Goal: Task Accomplishment & Management: Complete application form

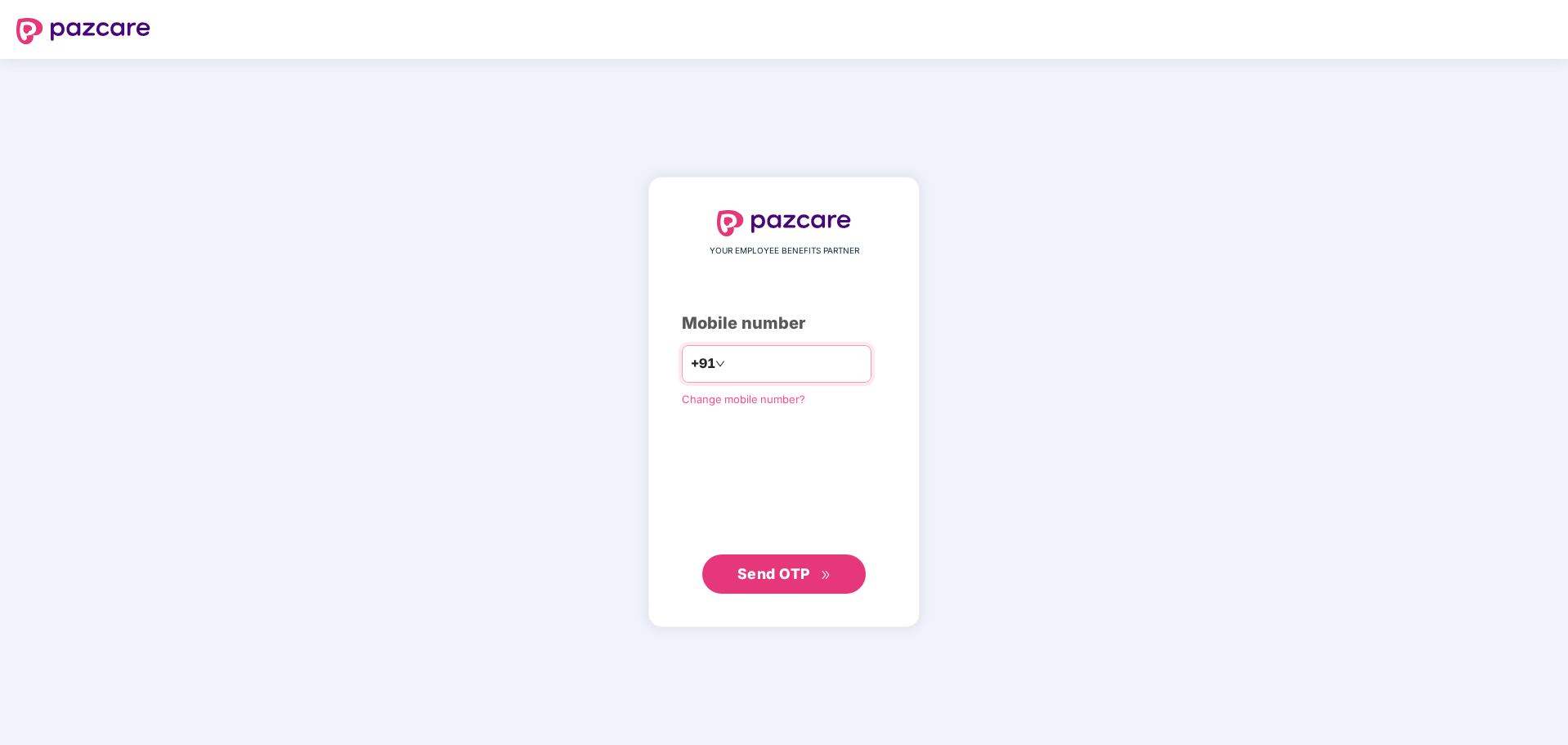
type input "**********"
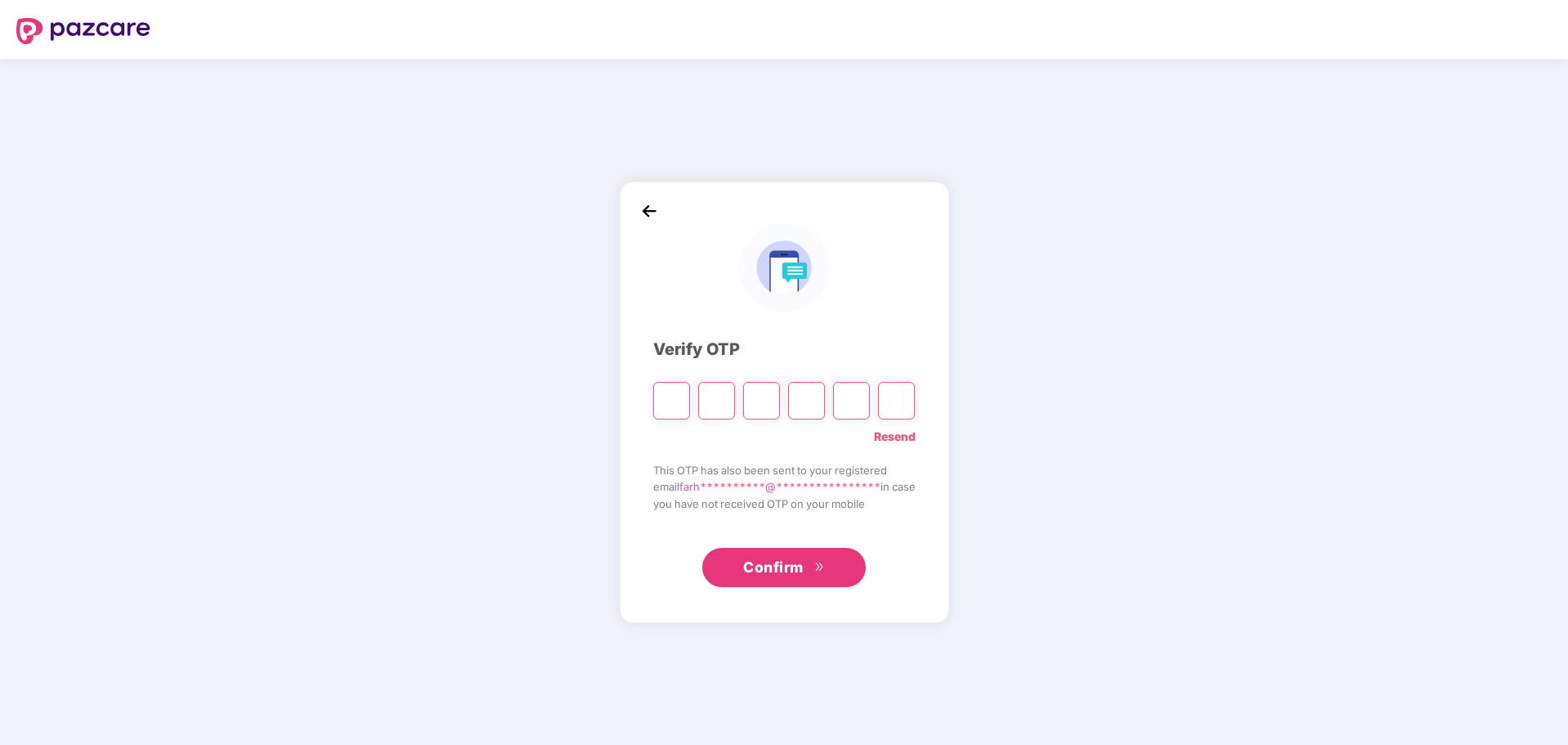
type input "*"
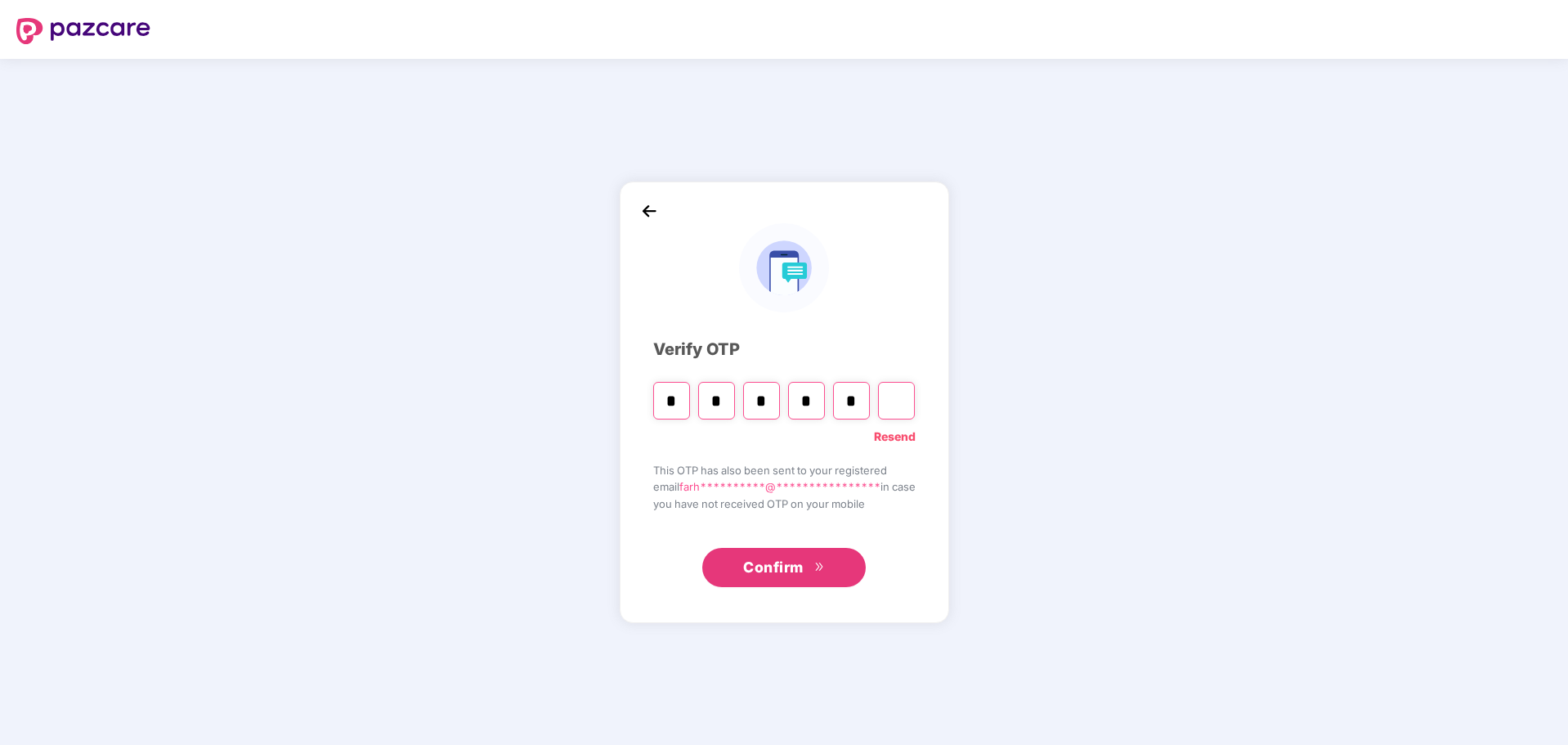
type input "*"
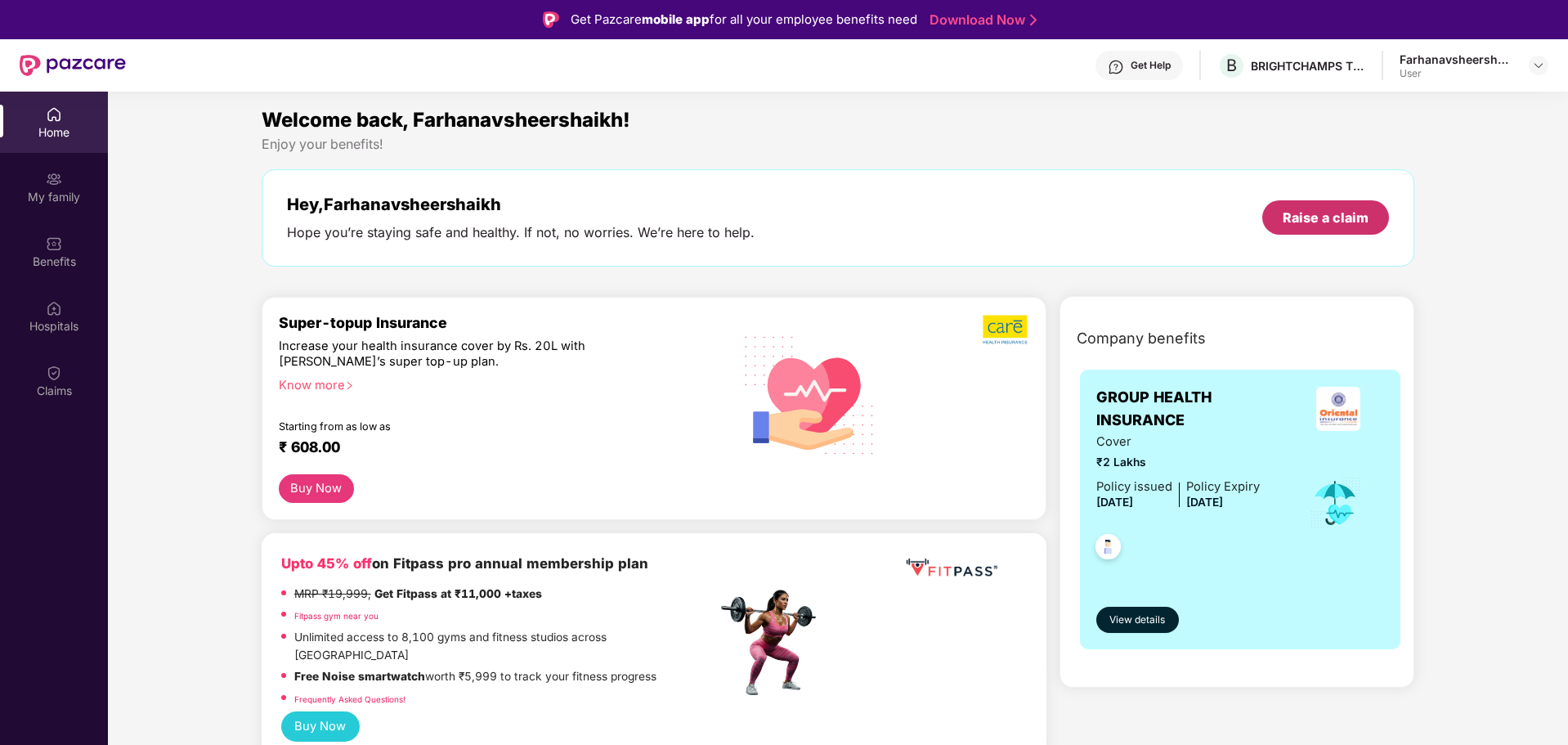
click at [1325, 211] on div "Raise a claim" at bounding box center [1325, 218] width 86 height 18
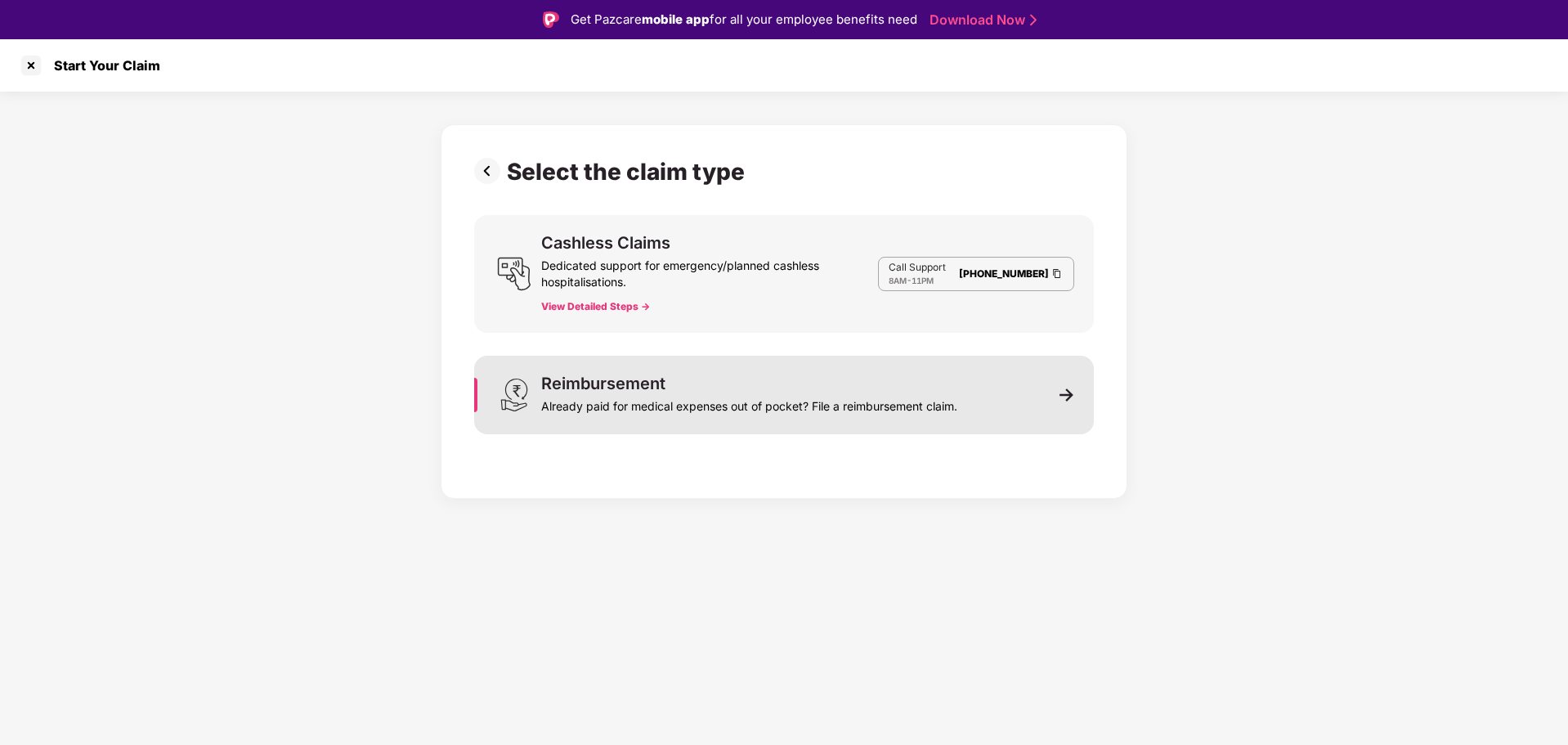
click at [635, 400] on div "Already paid for medical expenses out of pocket? File a reimbursement claim." at bounding box center [749, 404] width 416 height 23
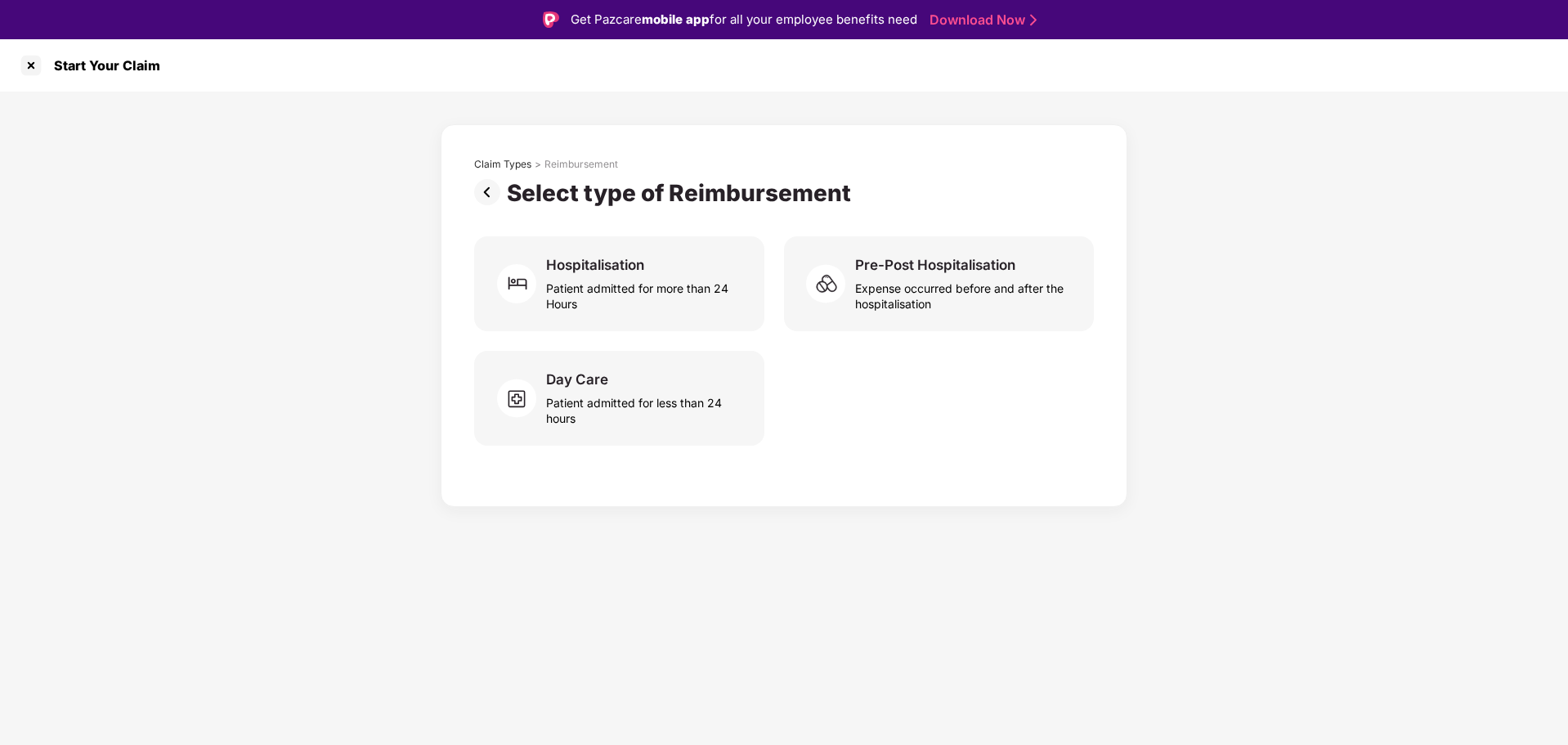
click at [635, 400] on div "Patient admitted for less than 24 hours" at bounding box center [645, 407] width 199 height 38
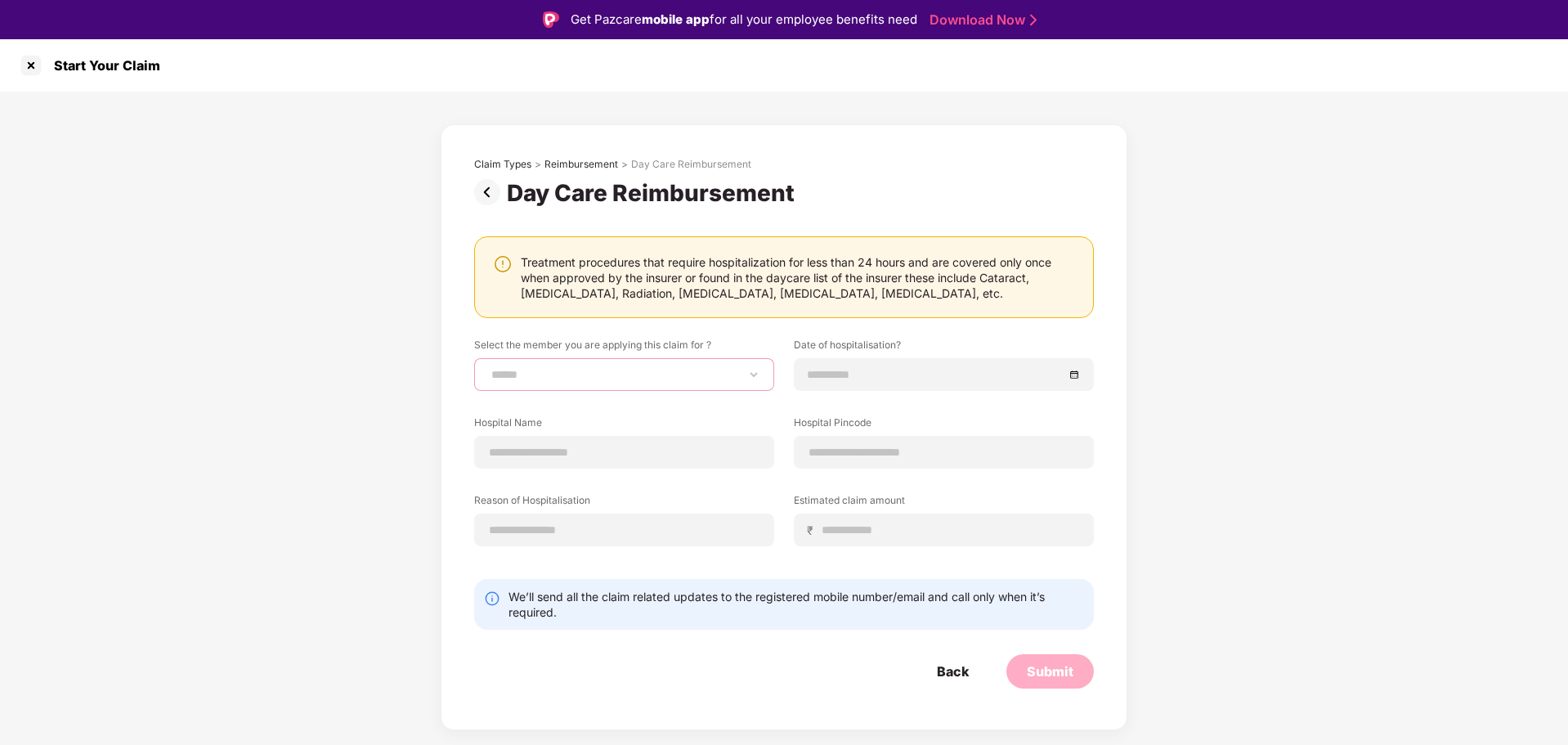
click at [541, 372] on select "**********" at bounding box center [624, 374] width 272 height 13
select select "**********"
click at [488, 368] on select "**********" at bounding box center [624, 374] width 272 height 13
click at [896, 371] on input at bounding box center [936, 374] width 256 height 18
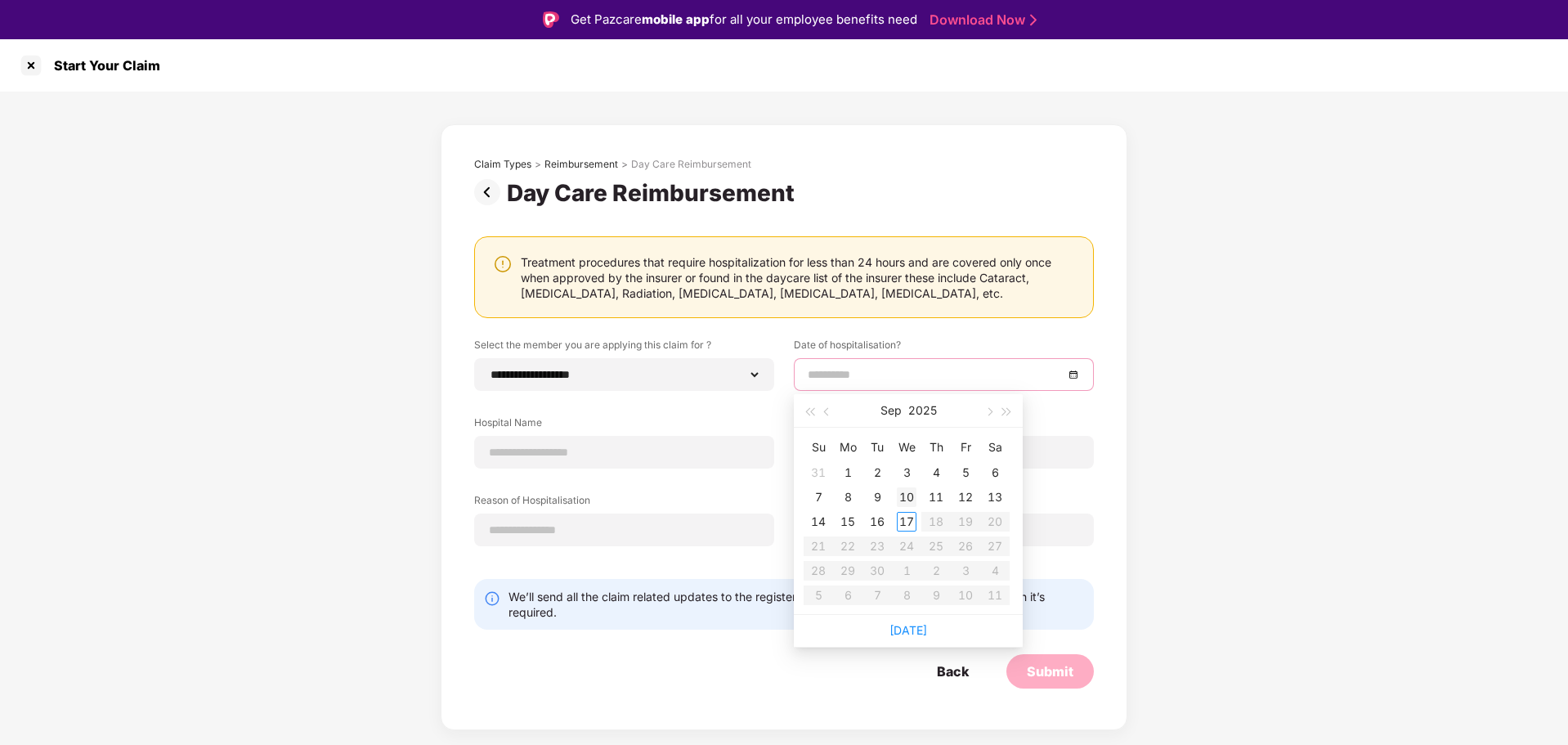
type input "**********"
click at [906, 496] on div "10" at bounding box center [907, 497] width 20 height 20
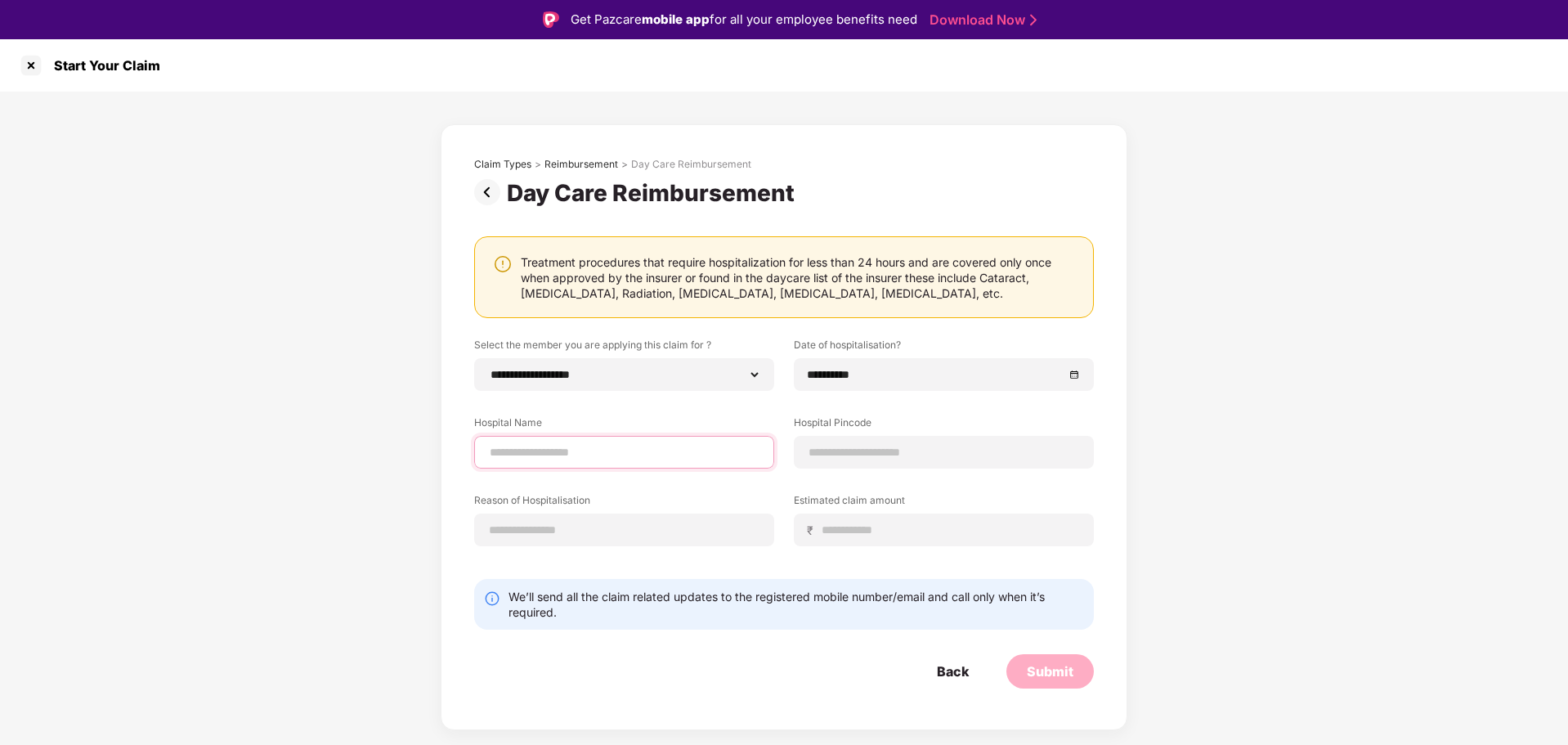
click at [555, 458] on input at bounding box center [624, 452] width 272 height 17
type input "**********"
click at [861, 449] on input at bounding box center [944, 452] width 272 height 17
type input "******"
select select "******"
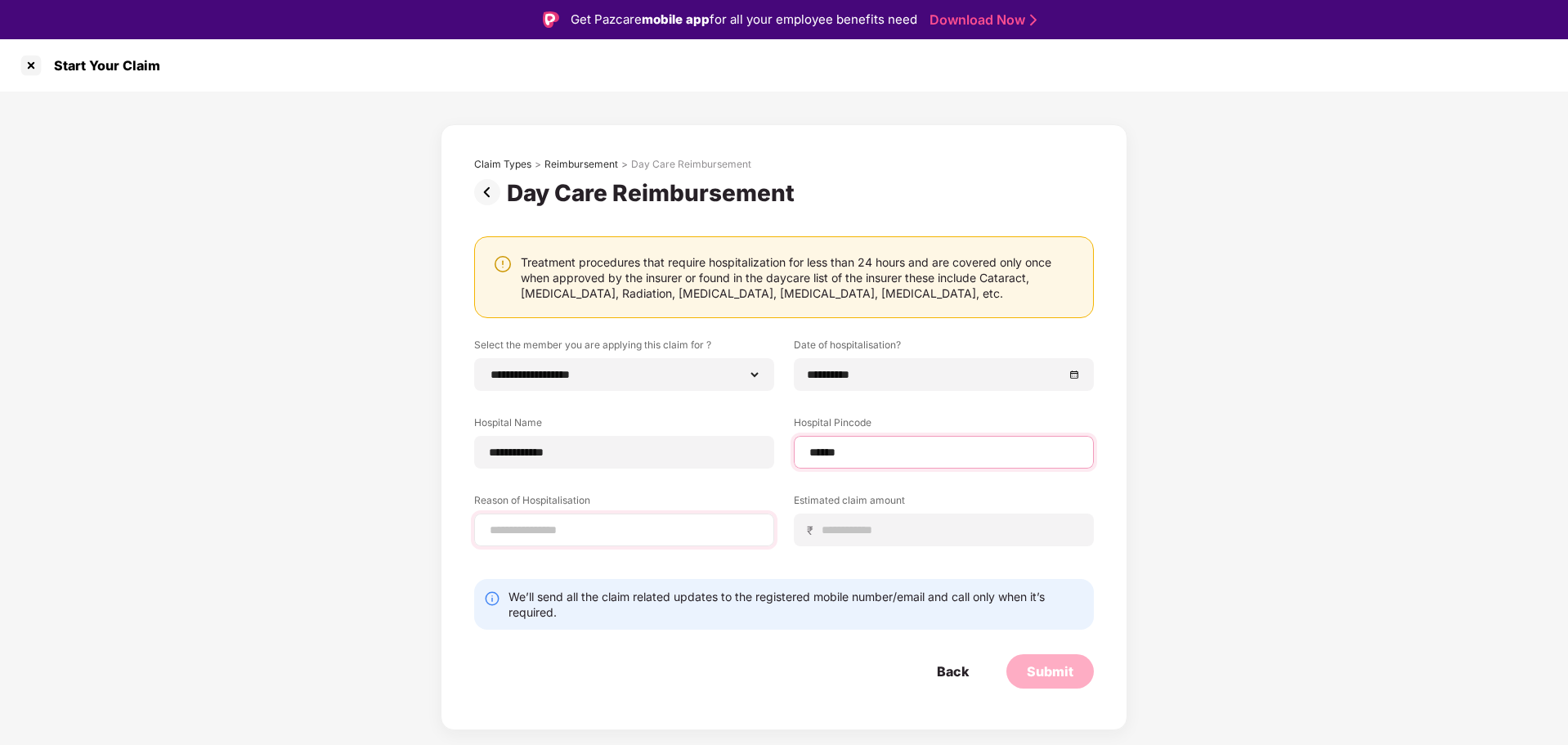
select select "**********"
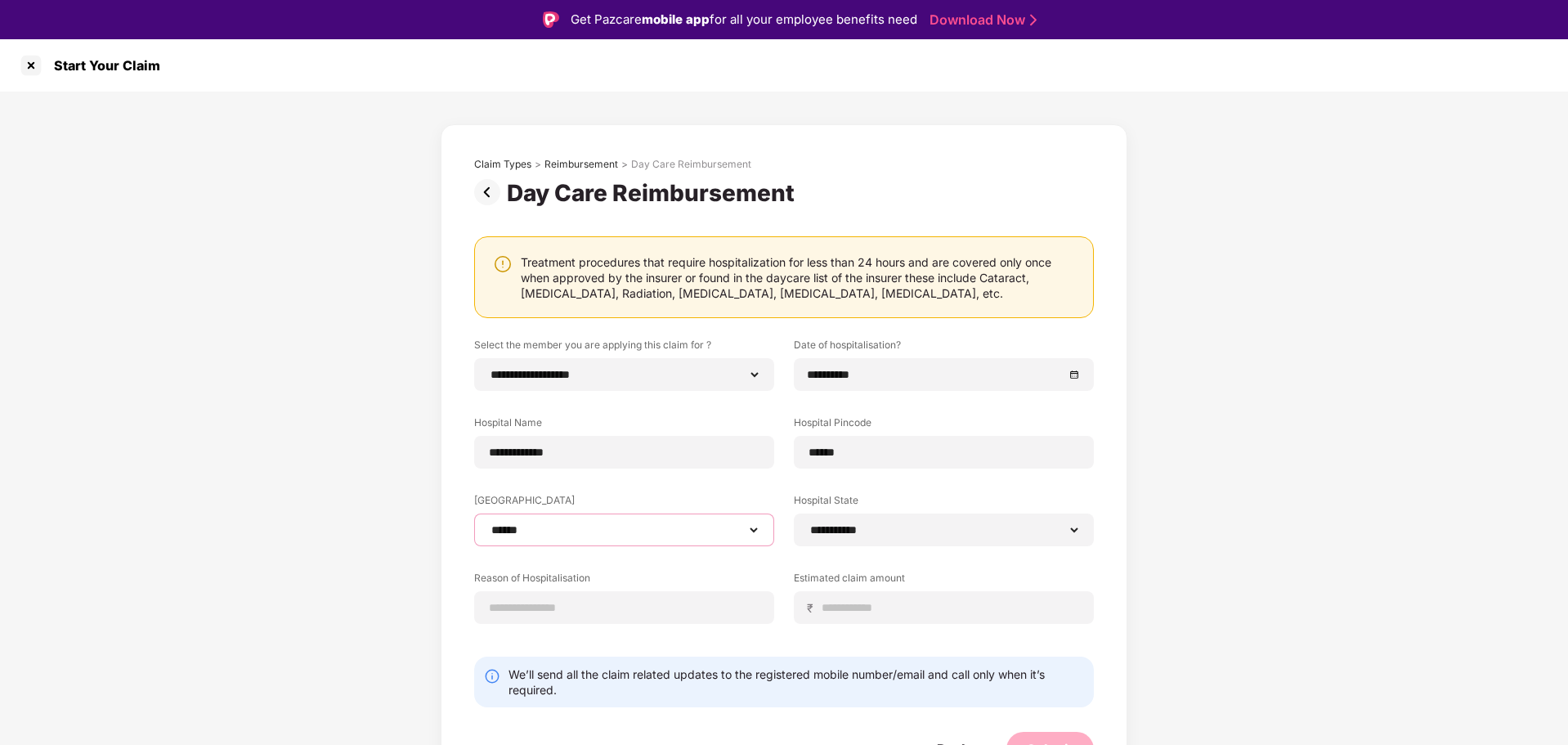
drag, startPoint x: 638, startPoint y: 532, endPoint x: 627, endPoint y: 533, distance: 11.0
click at [627, 533] on select "**********" at bounding box center [624, 530] width 272 height 13
click at [870, 611] on input at bounding box center [950, 608] width 260 height 17
type input "*****"
click at [523, 613] on input at bounding box center [624, 608] width 272 height 17
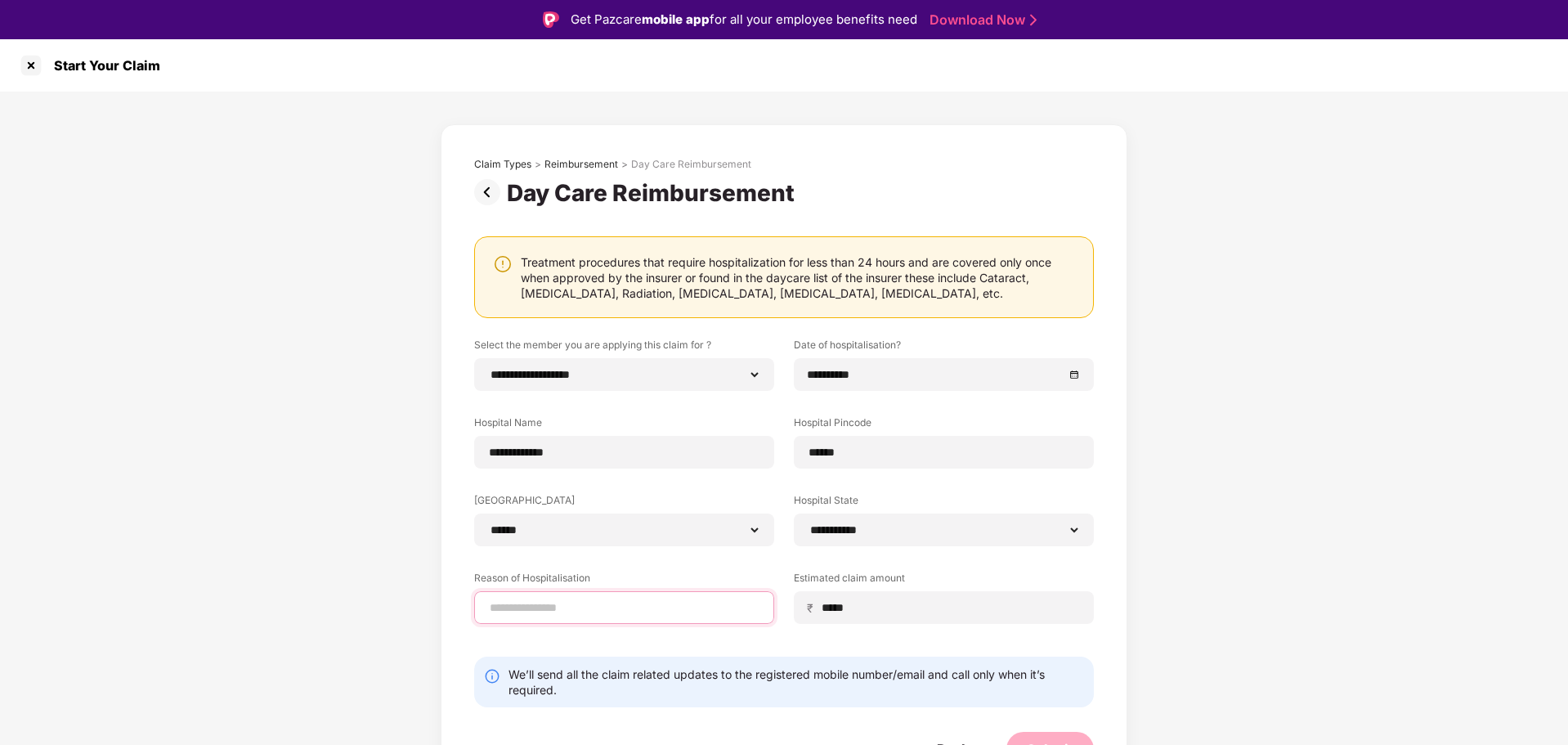
type input "**********"
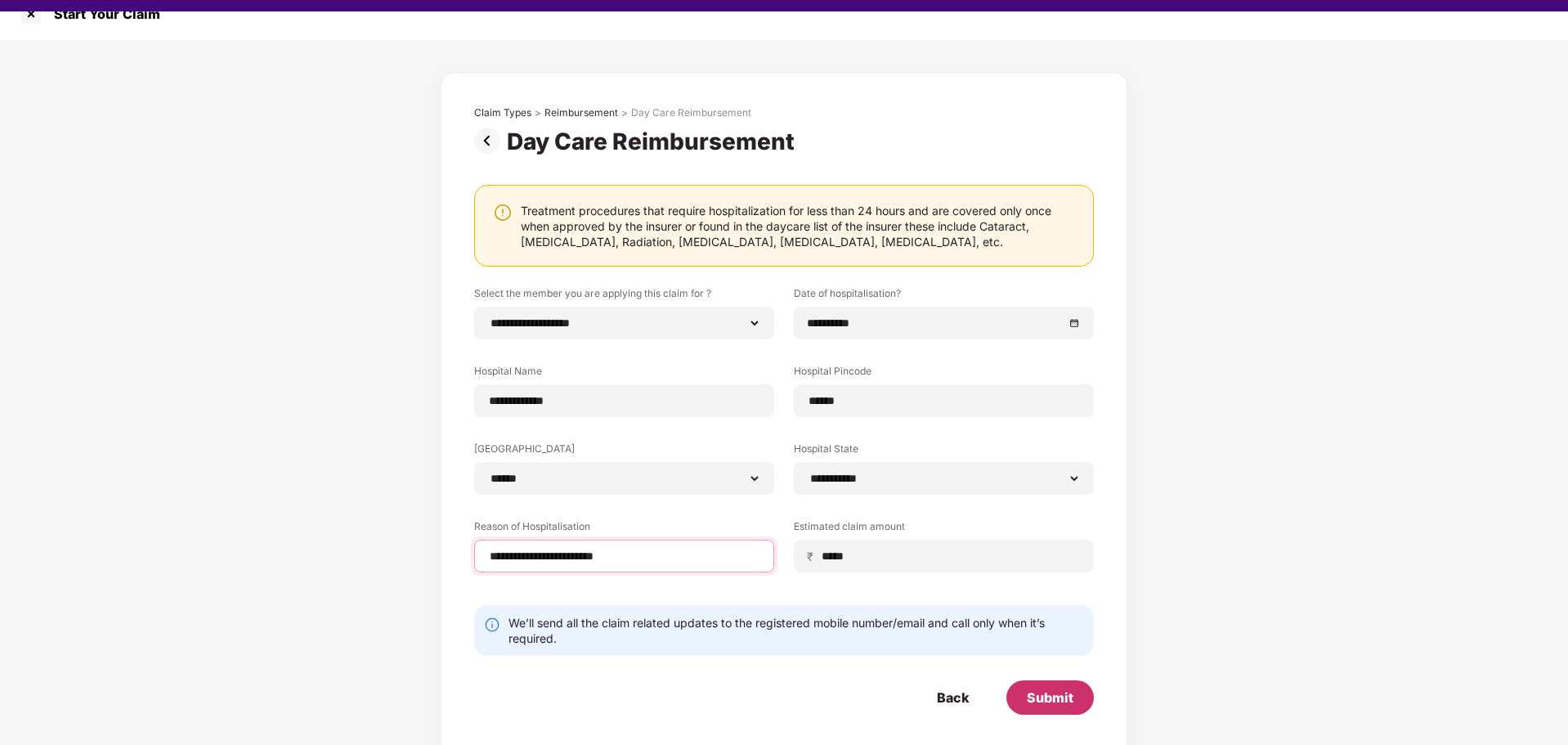
scroll to position [39, 0]
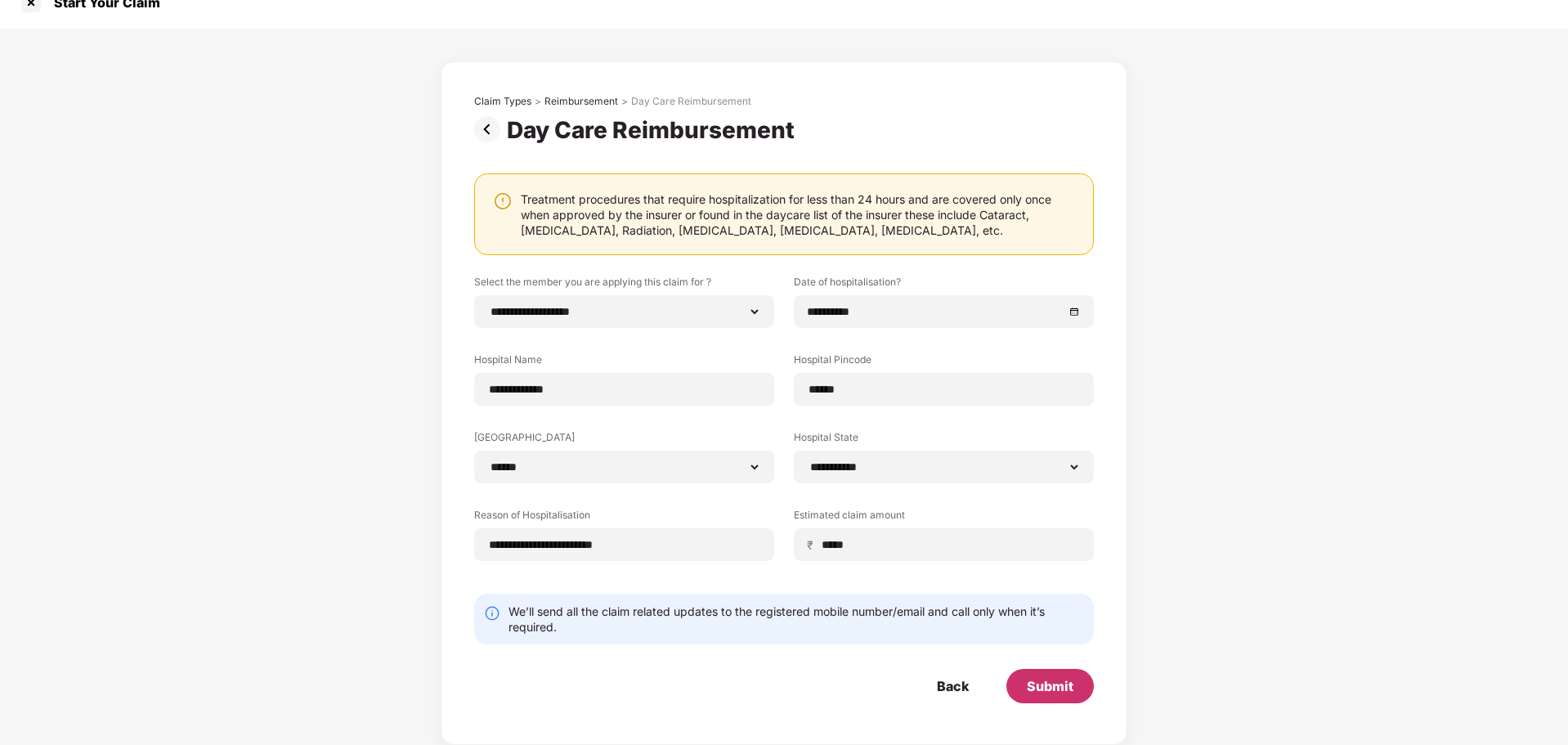
click at [1052, 684] on div "Submit" at bounding box center [1050, 686] width 47 height 18
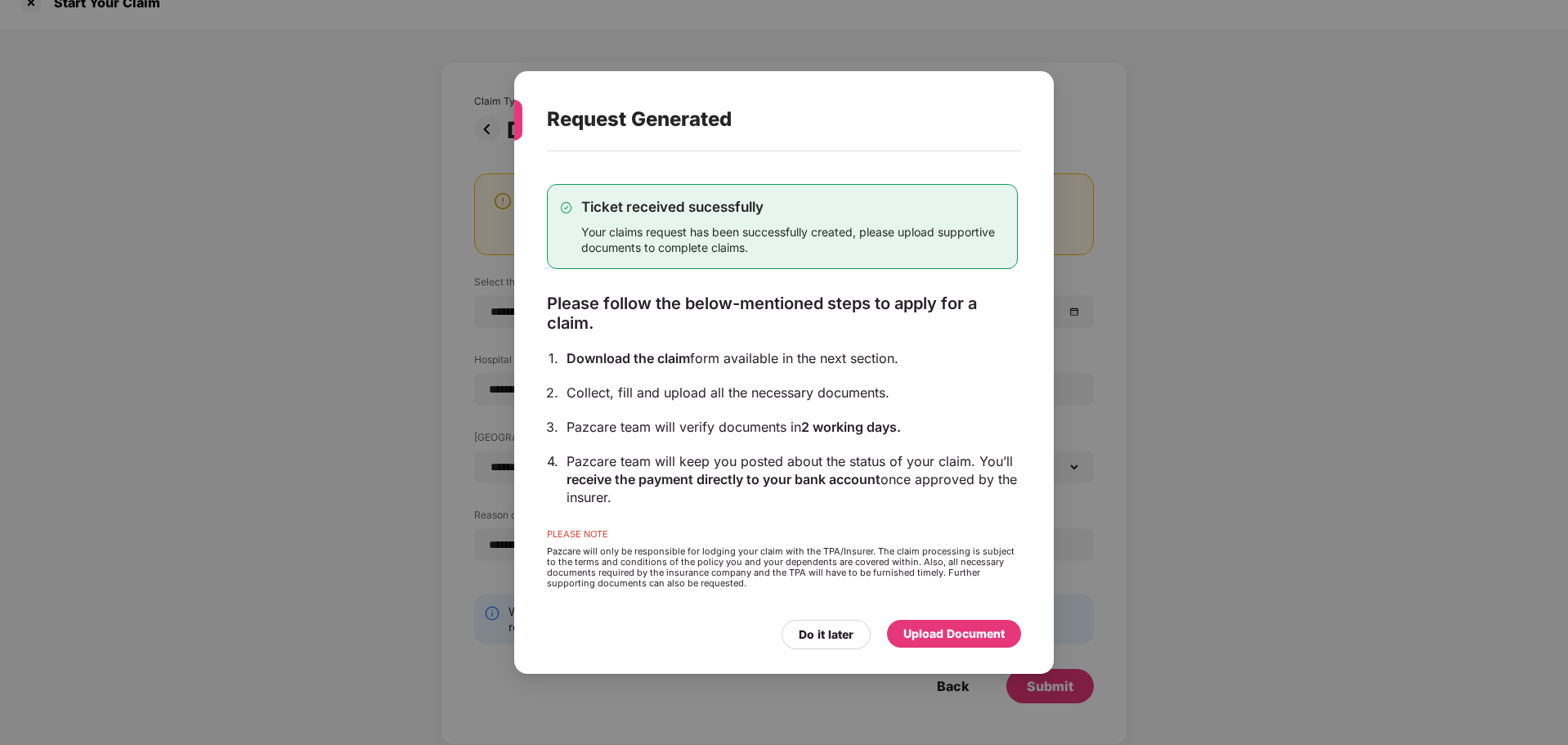
click at [941, 639] on div "Upload Document" at bounding box center [953, 634] width 101 height 18
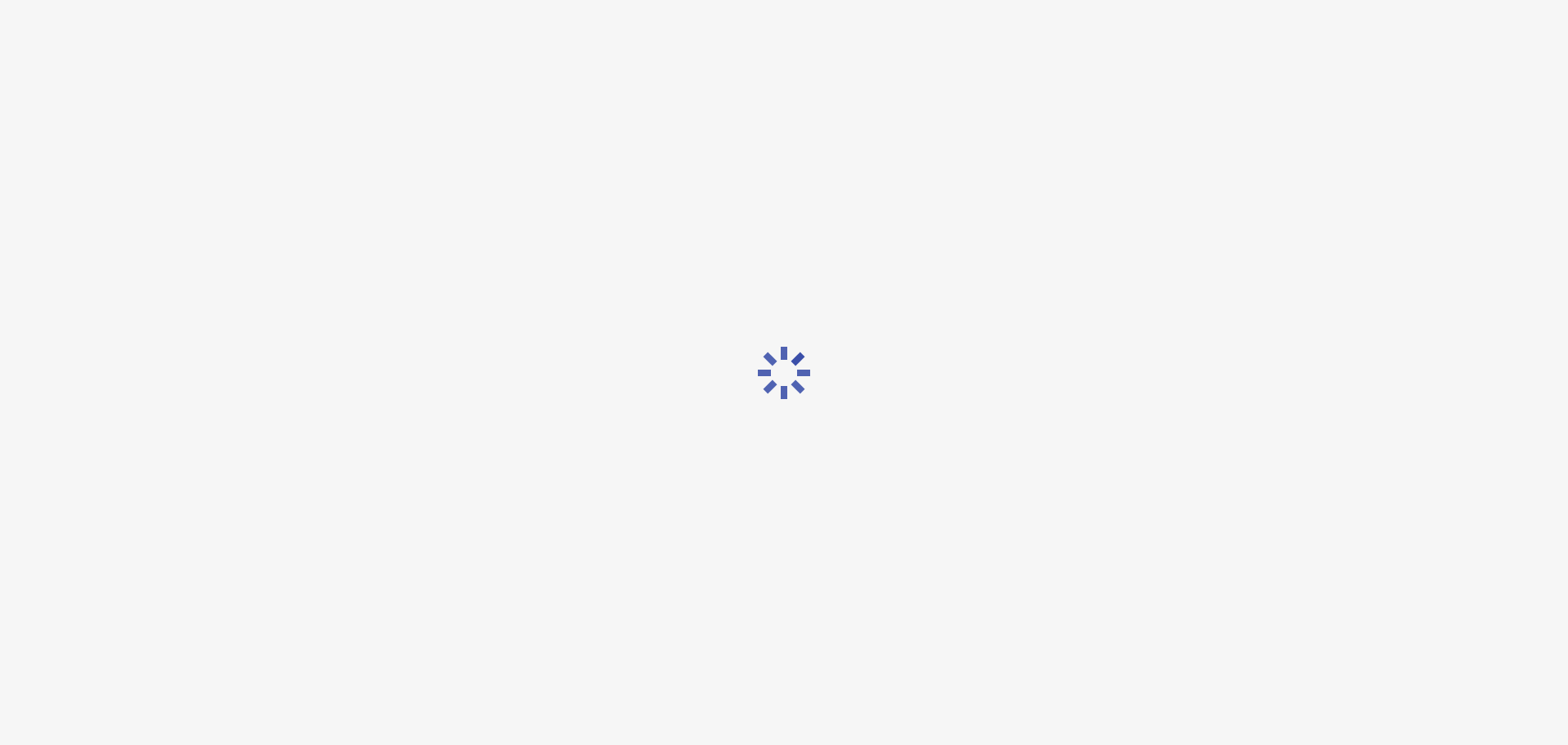
scroll to position [0, 0]
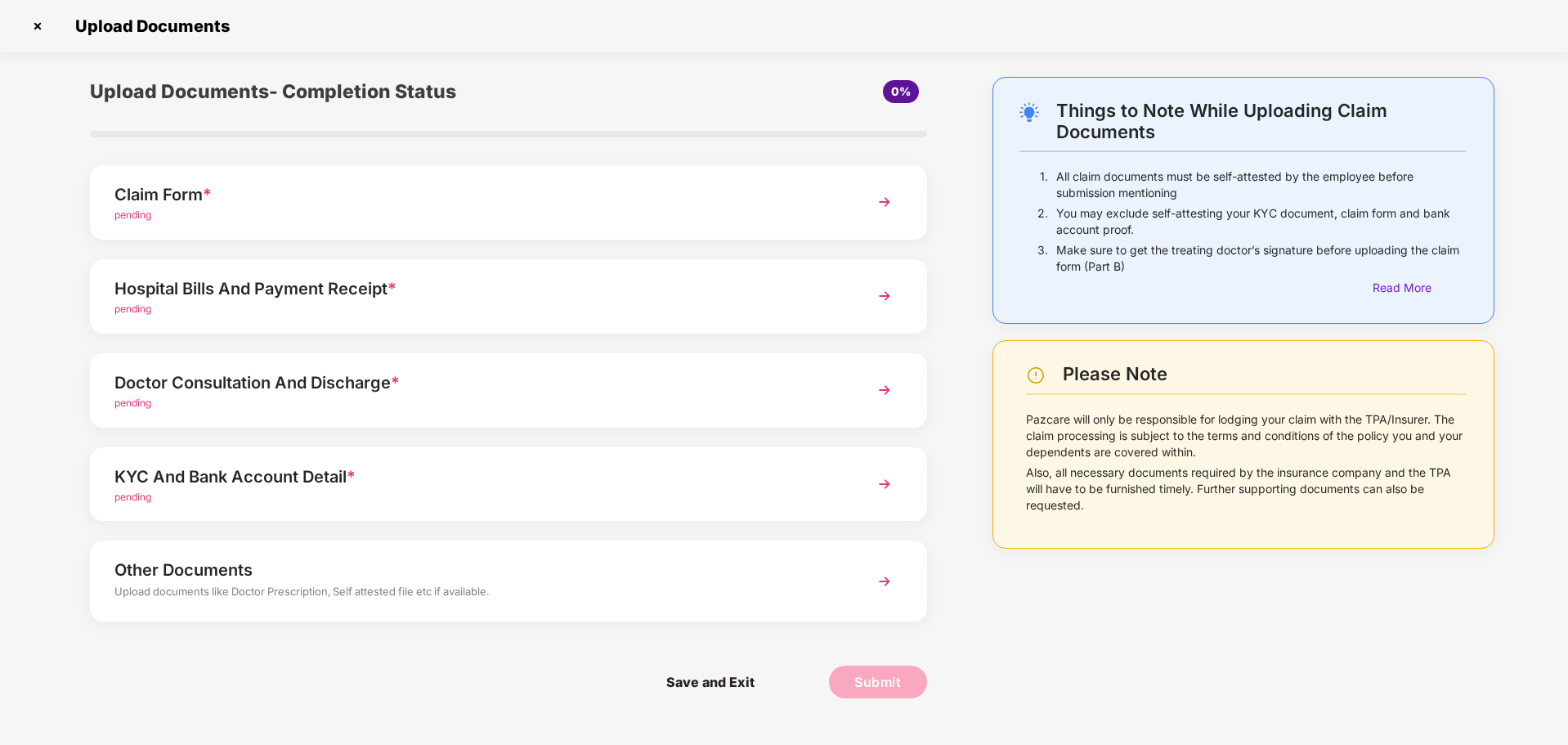
click at [884, 199] on img at bounding box center [884, 201] width 30 height 30
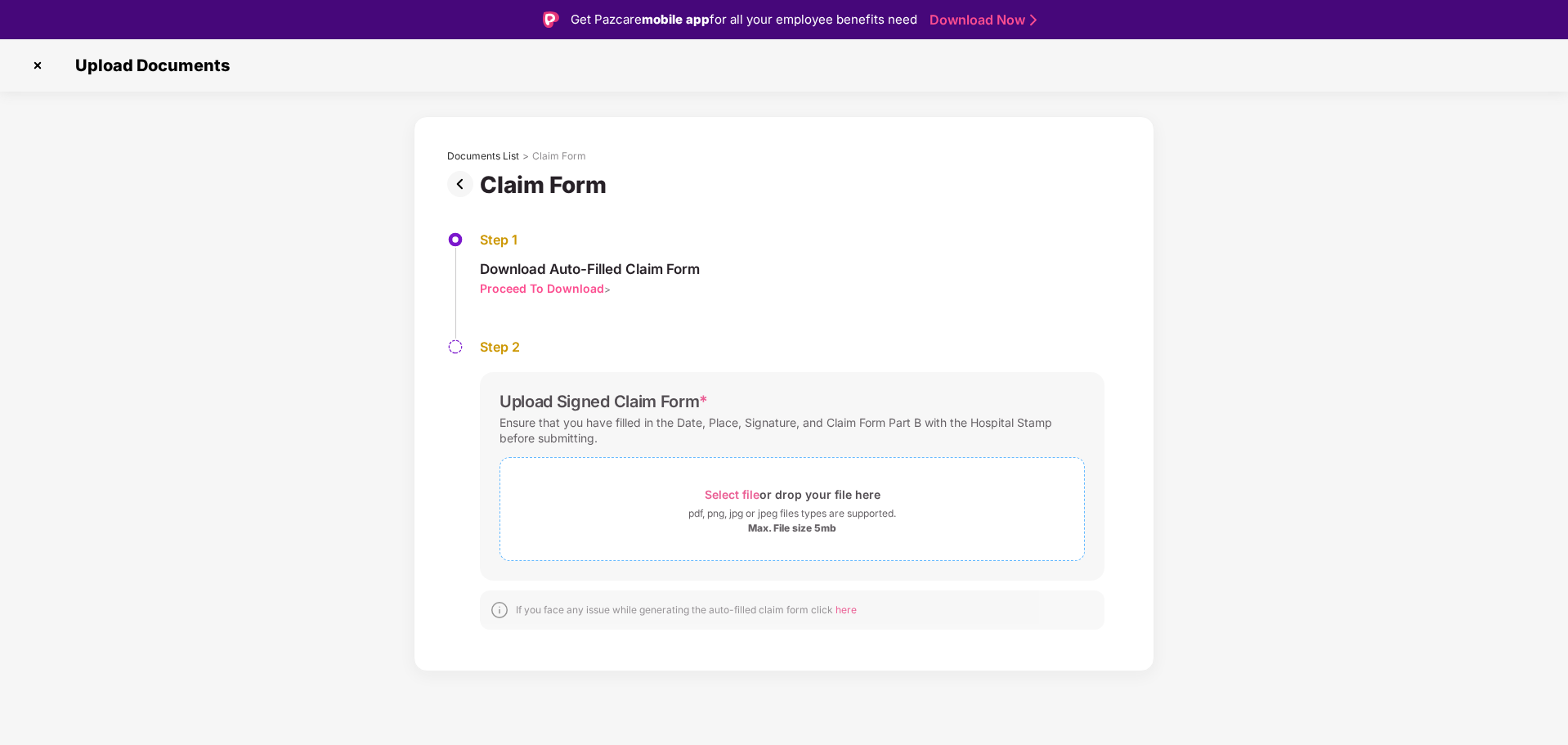
click at [813, 515] on div "pdf, png, jpg or jpeg files types are supported." at bounding box center [792, 514] width 208 height 16
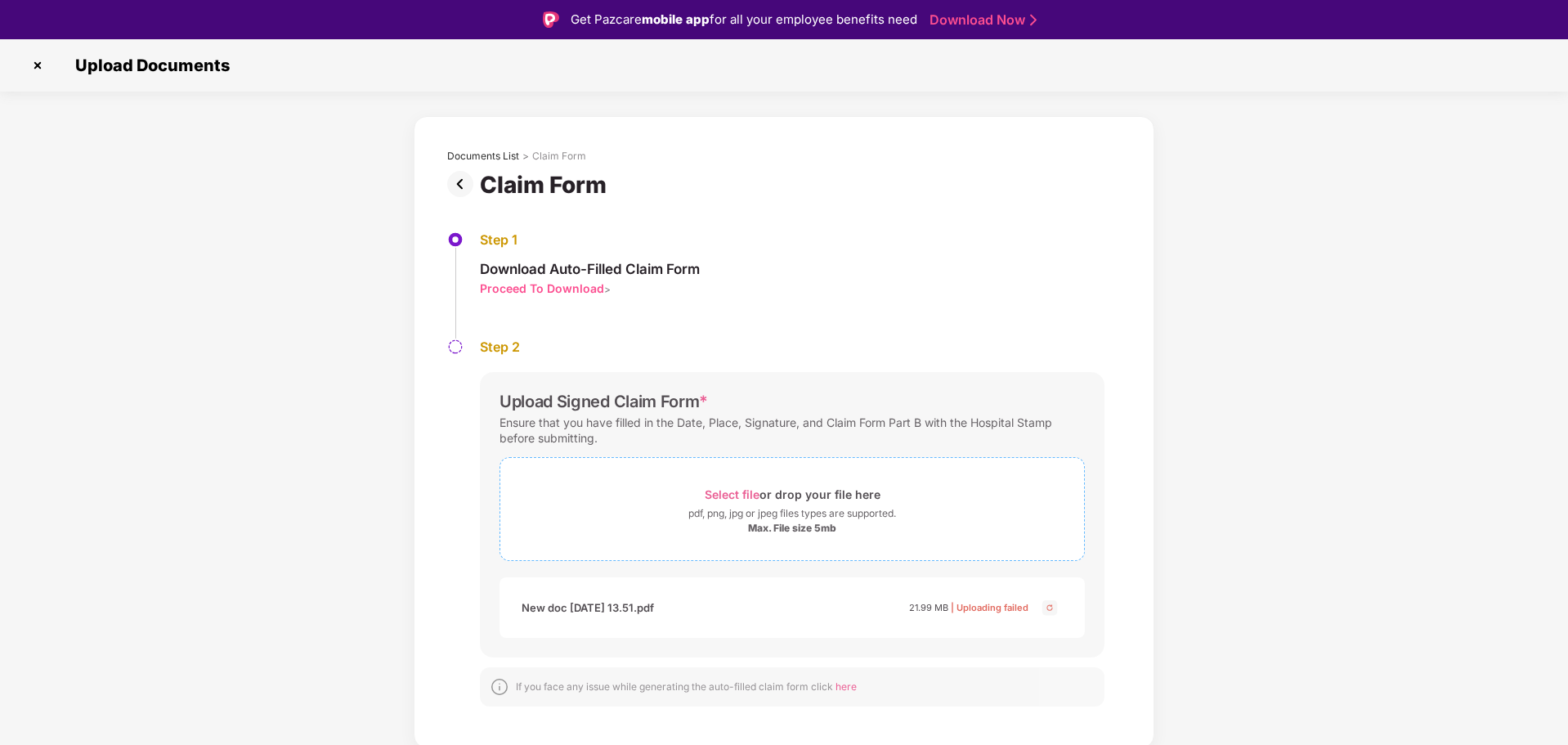
click at [743, 496] on span "Select file" at bounding box center [731, 494] width 55 height 14
click at [726, 492] on span "Select file" at bounding box center [731, 494] width 55 height 14
drag, startPoint x: 954, startPoint y: 611, endPoint x: 1092, endPoint y: 605, distance: 138.1
click at [1041, 605] on div "Claim form part a.pdf 21.99 MB | Uploading failed" at bounding box center [792, 607] width 553 height 28
click at [1050, 608] on img at bounding box center [1050, 608] width 20 height 20
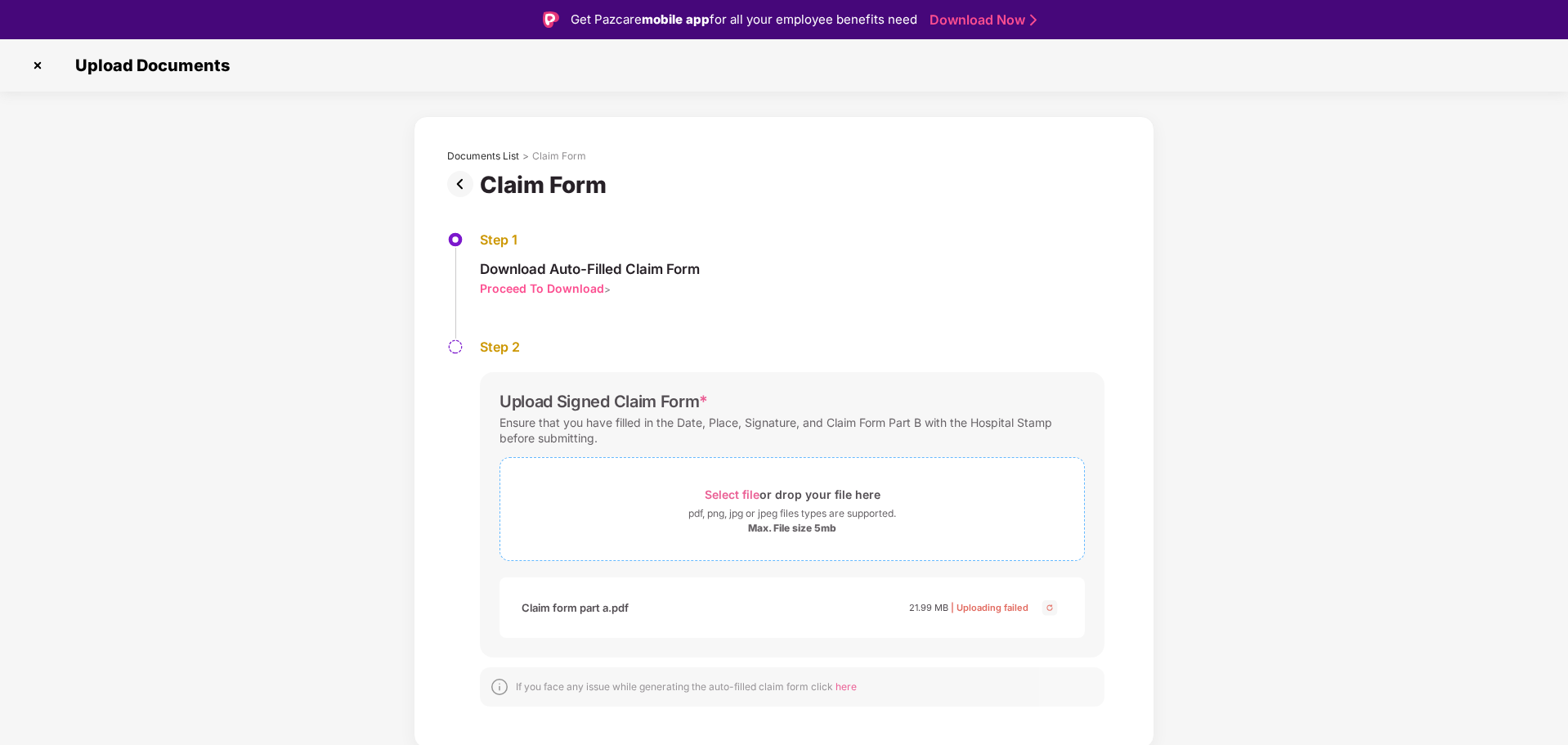
click at [726, 487] on div "Select file or drop your file here" at bounding box center [792, 494] width 175 height 22
click at [755, 496] on span "Select file" at bounding box center [731, 494] width 55 height 14
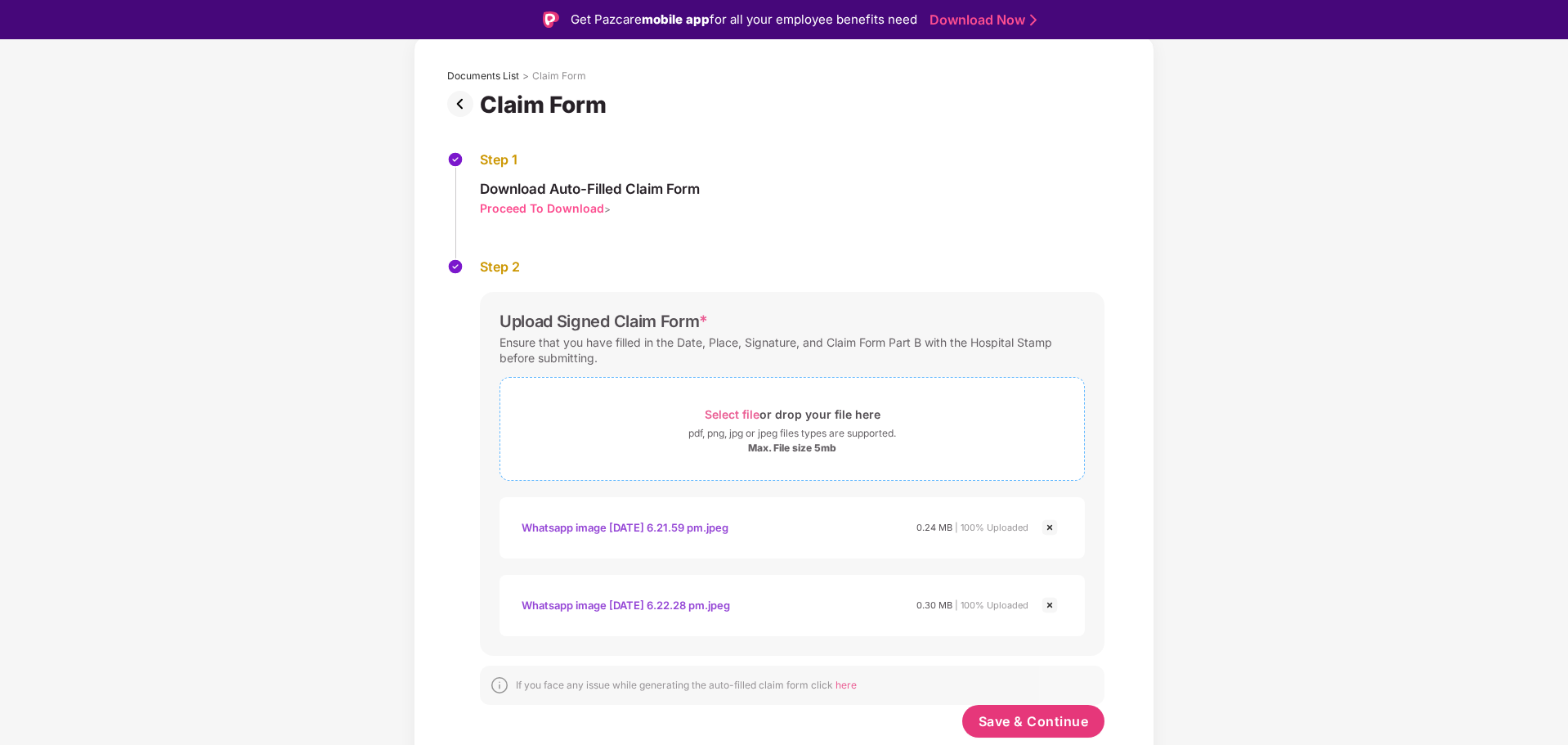
scroll to position [83, 0]
click at [720, 410] on span "Select file" at bounding box center [731, 411] width 55 height 14
click at [738, 411] on span "Select file" at bounding box center [731, 411] width 55 height 14
click at [730, 411] on span "Select file" at bounding box center [731, 411] width 55 height 14
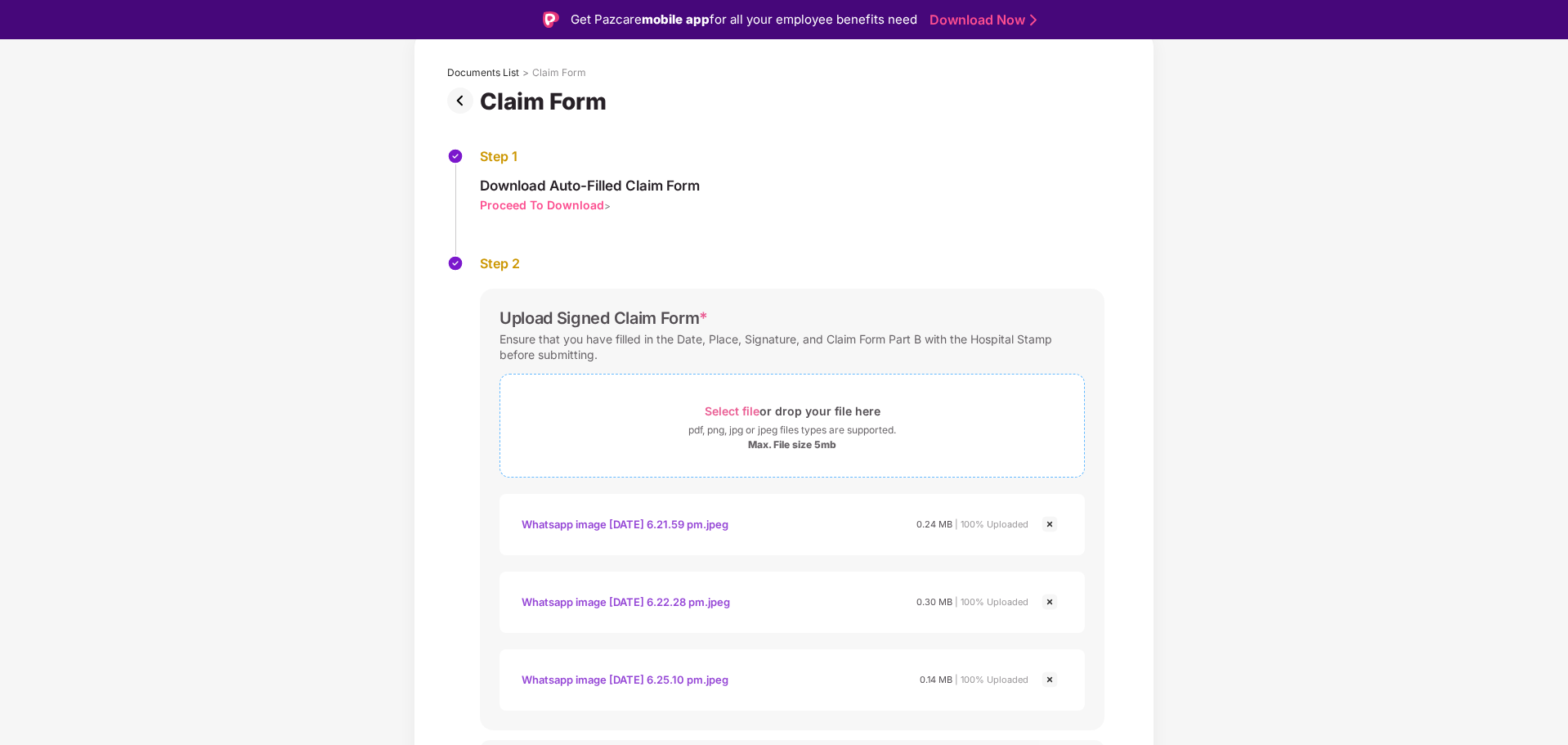
click at [751, 410] on span "Select file" at bounding box center [731, 411] width 55 height 14
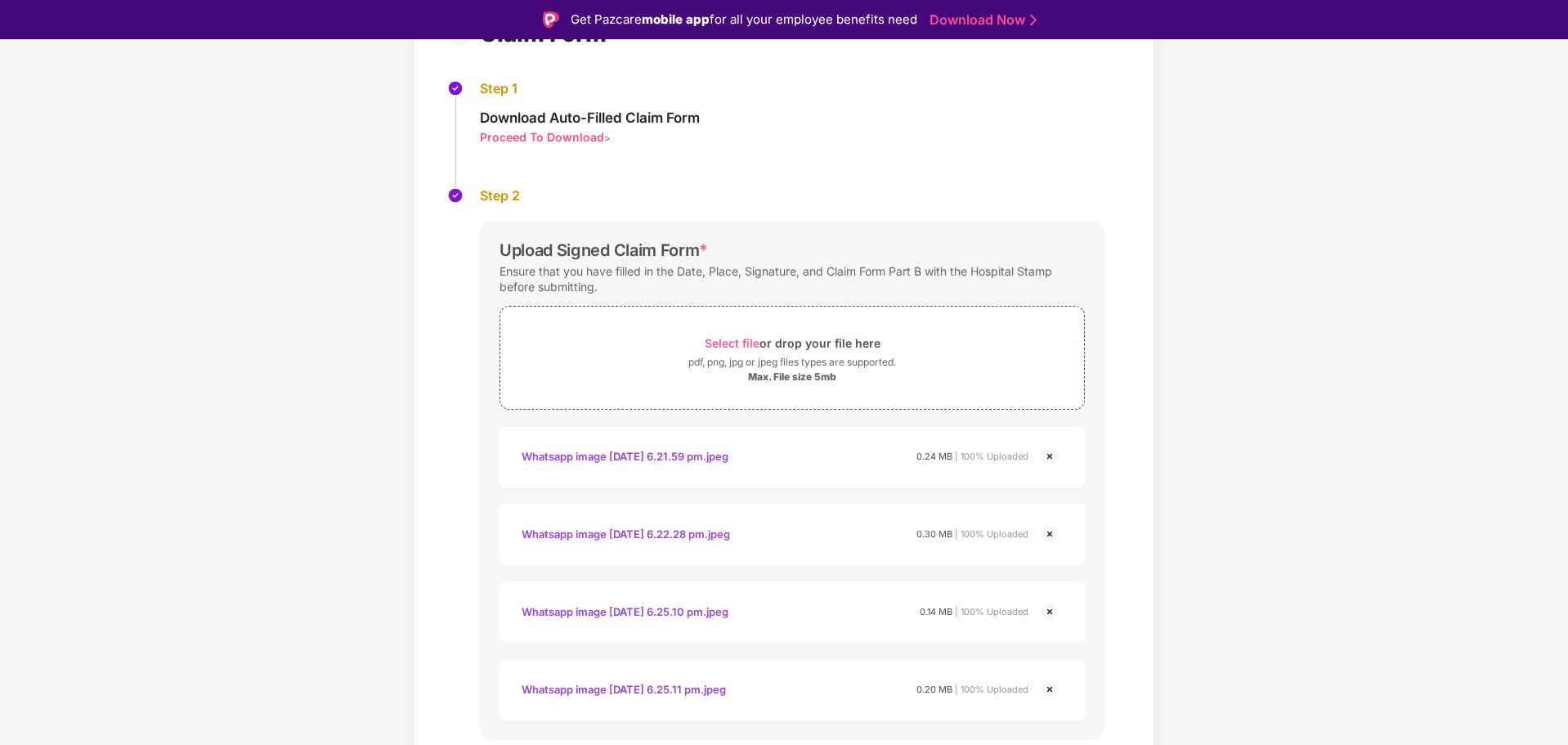
scroll to position [157, 0]
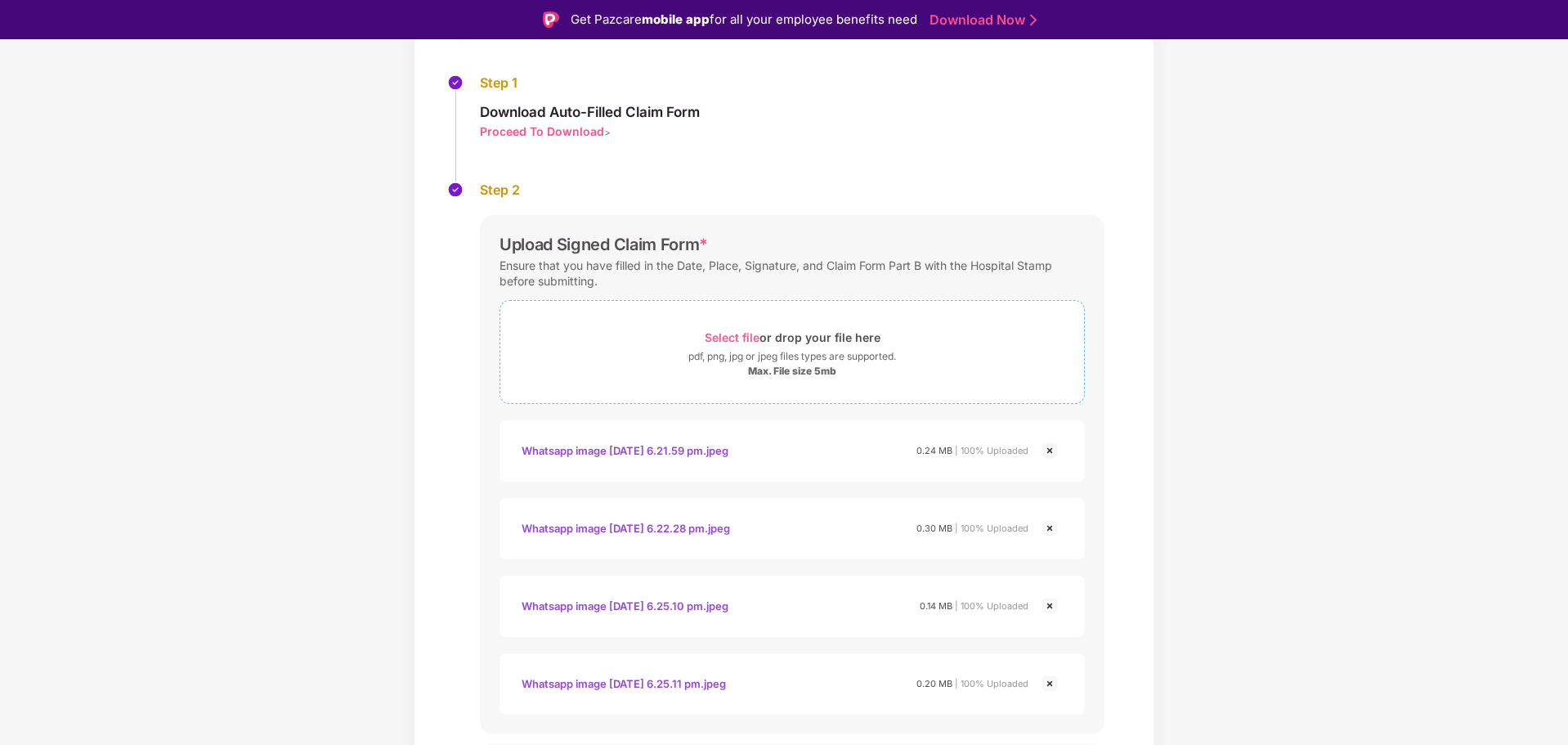
click at [746, 337] on span "Select file" at bounding box center [731, 338] width 55 height 14
click at [754, 337] on span "Select file" at bounding box center [731, 338] width 55 height 14
click at [720, 339] on span "Select file" at bounding box center [731, 338] width 55 height 14
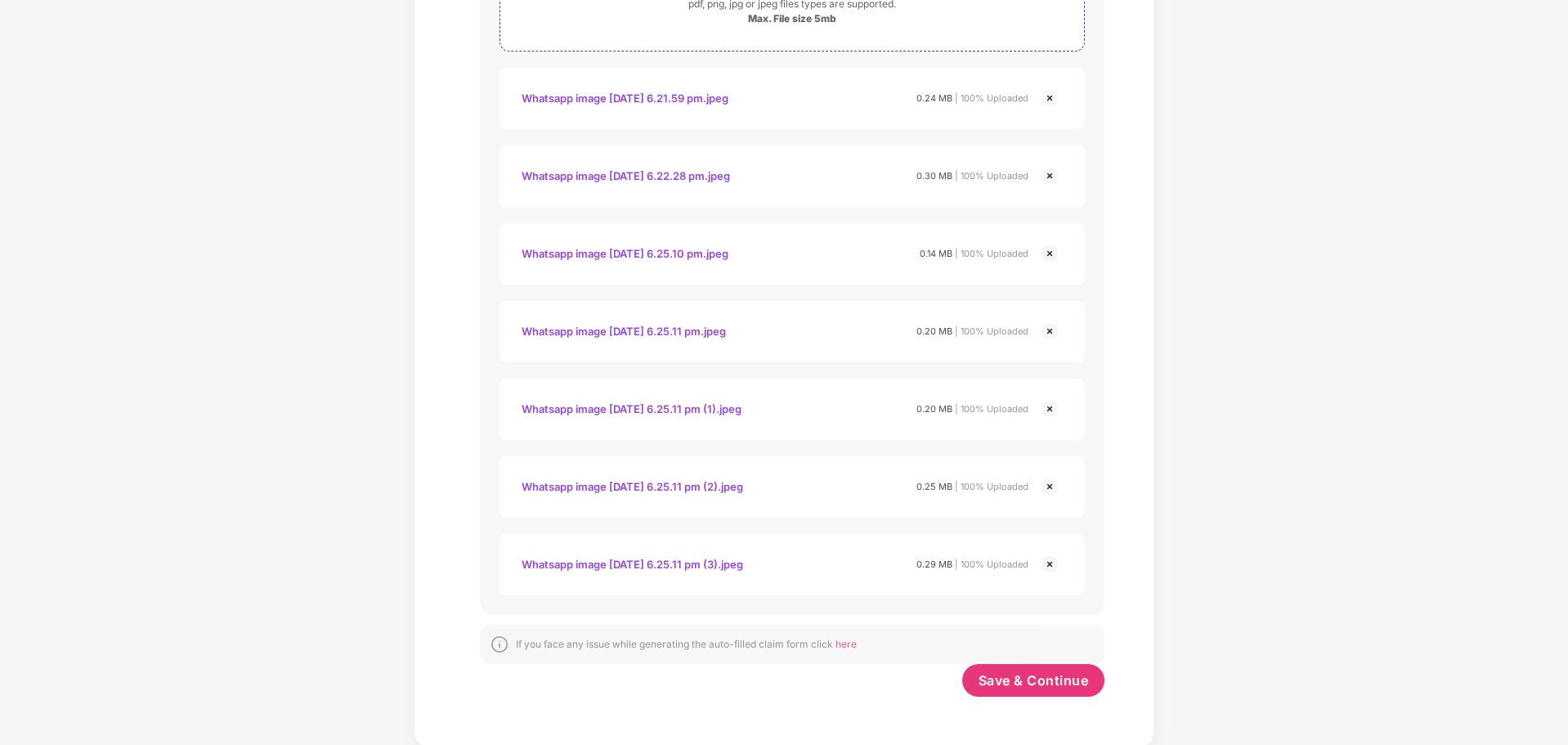
scroll to position [472, 0]
click at [742, 401] on div "Whatsapp image 2025-09-17 at 6.25.11 pm (1).jpeg" at bounding box center [632, 407] width 220 height 28
click at [1047, 407] on img at bounding box center [1050, 407] width 20 height 20
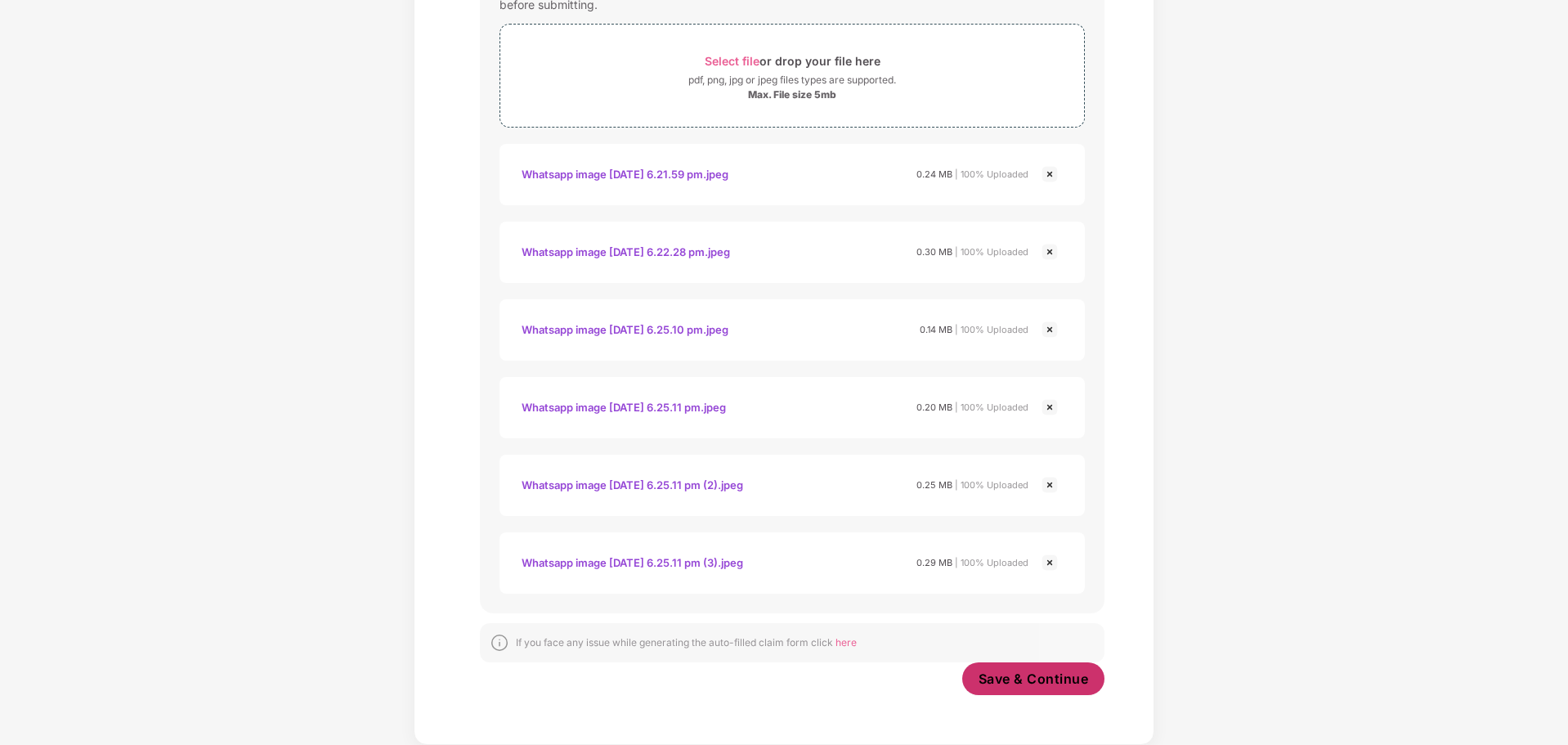
click at [1031, 680] on span "Save & Continue" at bounding box center [1033, 679] width 110 height 18
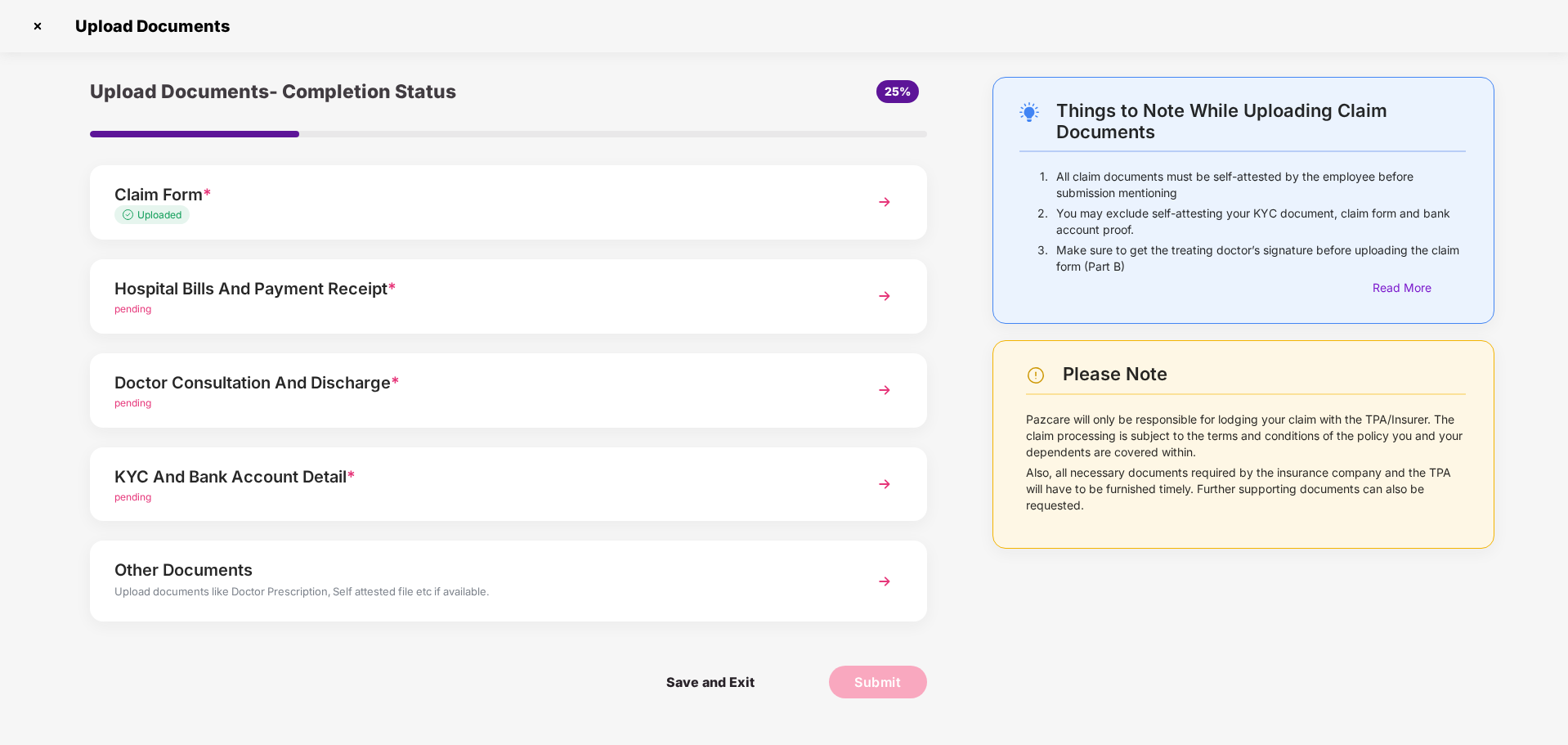
click at [885, 201] on img at bounding box center [884, 201] width 30 height 30
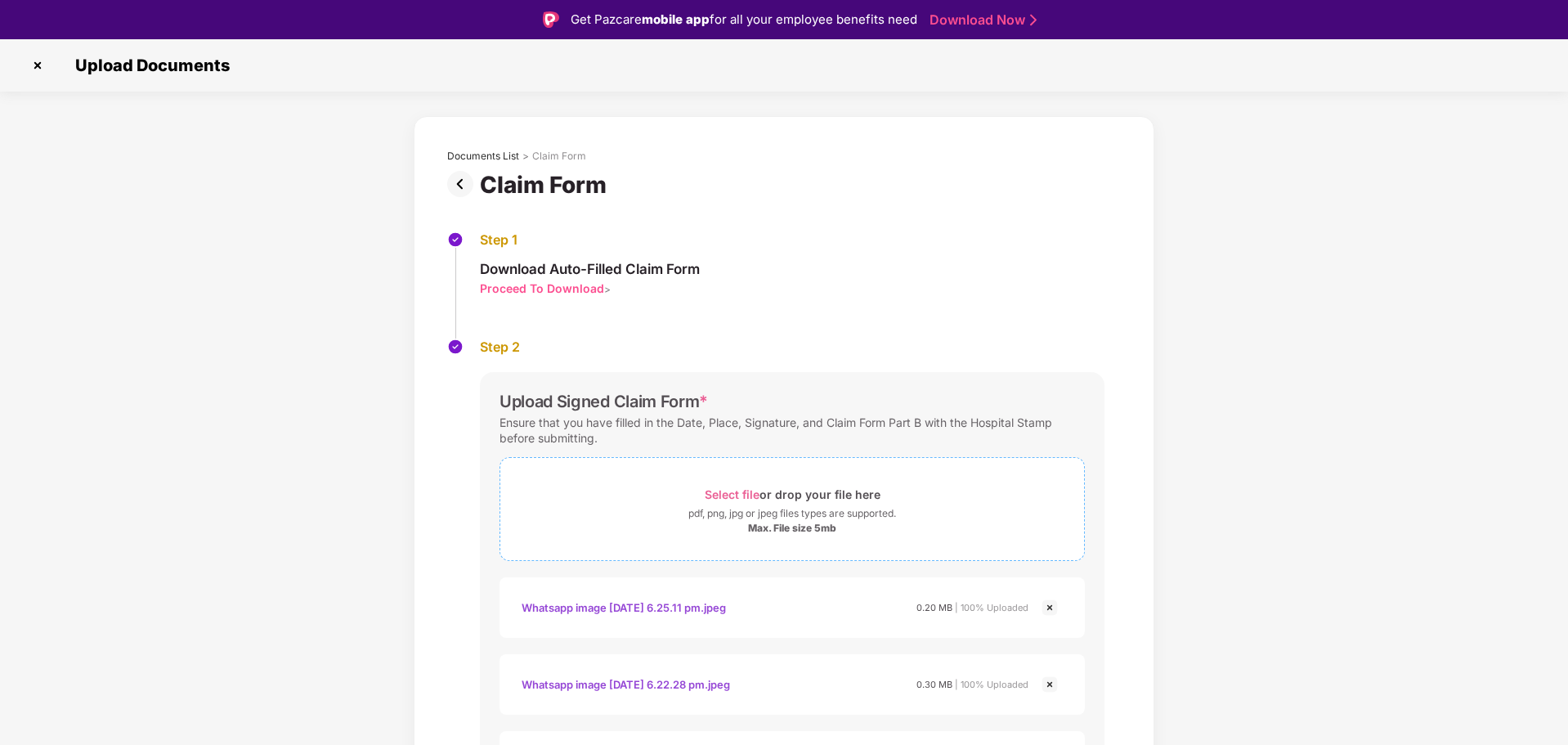
click at [740, 494] on span "Select file" at bounding box center [731, 494] width 55 height 14
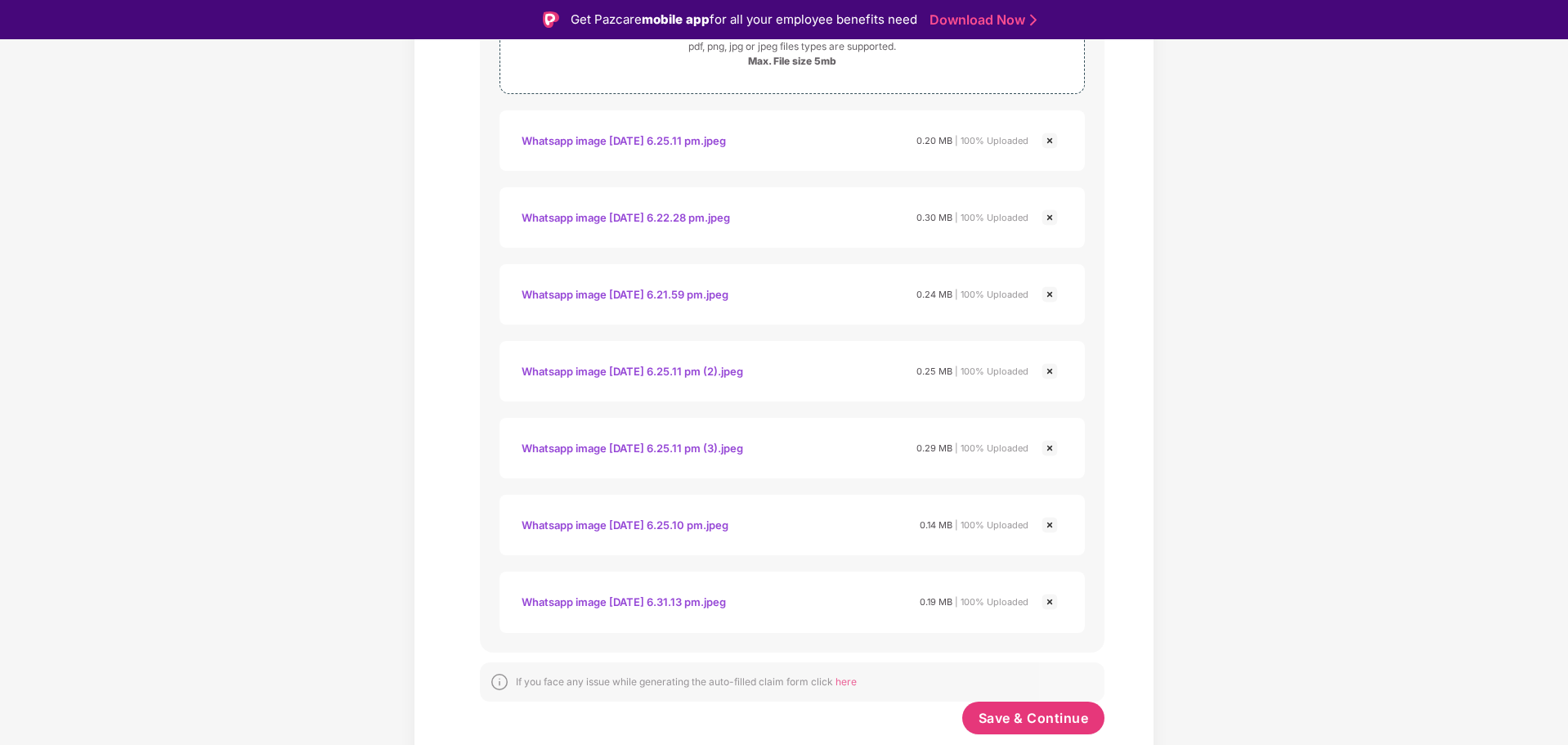
scroll to position [467, 0]
click at [1041, 716] on span "Save & Continue" at bounding box center [1033, 718] width 110 height 18
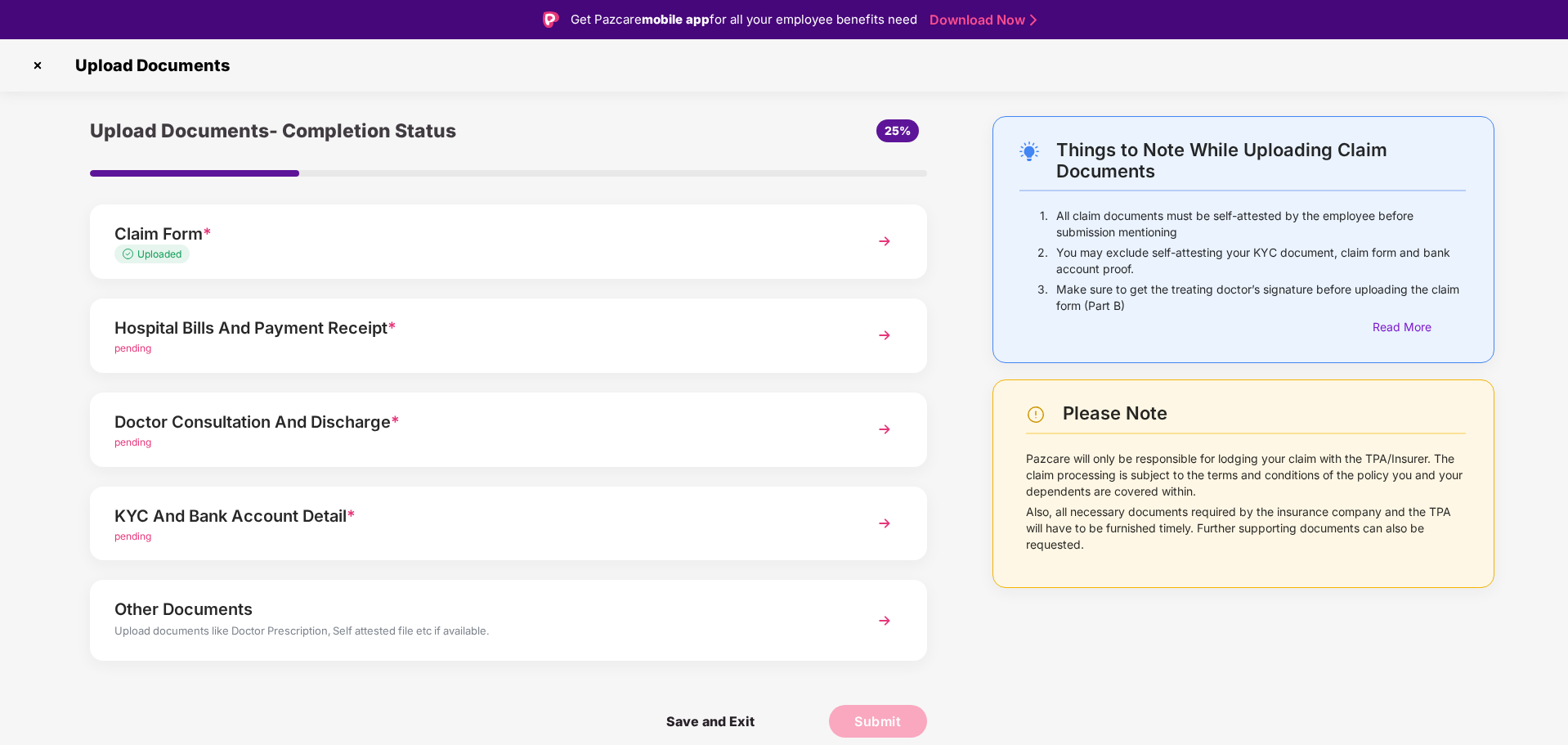
click at [884, 336] on img at bounding box center [884, 335] width 30 height 30
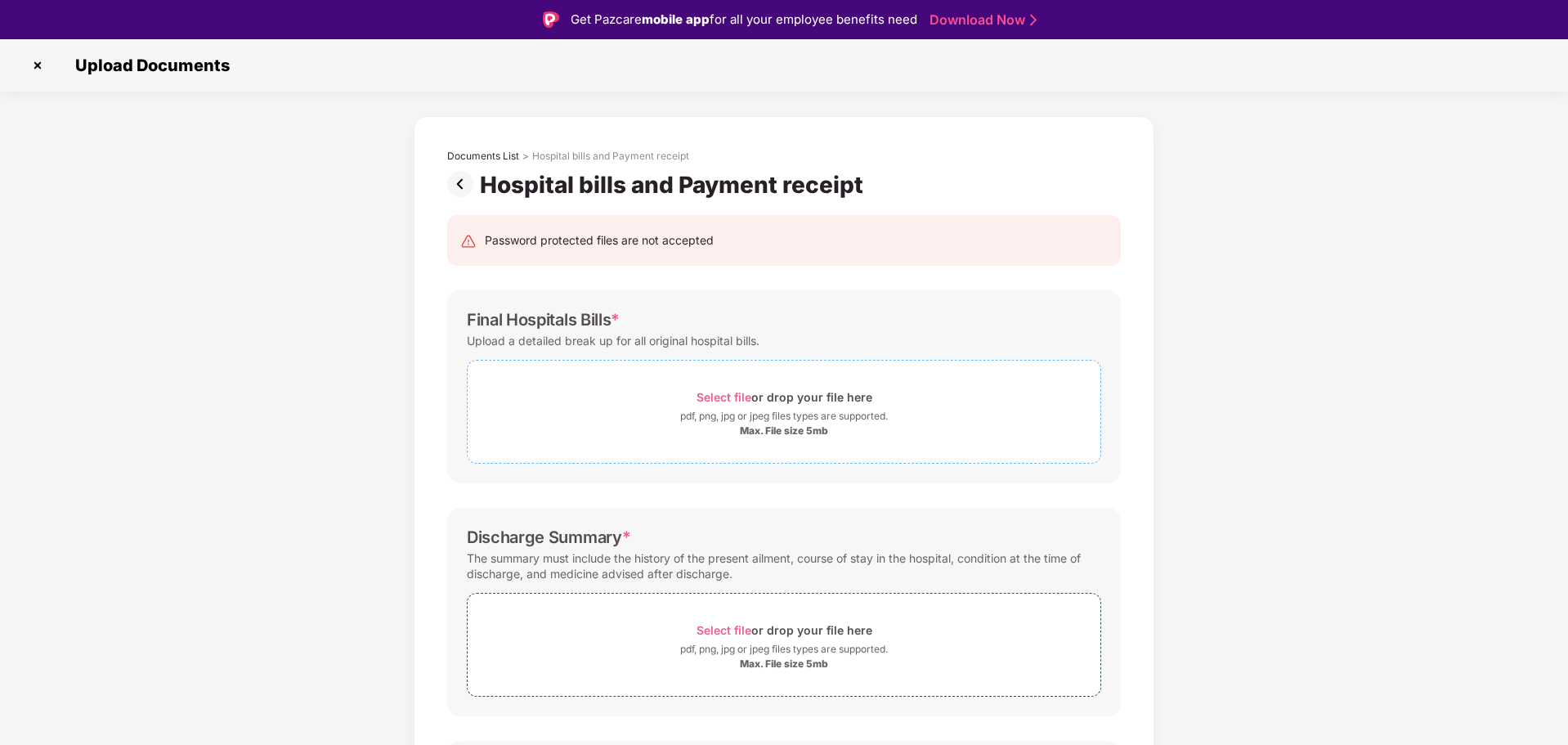
click at [731, 395] on span "Select file" at bounding box center [723, 398] width 55 height 14
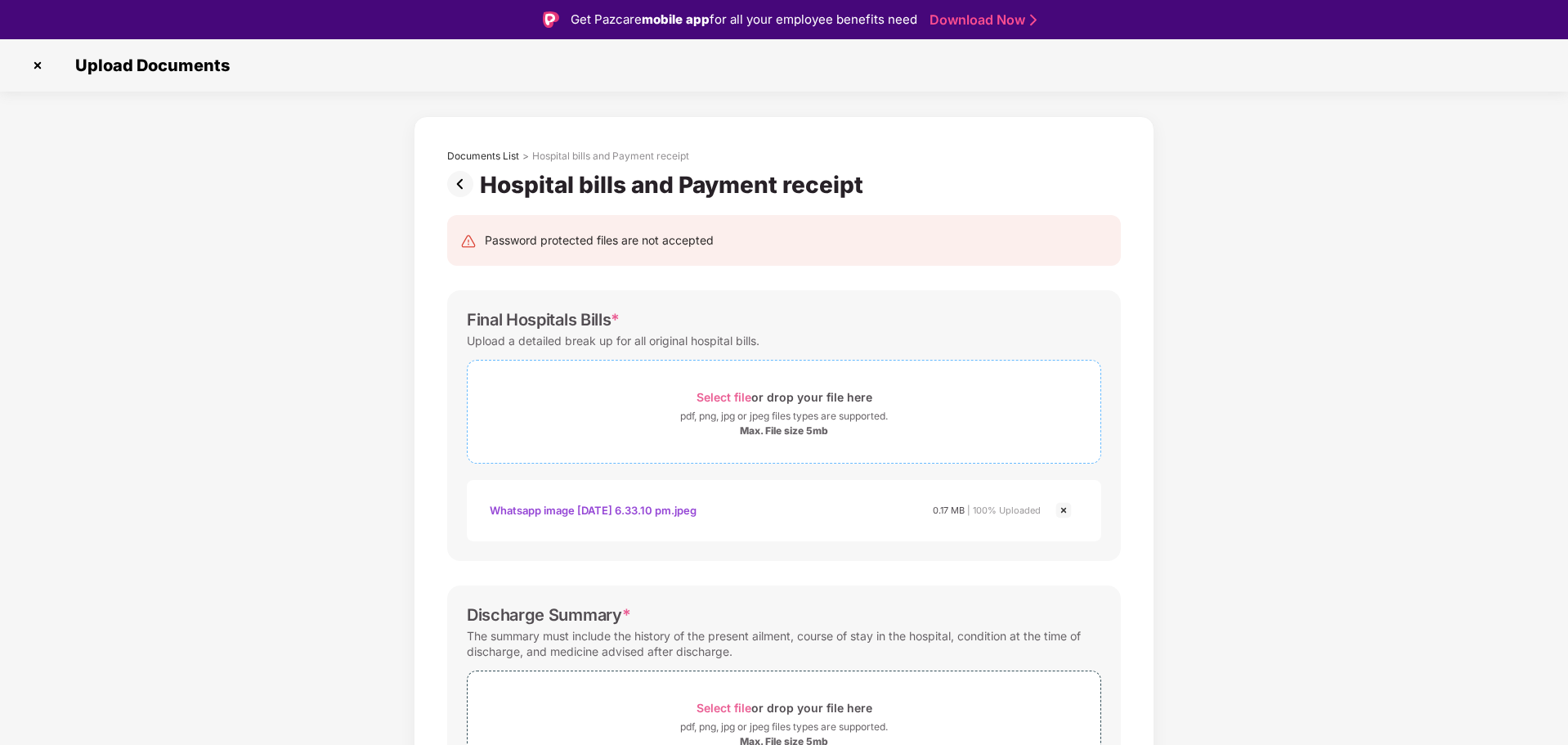
click at [742, 394] on span "Select file" at bounding box center [723, 398] width 55 height 14
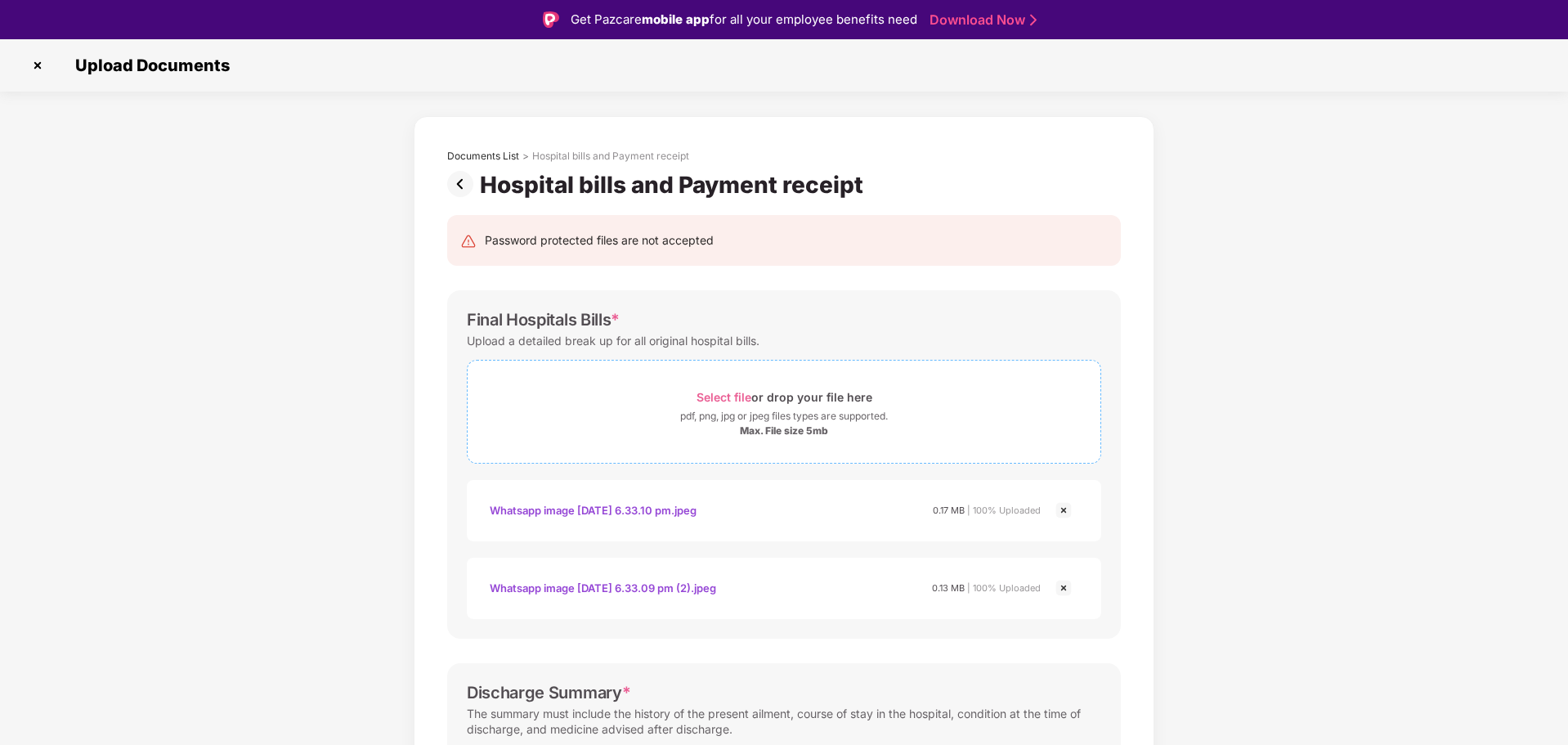
click at [744, 399] on span "Select file" at bounding box center [723, 398] width 55 height 14
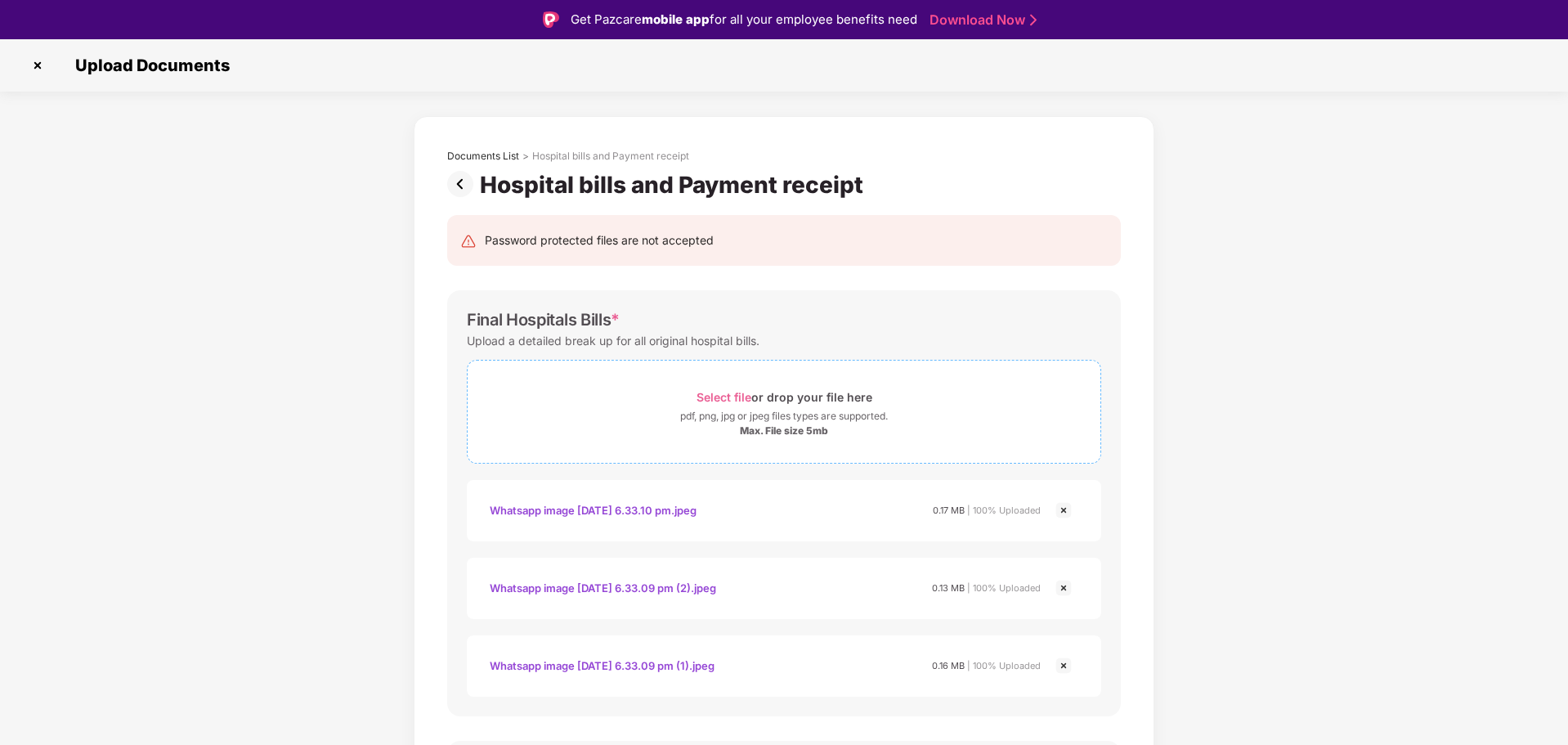
click at [731, 401] on span "Select file" at bounding box center [723, 398] width 55 height 14
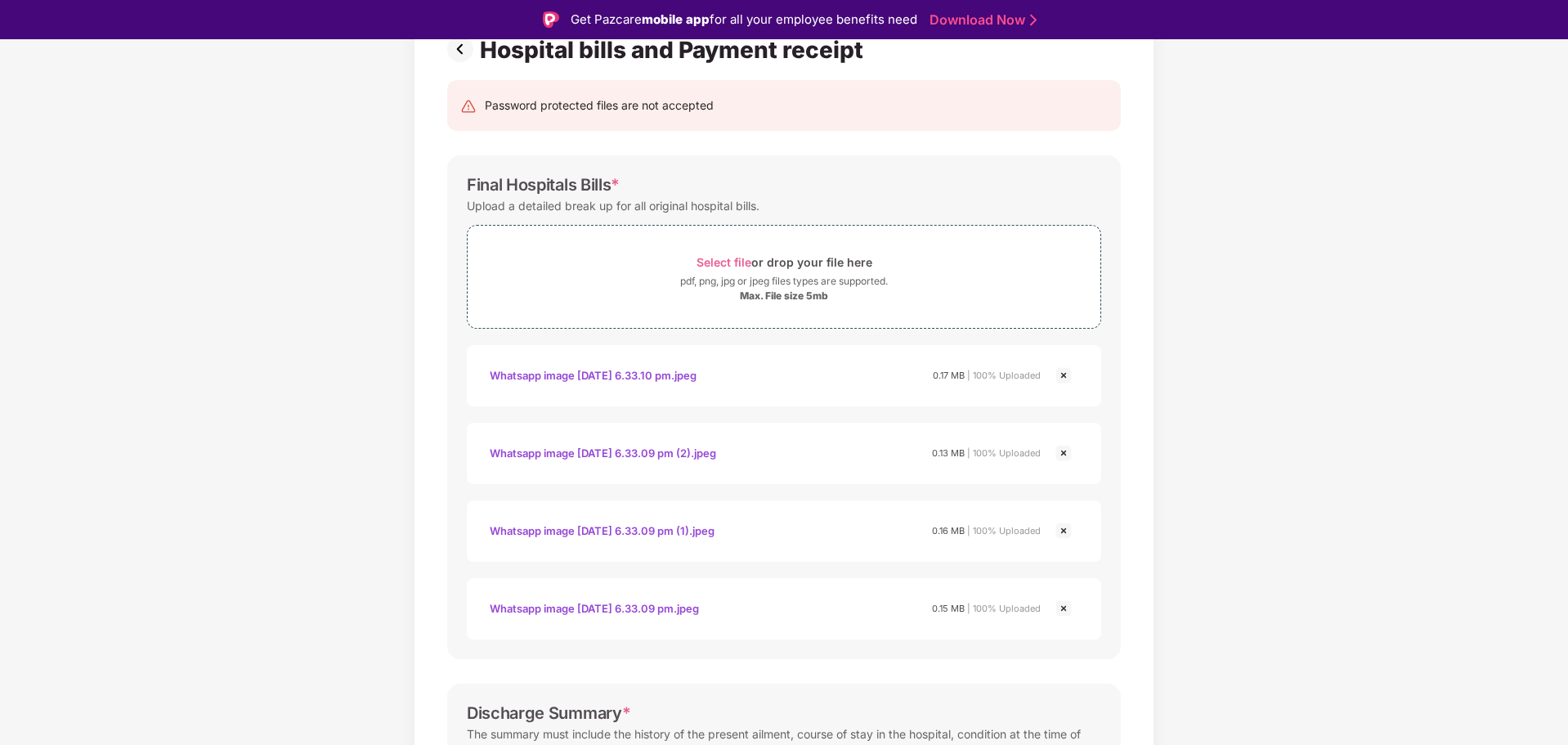
scroll to position [327, 0]
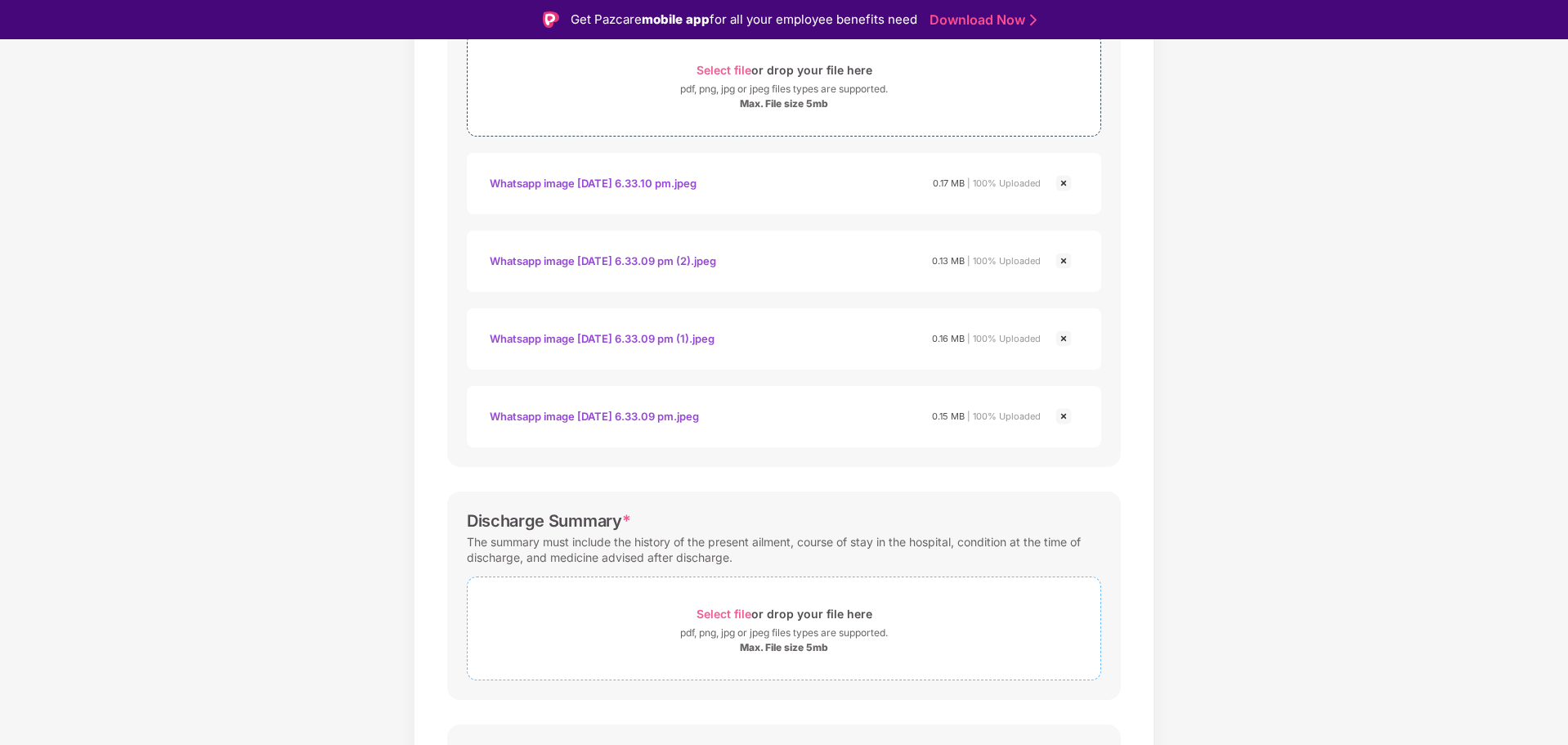
click at [733, 619] on span "Select file" at bounding box center [723, 614] width 55 height 14
click at [721, 612] on span "Select file" at bounding box center [723, 614] width 55 height 14
click at [735, 620] on span "Select file" at bounding box center [723, 614] width 55 height 14
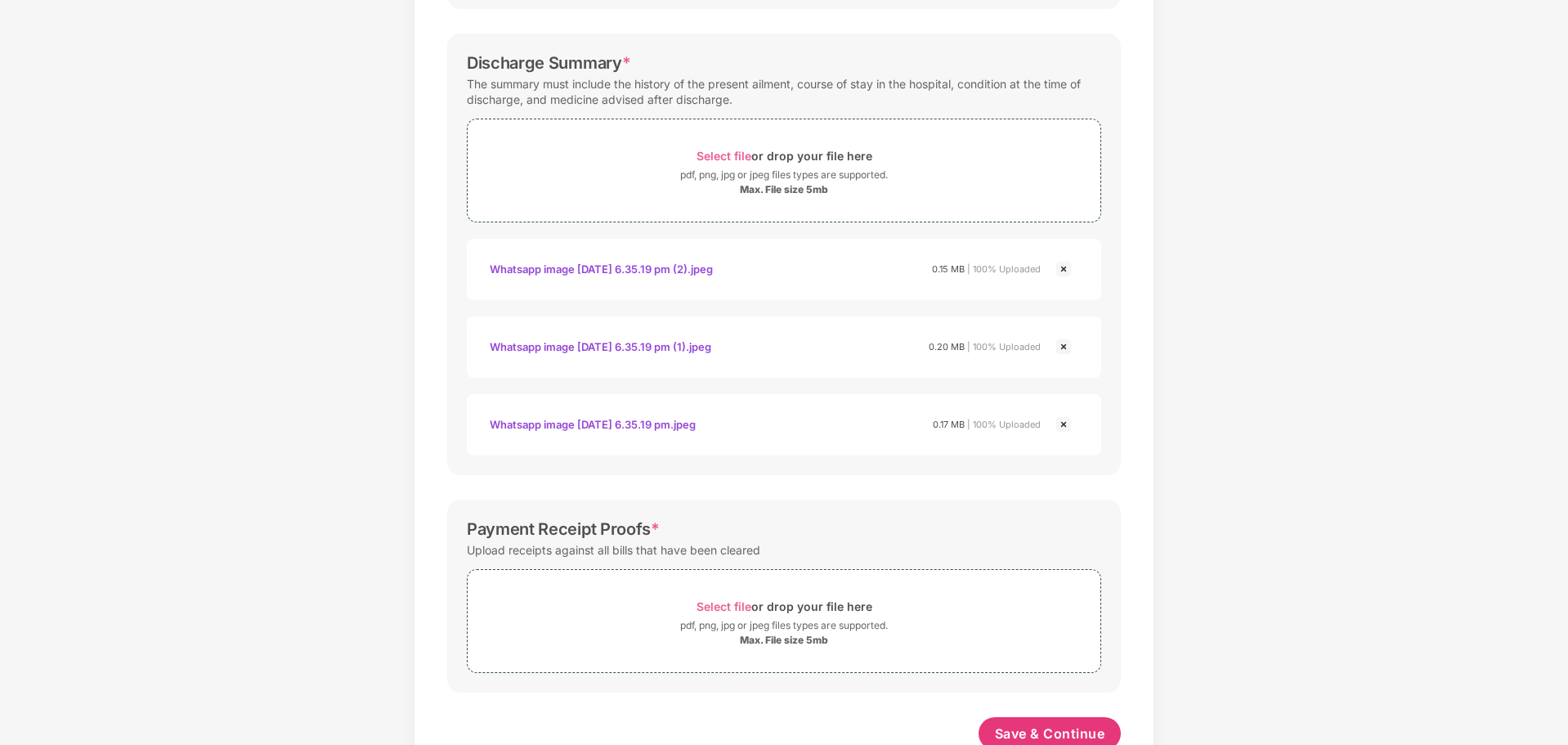
scroll to position [792, 0]
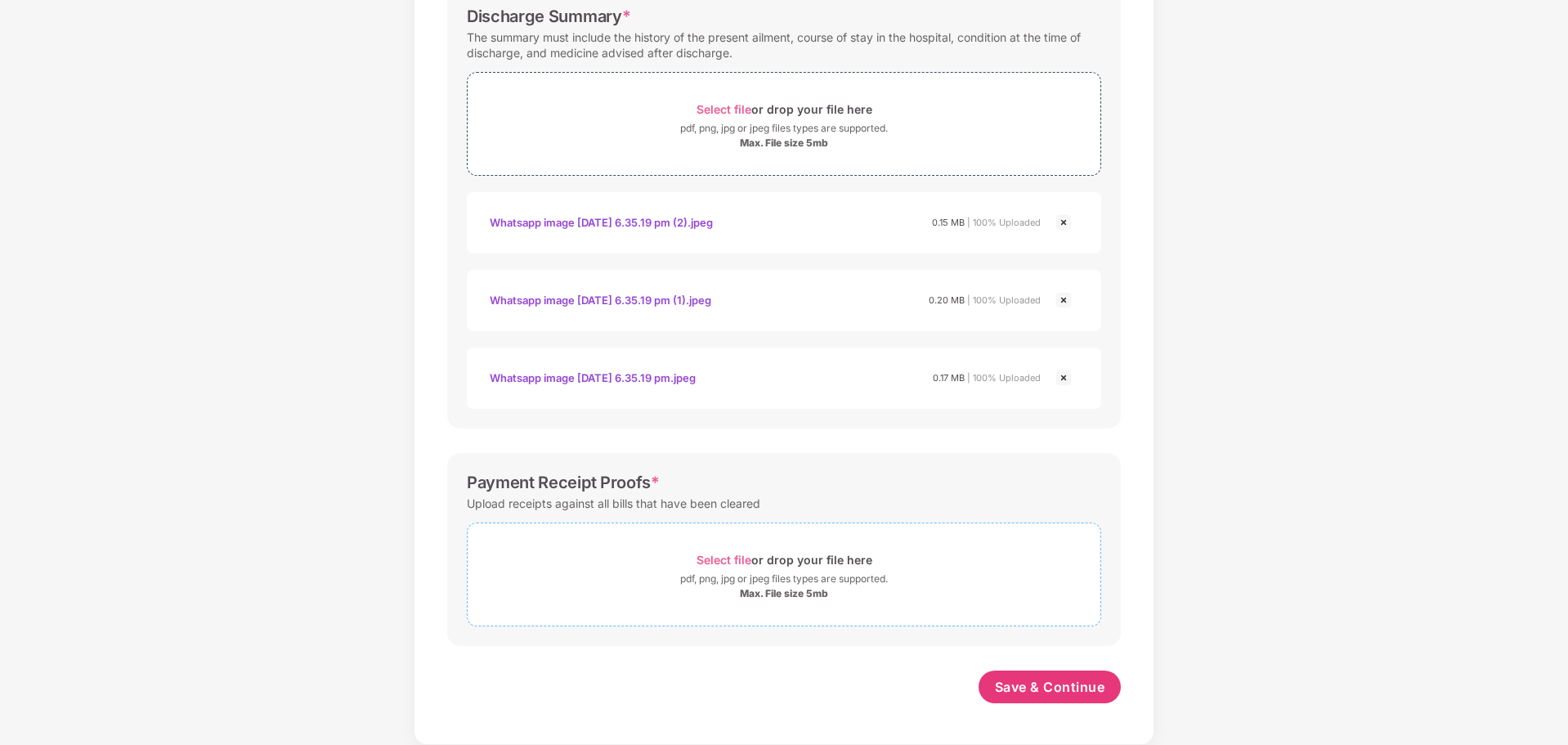
click at [732, 558] on span "Select file" at bounding box center [723, 561] width 55 height 14
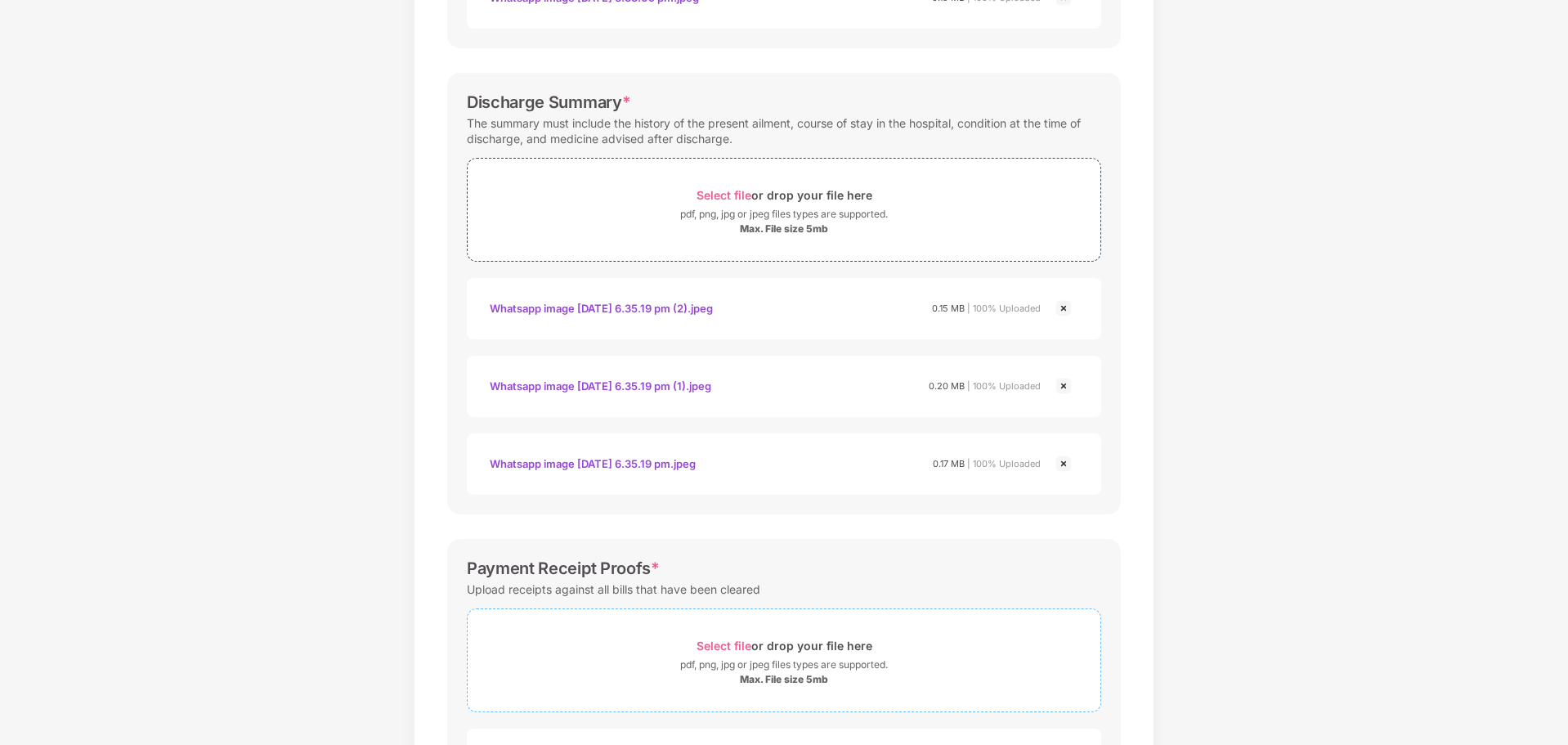
scroll to position [870, 0]
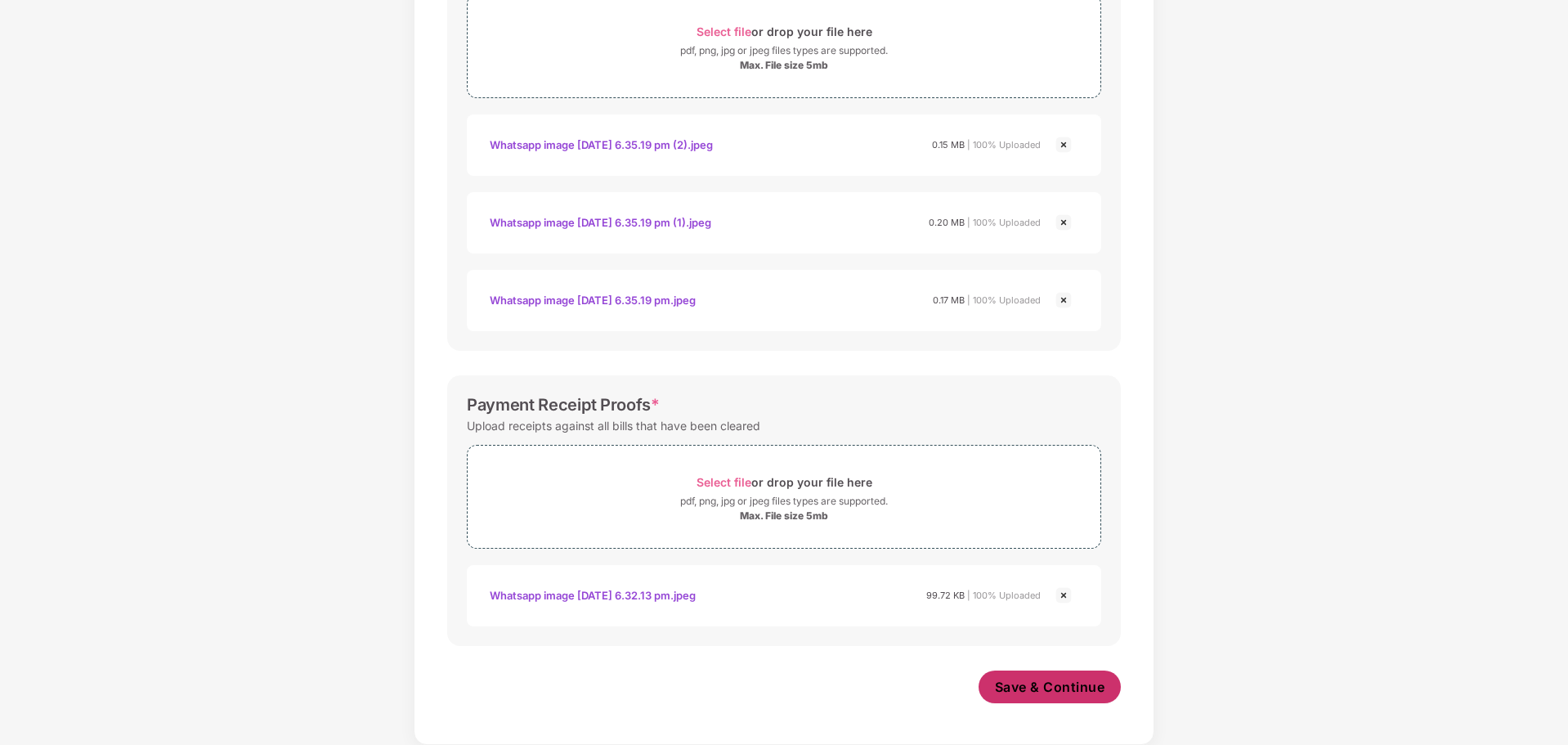
click at [1048, 681] on span "Save & Continue" at bounding box center [1050, 687] width 110 height 18
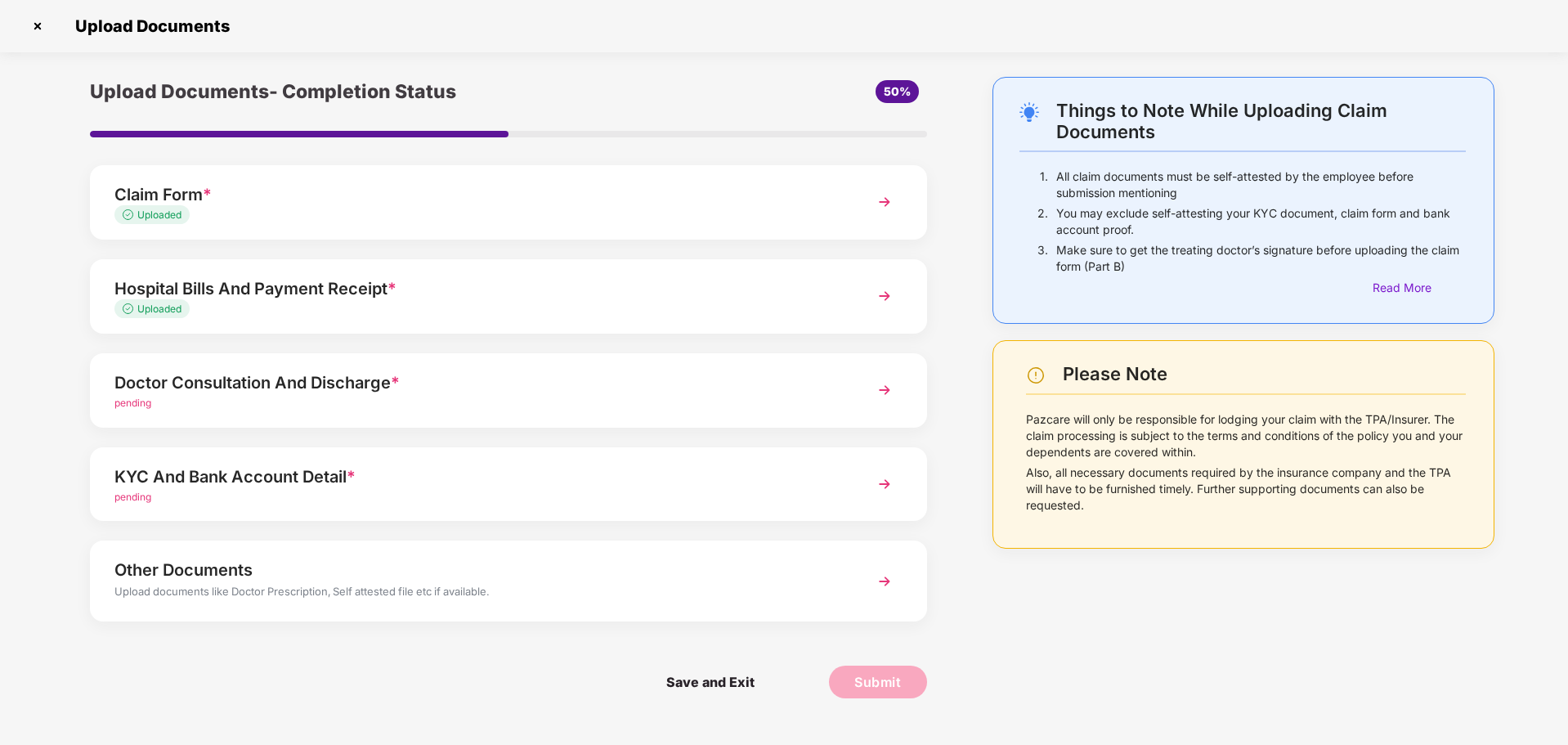
click at [875, 390] on img at bounding box center [884, 390] width 30 height 30
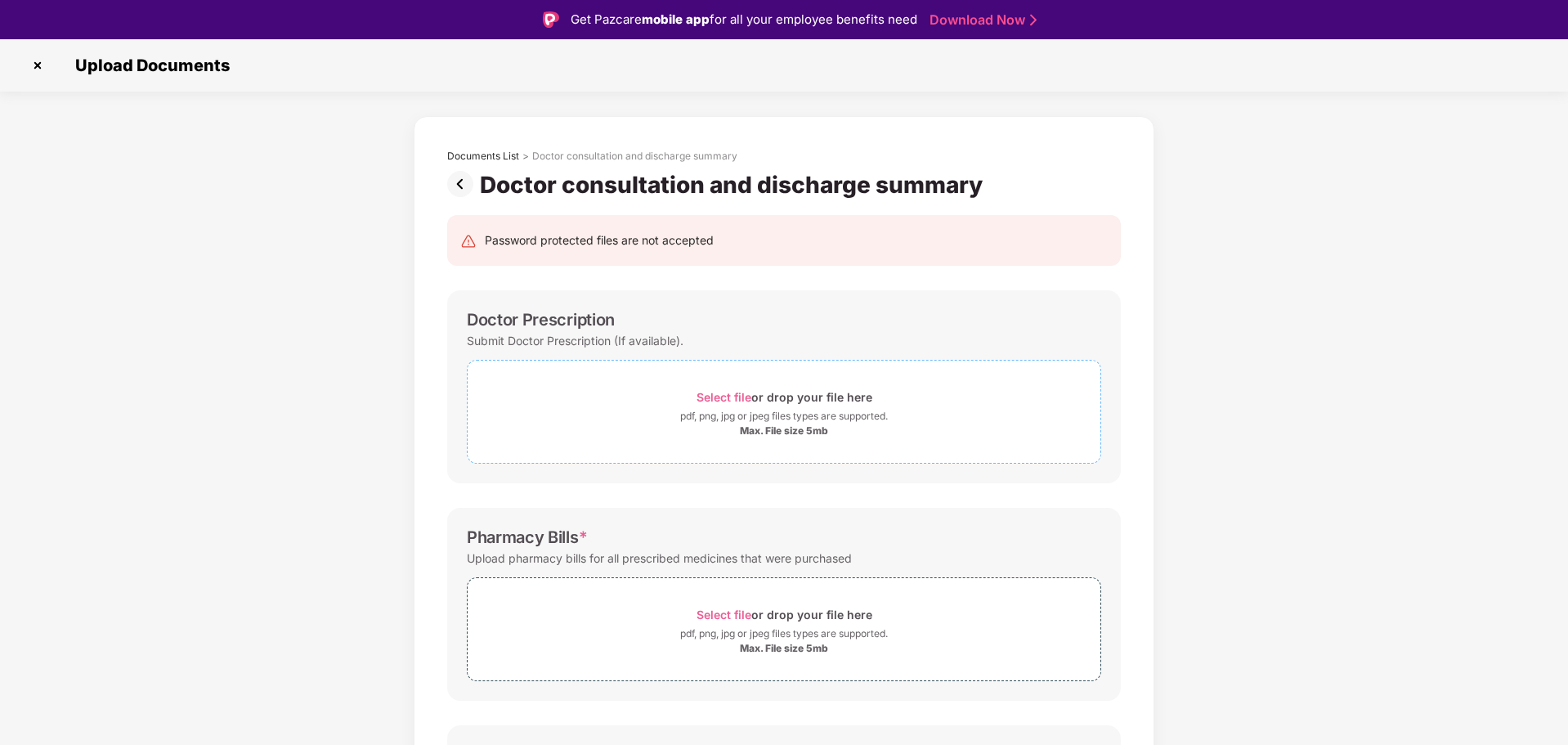
click at [729, 395] on span "Select file" at bounding box center [723, 398] width 55 height 14
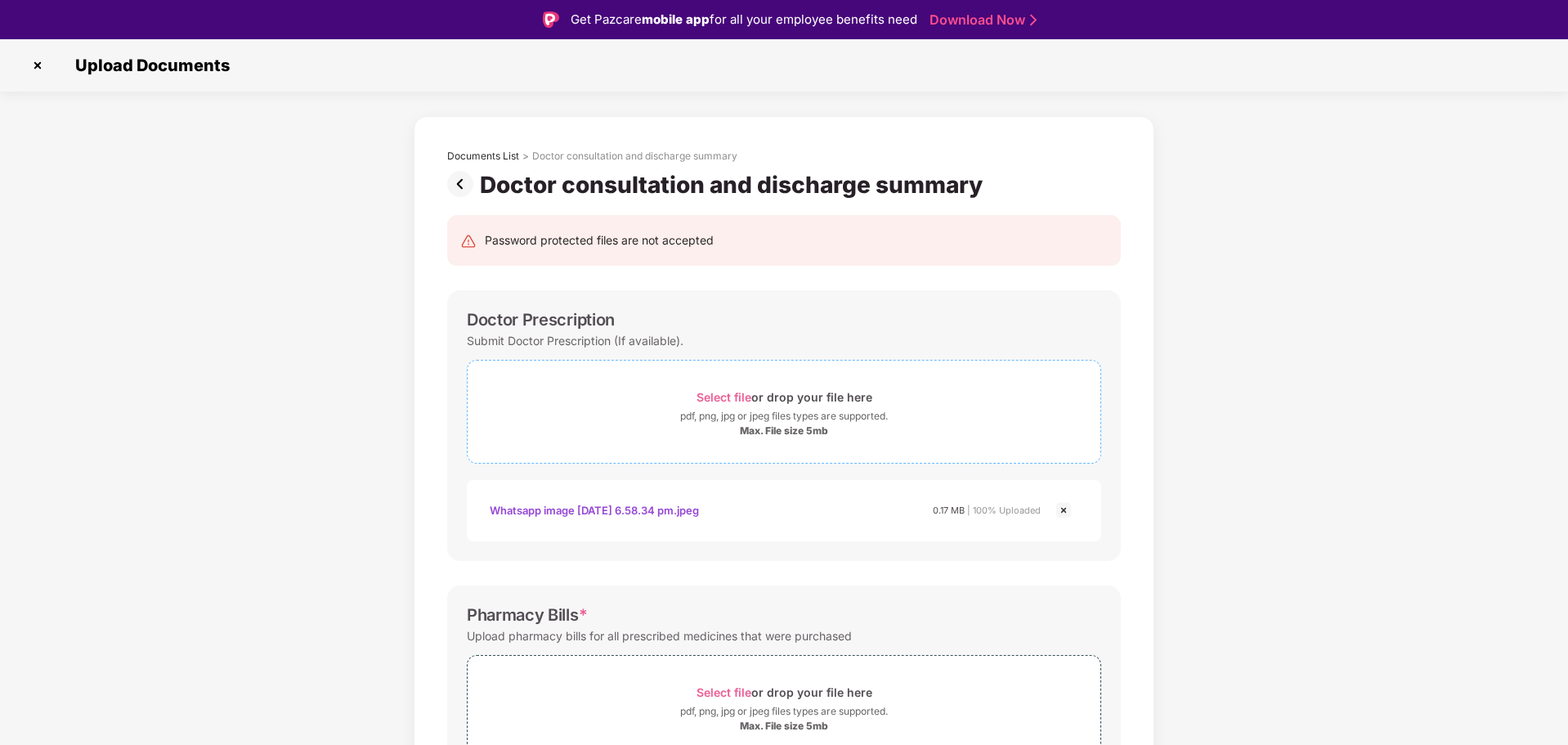
click at [724, 398] on span "Select file" at bounding box center [723, 398] width 55 height 14
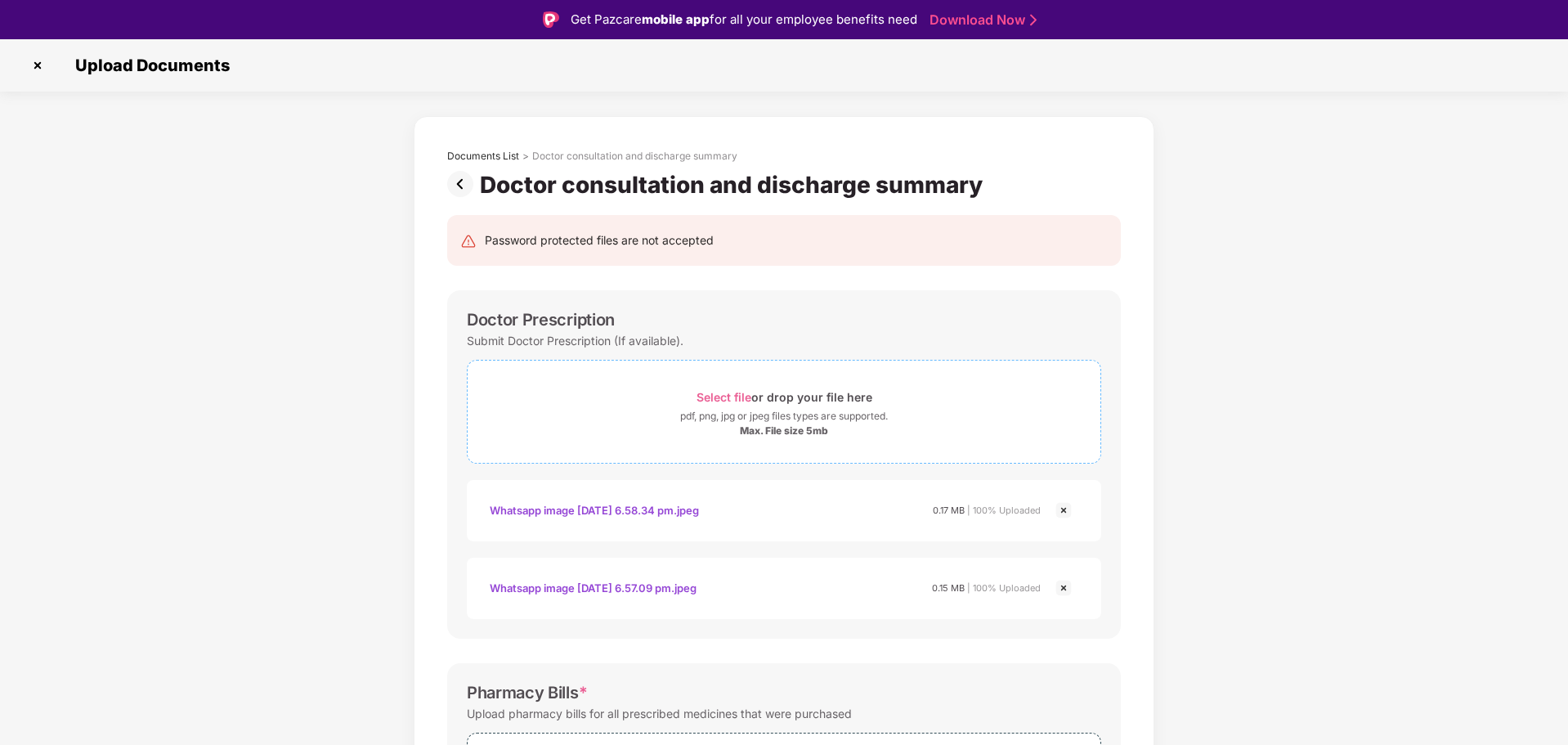
click at [720, 398] on span "Select file" at bounding box center [723, 398] width 55 height 14
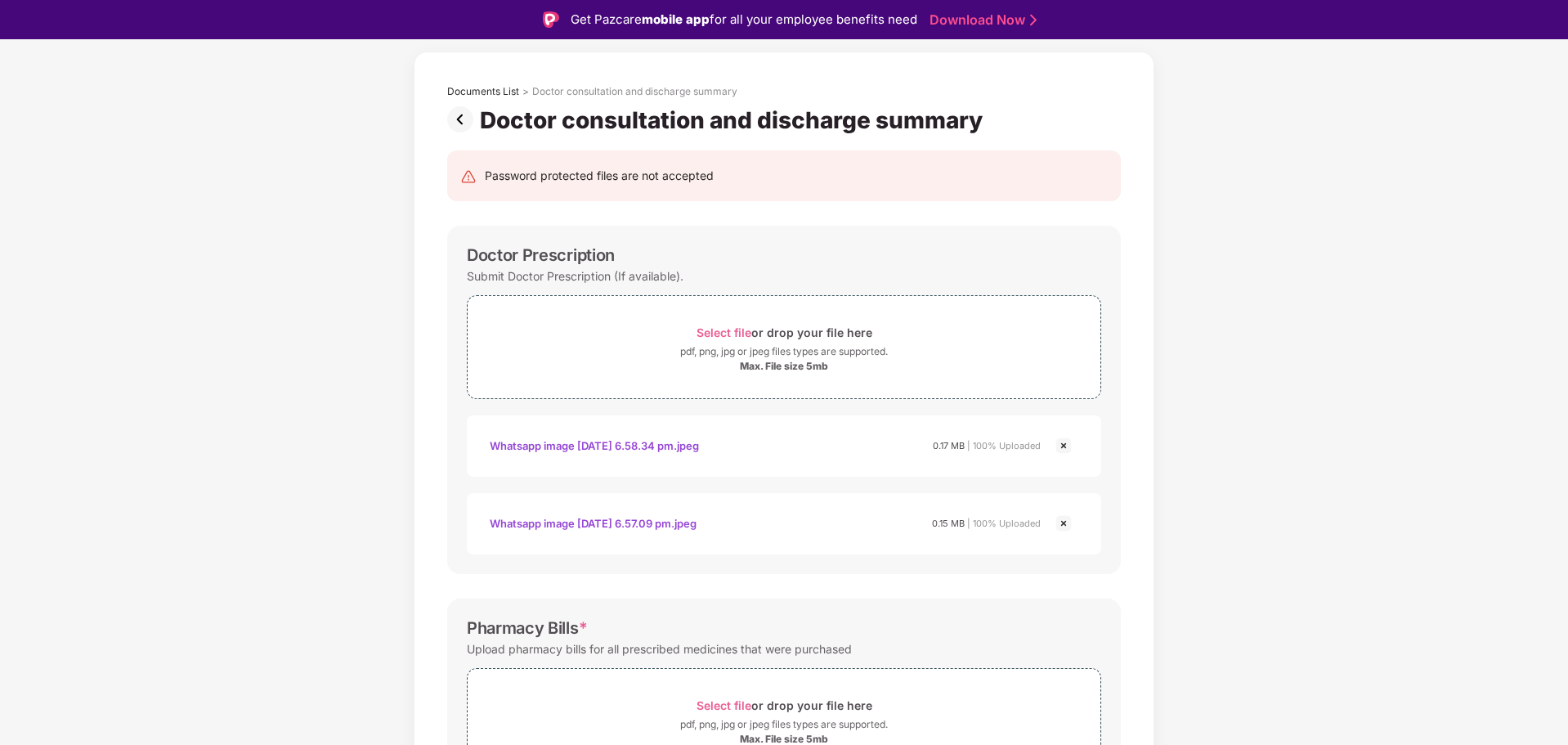
scroll to position [81, 0]
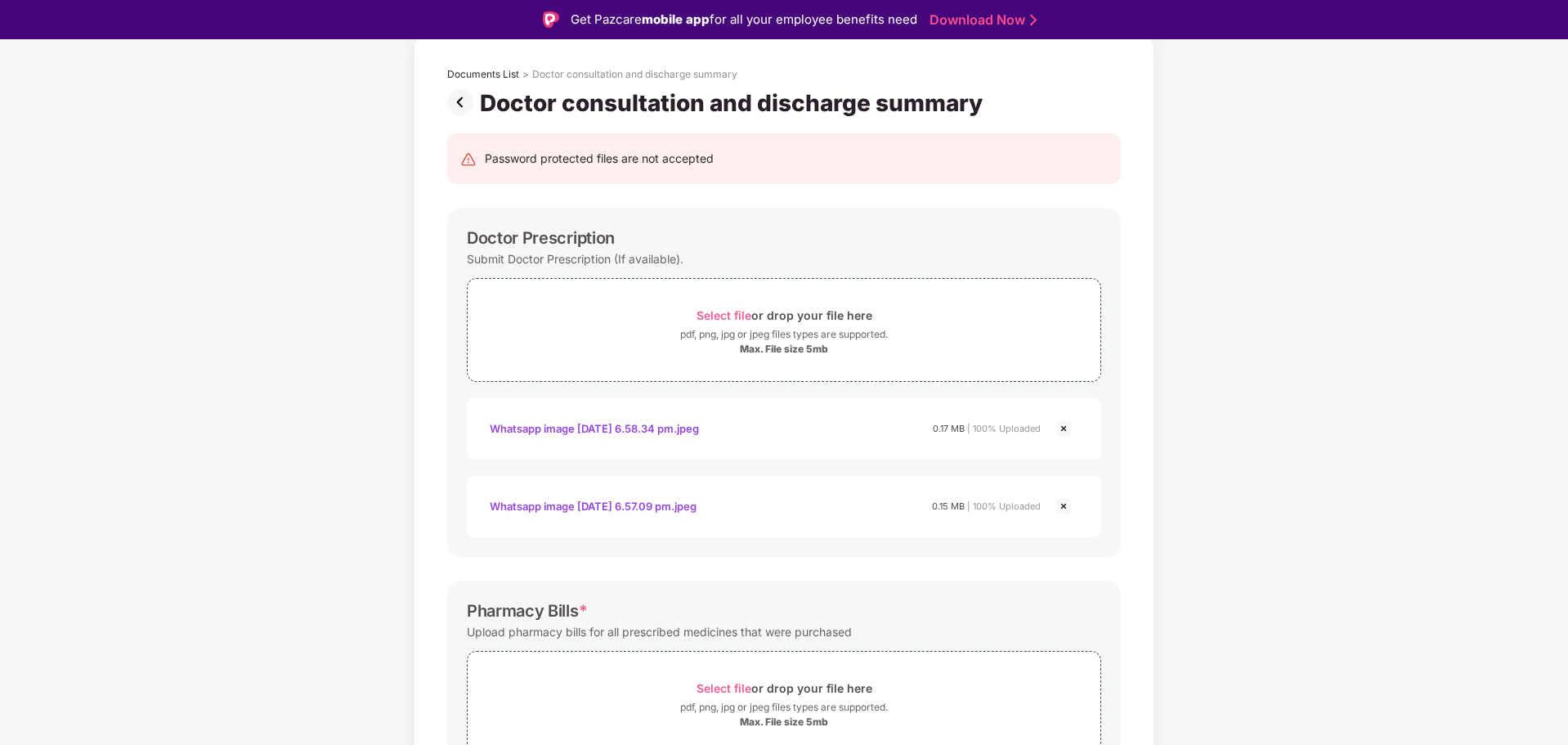
click at [1067, 504] on img at bounding box center [1063, 506] width 20 height 20
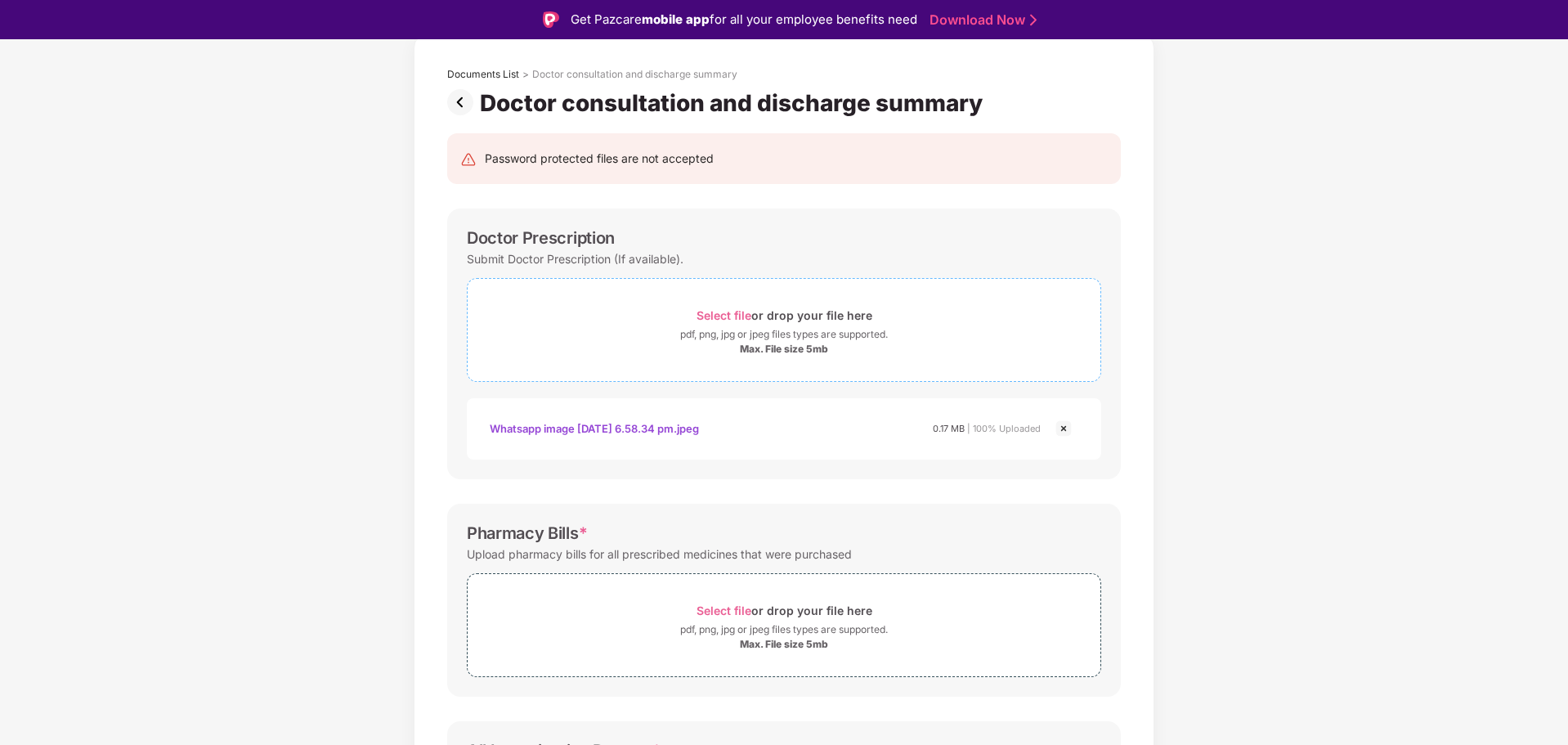
click at [734, 311] on span "Select file" at bounding box center [723, 315] width 55 height 14
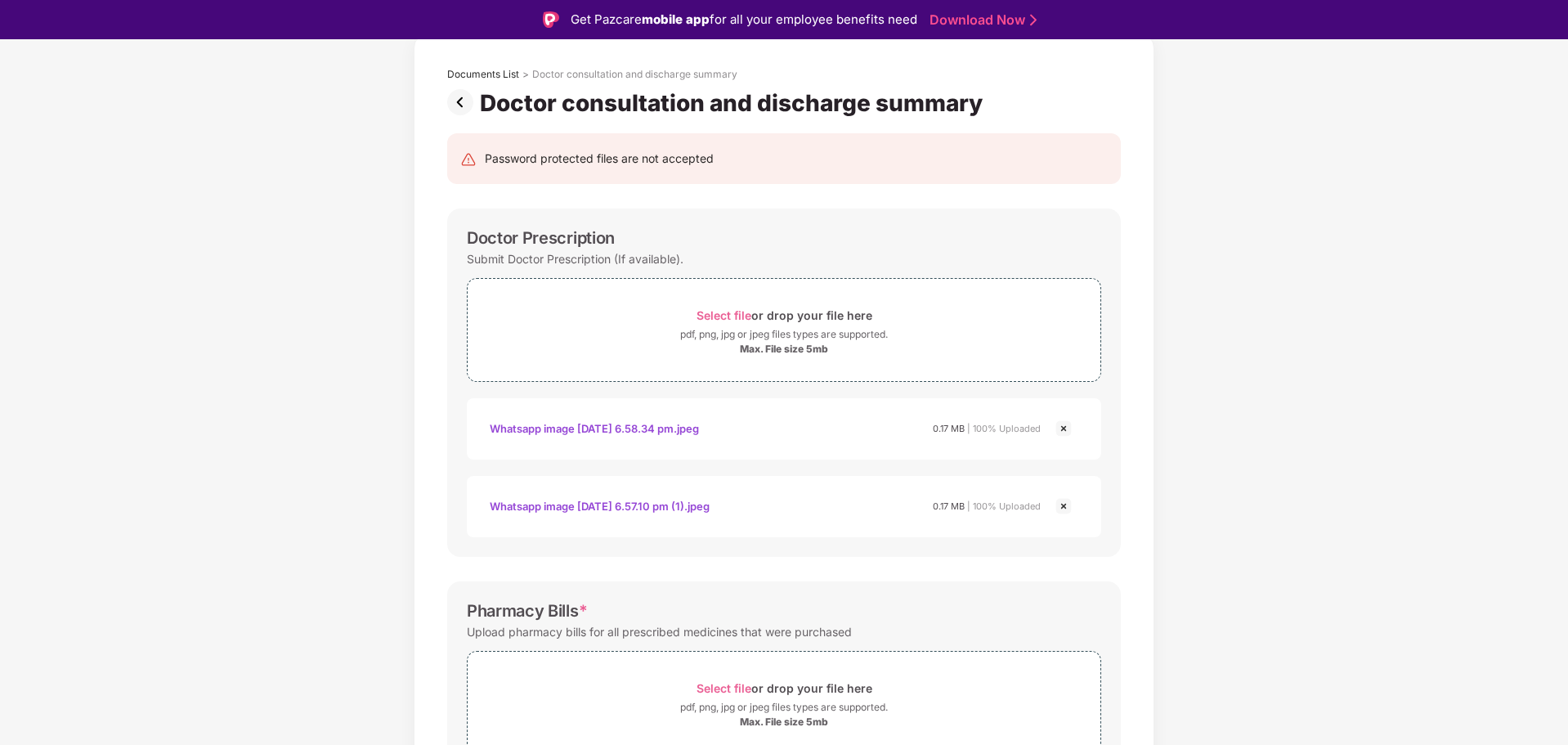
scroll to position [39, 0]
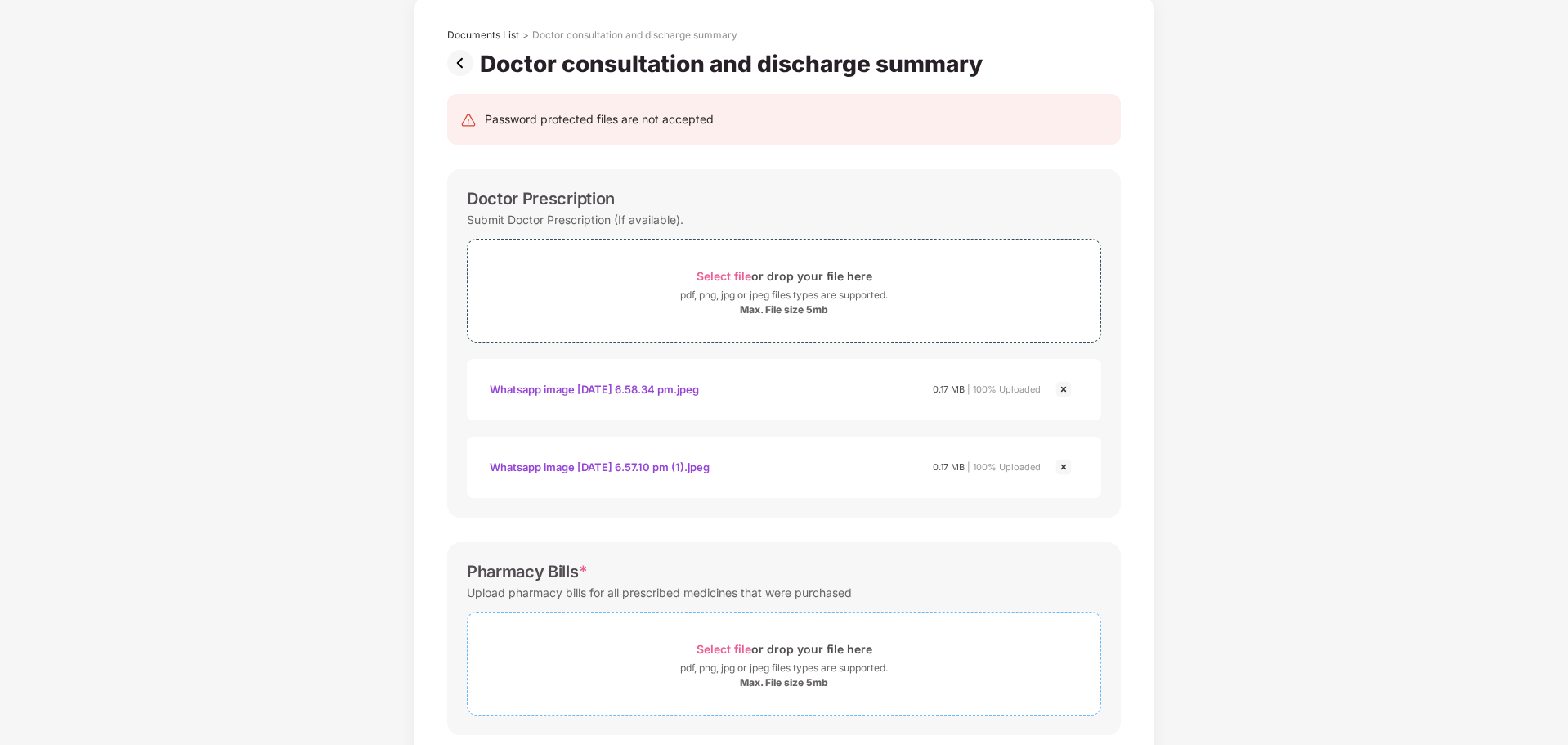
click at [713, 649] on span "Select file" at bounding box center [723, 649] width 55 height 14
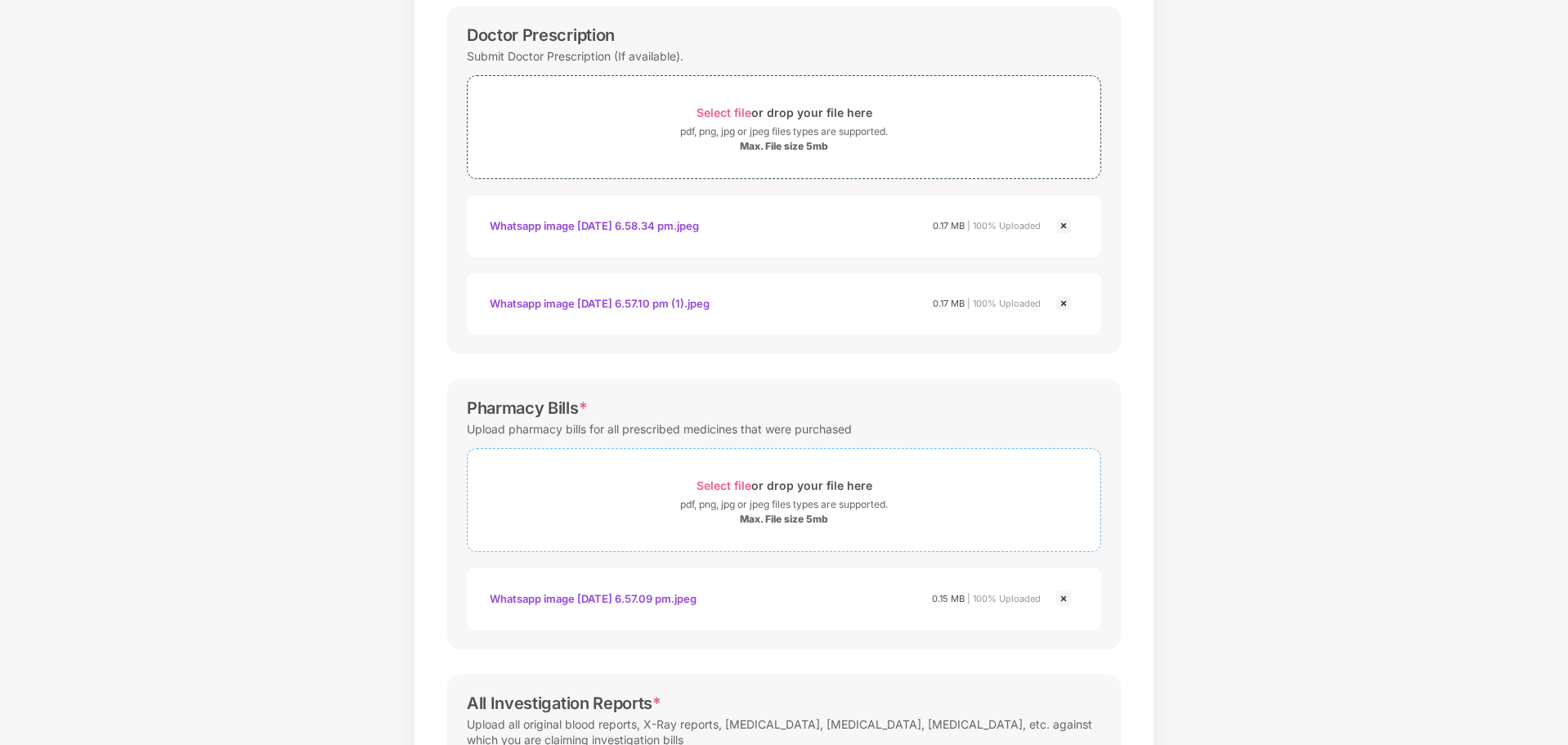
click at [742, 489] on span "Select file" at bounding box center [723, 485] width 55 height 14
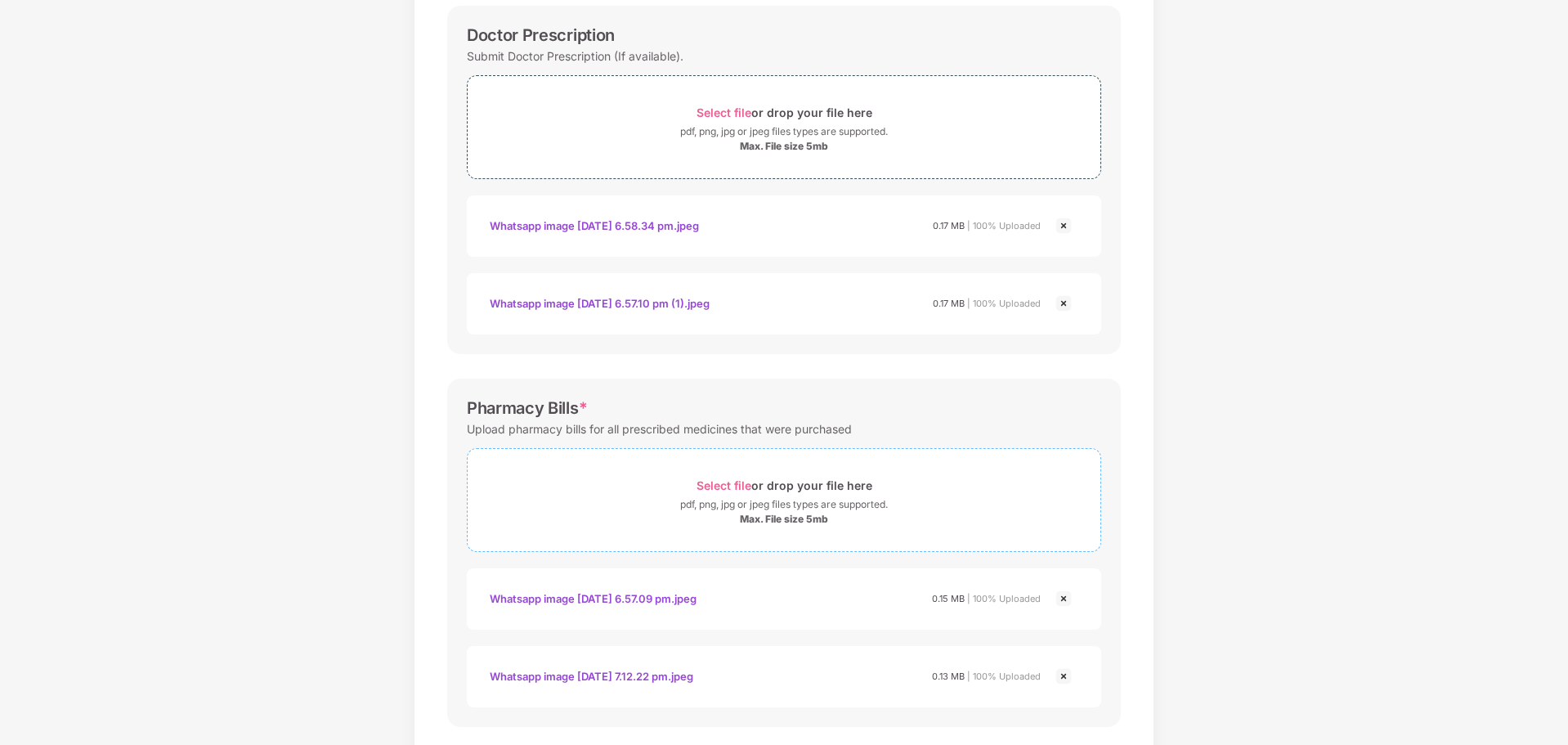
click at [736, 486] on span "Select file" at bounding box center [723, 485] width 55 height 14
click at [737, 484] on span "Select file" at bounding box center [723, 485] width 55 height 14
drag, startPoint x: 1565, startPoint y: 166, endPoint x: 1555, endPoint y: 247, distance: 81.6
click at [1555, 247] on div "Documents List > Doctor consultation and discharge summary Doctor consultation …" at bounding box center [784, 523] width 1568 height 1383
click at [1377, 302] on div "Documents List > Doctor consultation and discharge summary Doctor consultation …" at bounding box center [784, 523] width 1568 height 1383
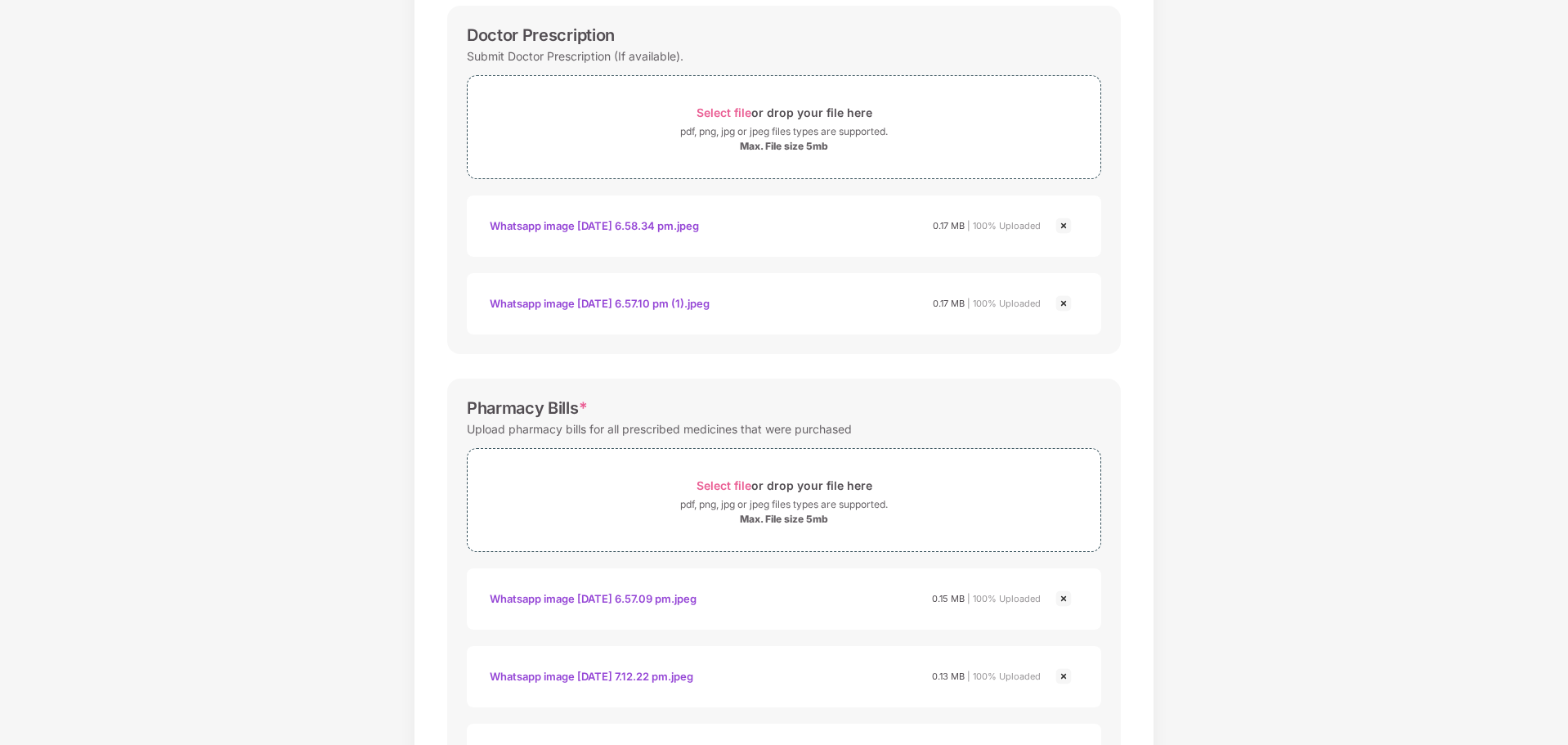
click at [1565, 211] on div "Documents List > Doctor consultation and discharge summary Doctor consultation …" at bounding box center [784, 523] width 1568 height 1383
click at [1128, 396] on div "Password protected files are not accepted Doctor Prescription Submit Doctor Pre…" at bounding box center [784, 560] width 723 height 1291
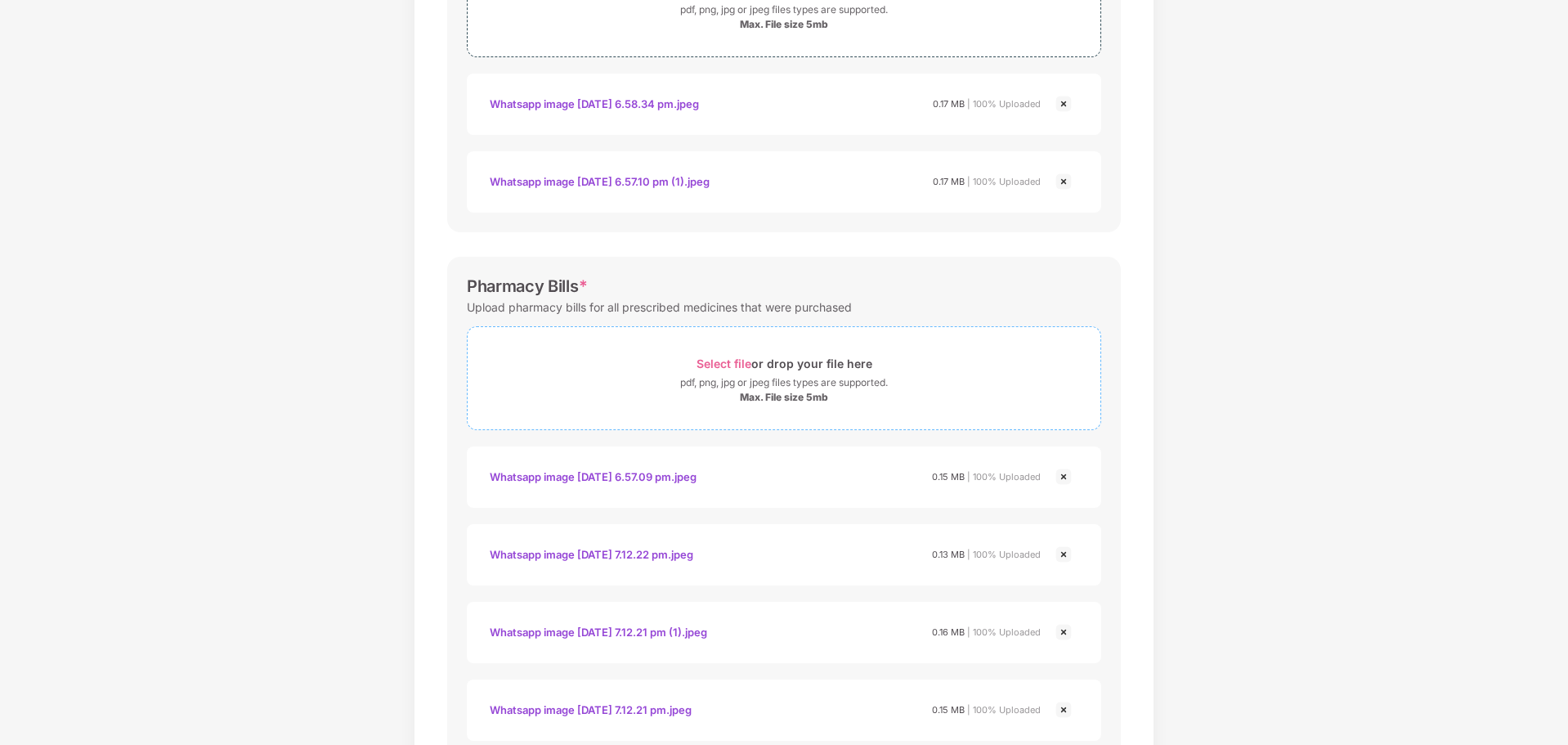
scroll to position [715, 0]
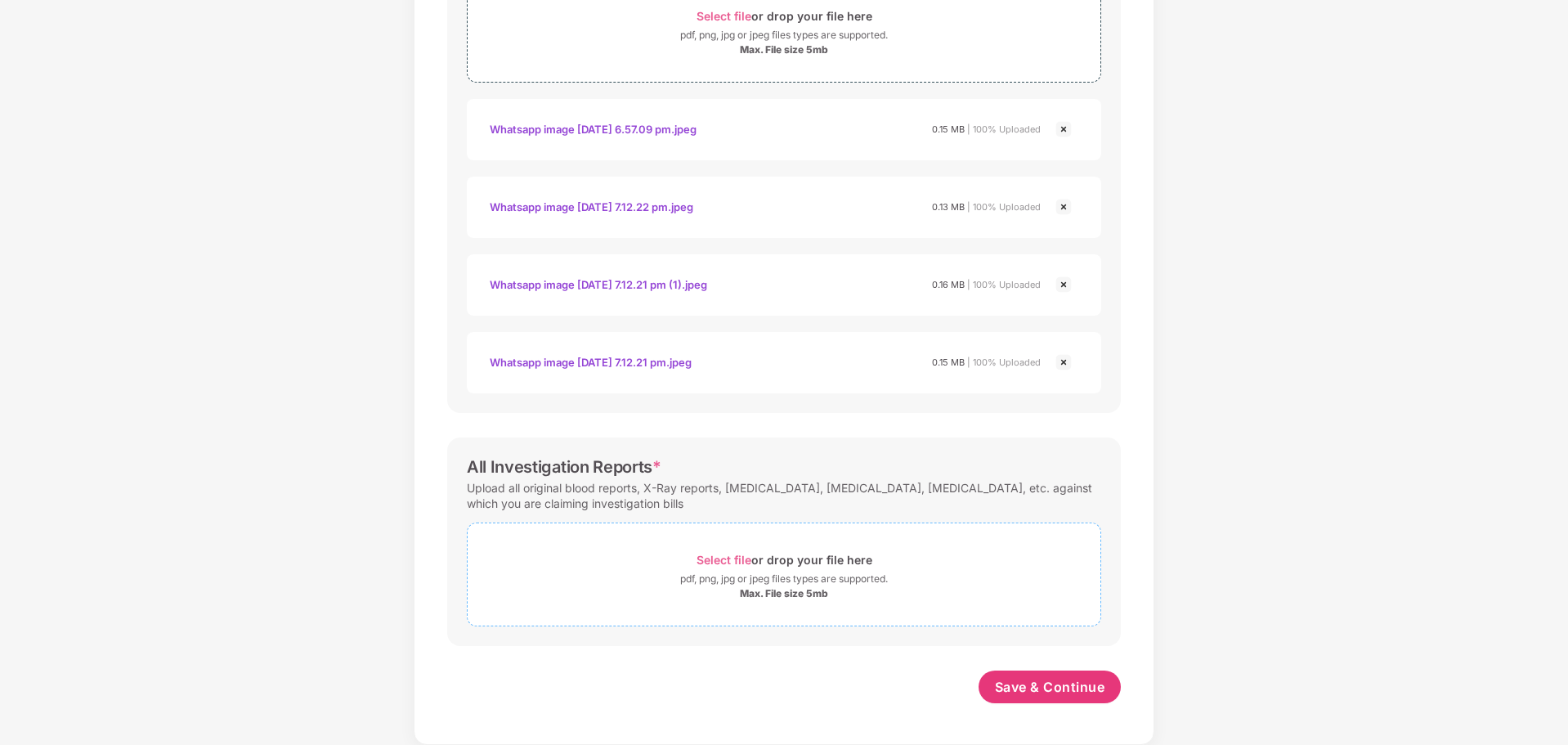
click at [731, 561] on span "Select file" at bounding box center [723, 561] width 55 height 14
click at [732, 557] on span "Select file" at bounding box center [723, 561] width 55 height 14
click at [731, 561] on span "Select file" at bounding box center [723, 561] width 55 height 14
click at [723, 554] on span "Select file" at bounding box center [723, 561] width 55 height 14
click at [727, 560] on span "Select file" at bounding box center [723, 561] width 55 height 14
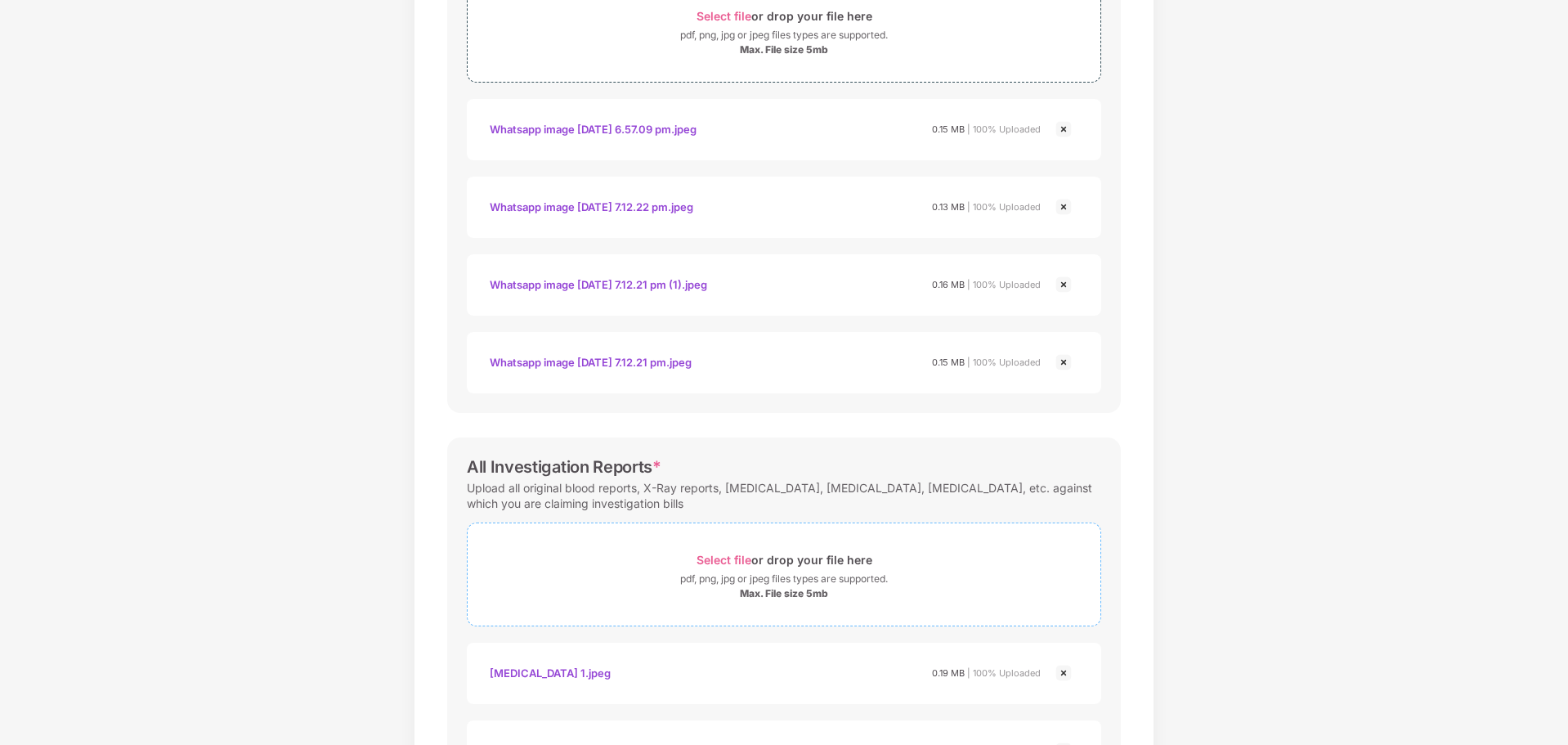
click at [723, 556] on span "Select file" at bounding box center [723, 561] width 55 height 14
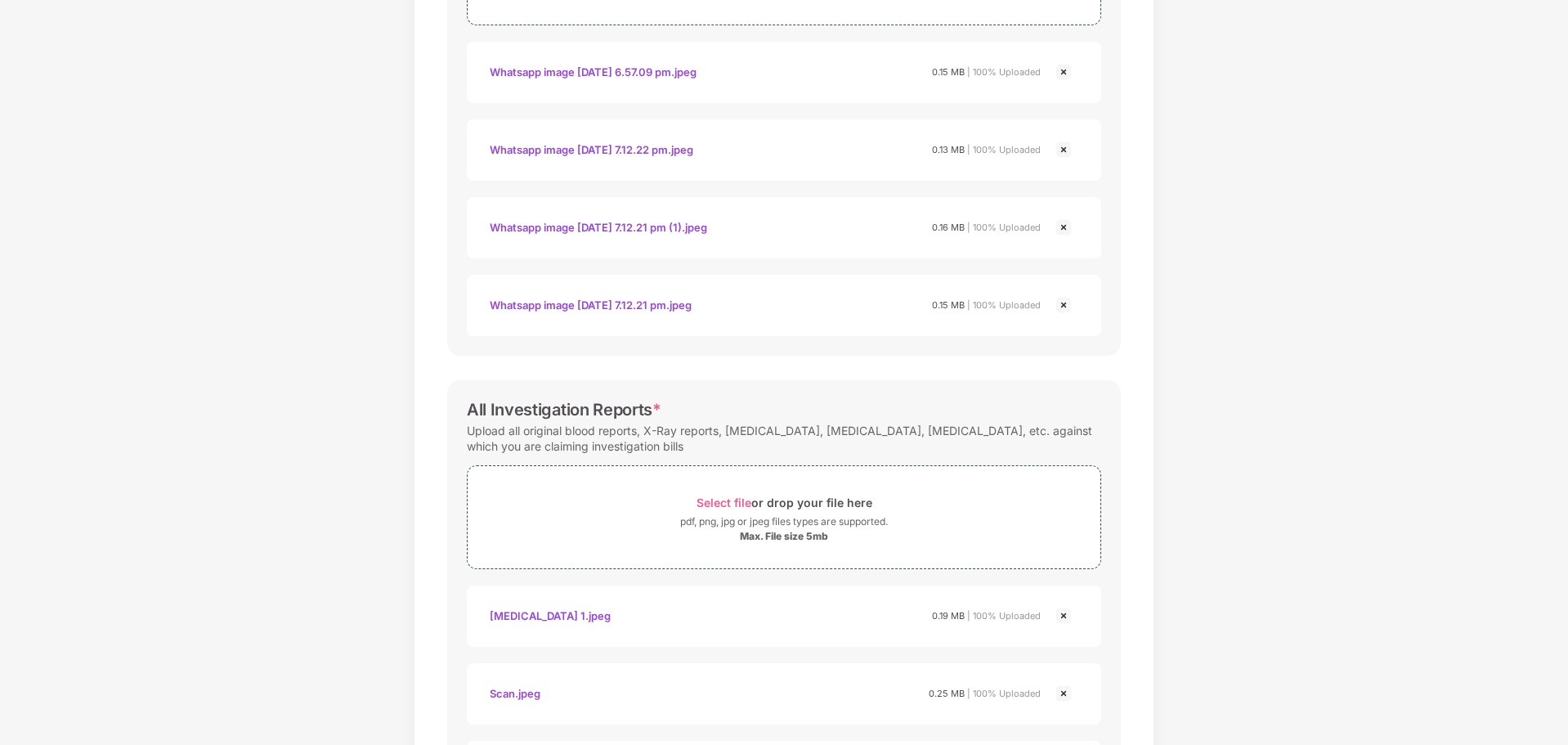
scroll to position [940, 0]
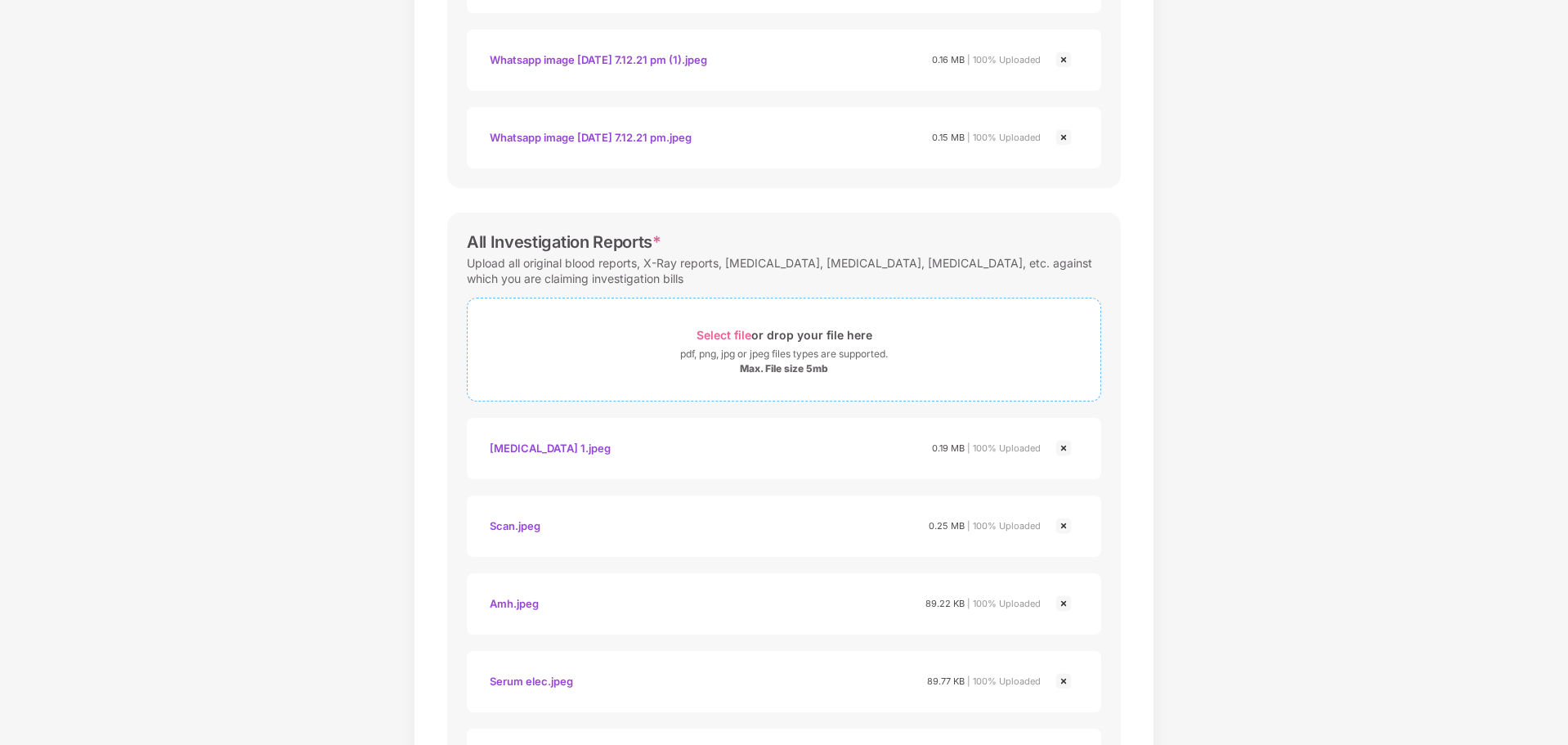
click at [715, 335] on span "Select file" at bounding box center [723, 335] width 55 height 14
click at [737, 338] on span "Select file" at bounding box center [723, 335] width 55 height 14
click at [728, 334] on span "Select file" at bounding box center [723, 335] width 55 height 14
click at [729, 338] on span "Select file" at bounding box center [723, 335] width 55 height 14
click at [723, 336] on span "Select file" at bounding box center [723, 335] width 55 height 14
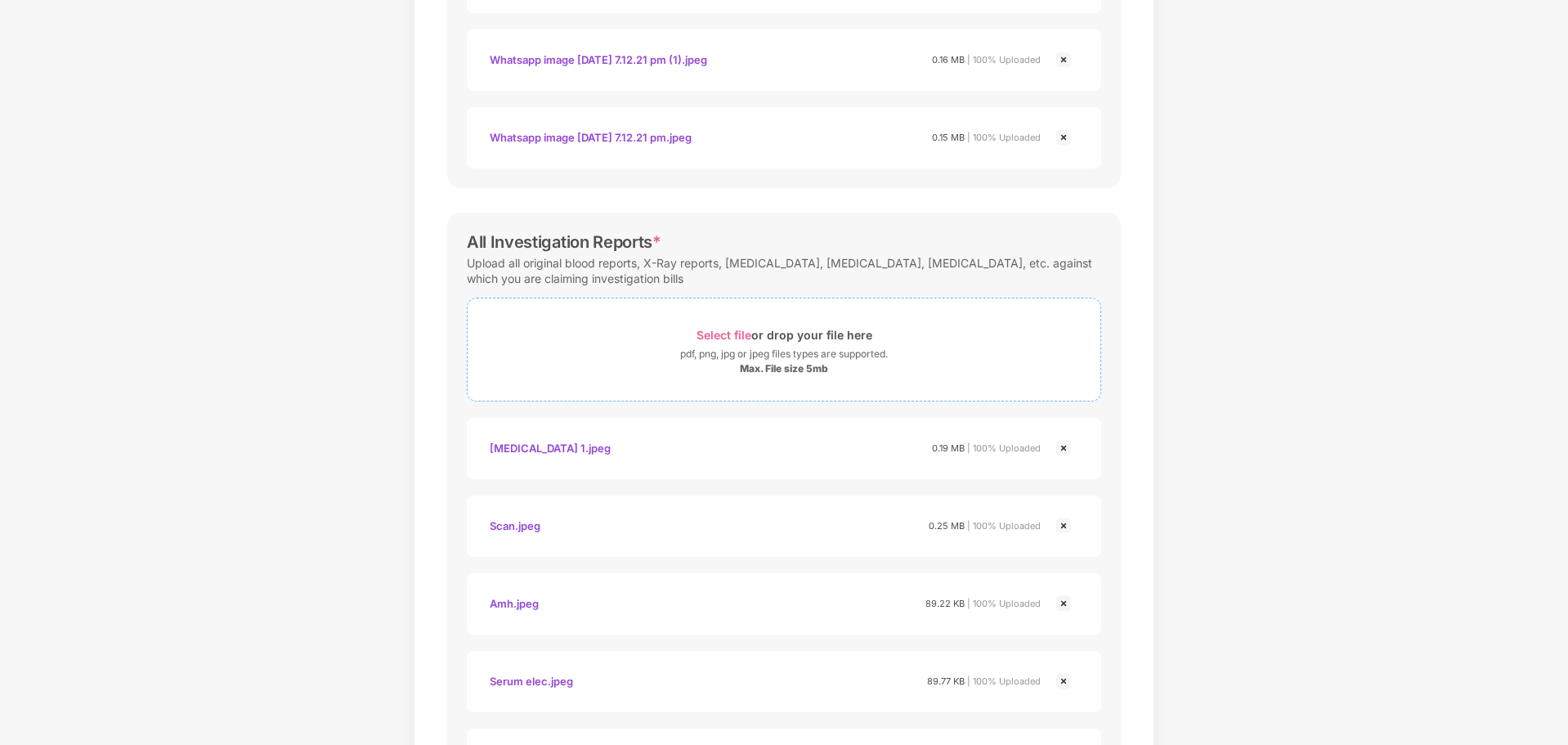
click at [729, 336] on span "Select file" at bounding box center [723, 335] width 55 height 14
click at [742, 337] on span "Select file" at bounding box center [723, 335] width 55 height 14
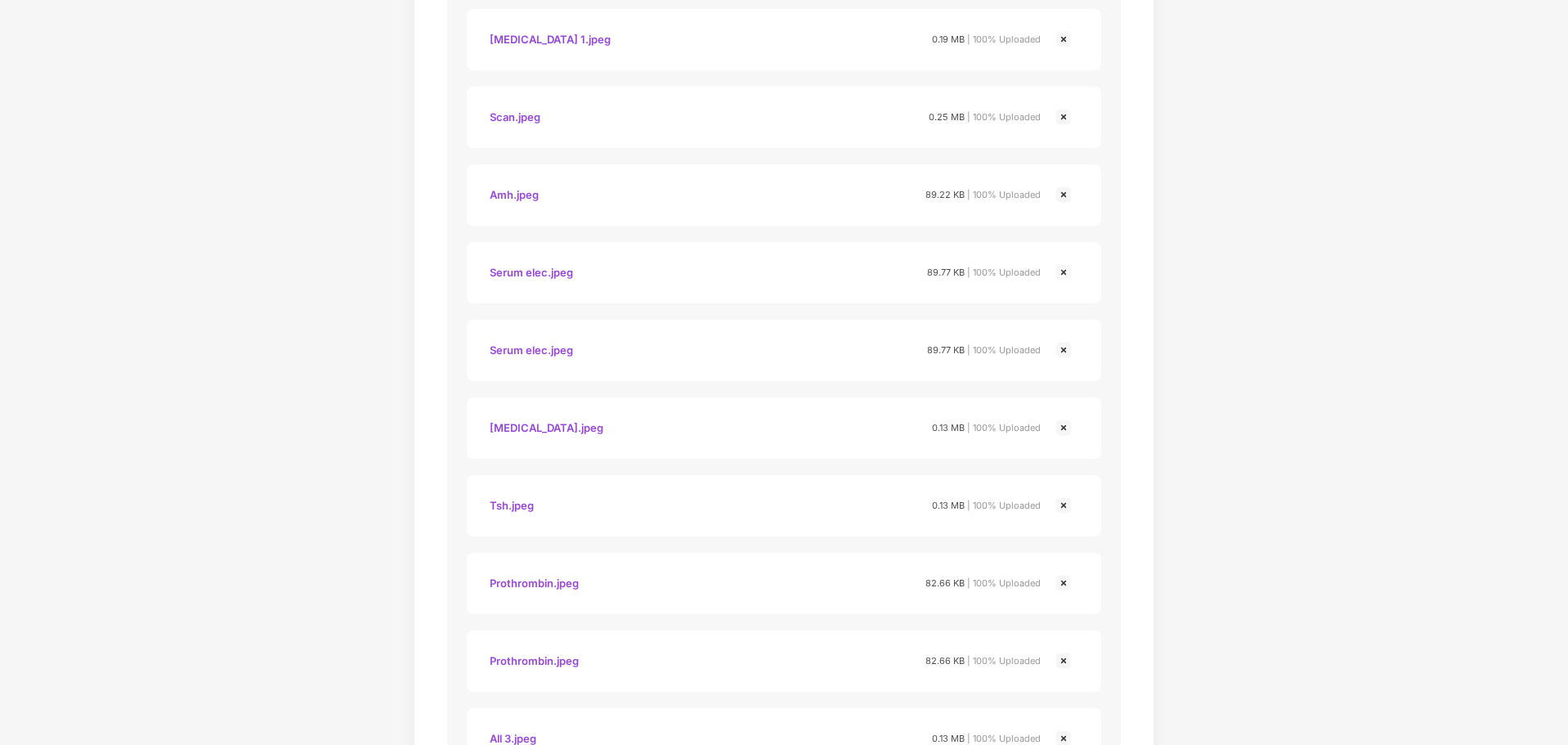
scroll to position [1022, 0]
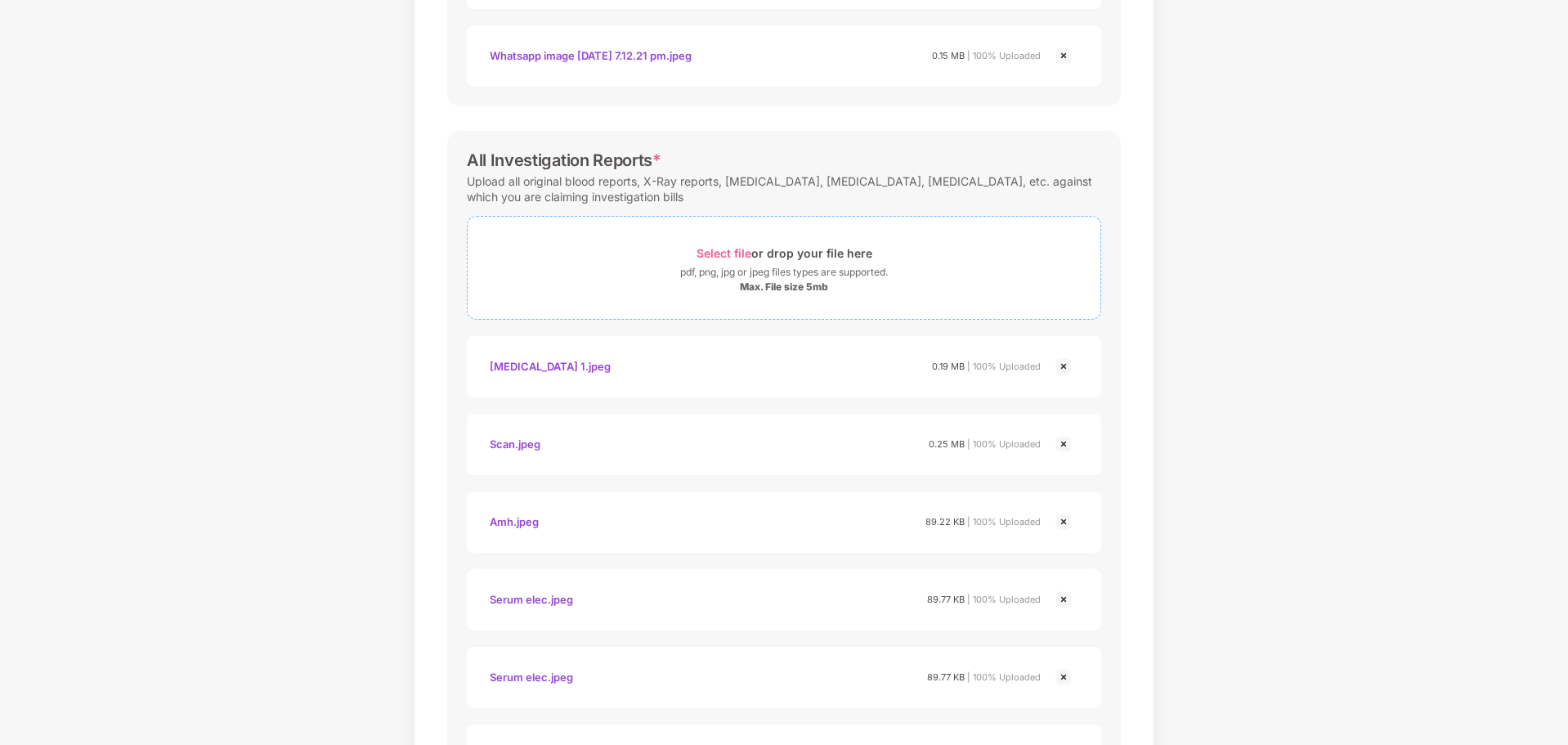
click at [724, 251] on span "Select file" at bounding box center [723, 253] width 55 height 14
click at [731, 250] on span "Select file" at bounding box center [723, 253] width 55 height 14
click at [739, 254] on span "Select file" at bounding box center [723, 253] width 55 height 14
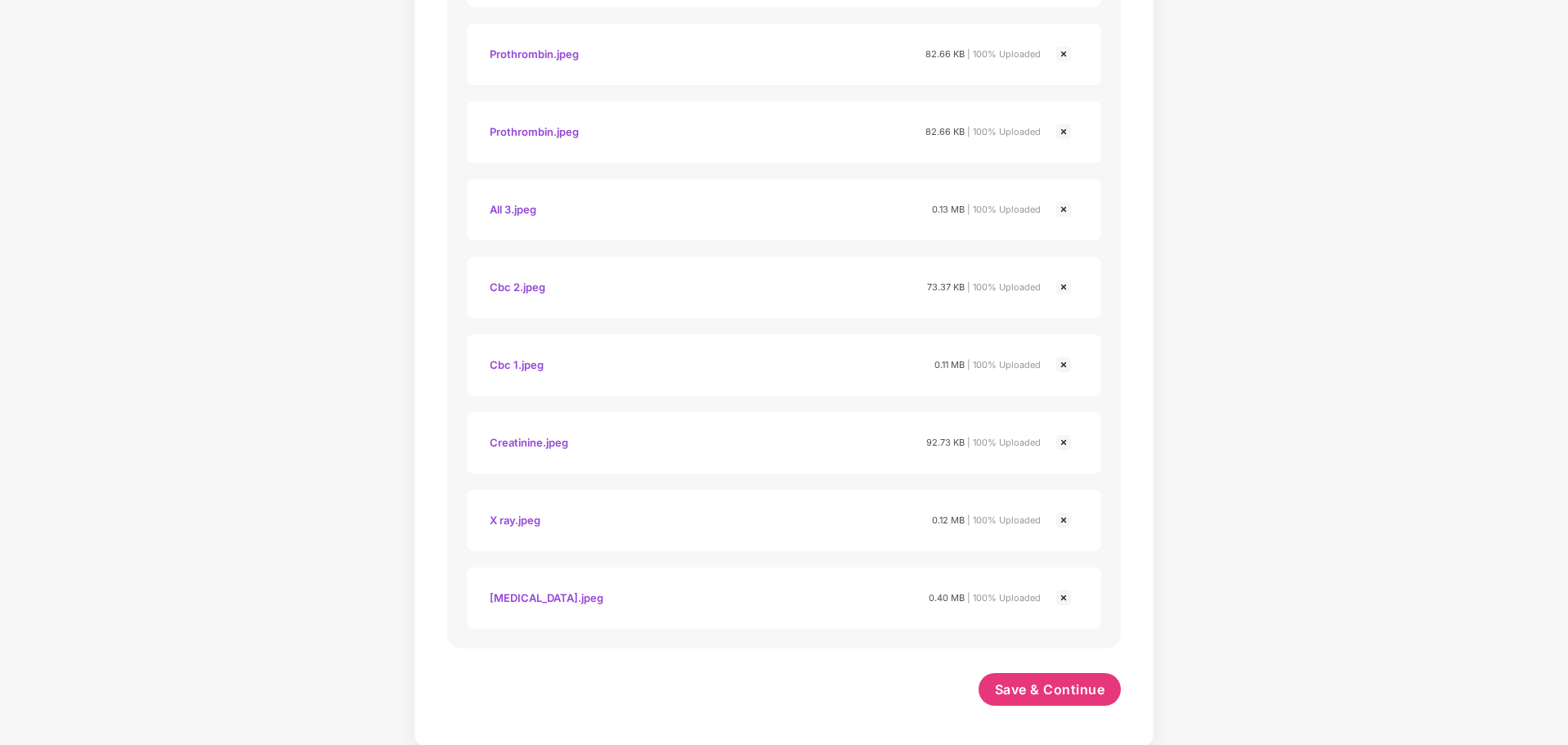
scroll to position [1880, 0]
click at [1072, 692] on span "Save & Continue" at bounding box center [1050, 687] width 110 height 18
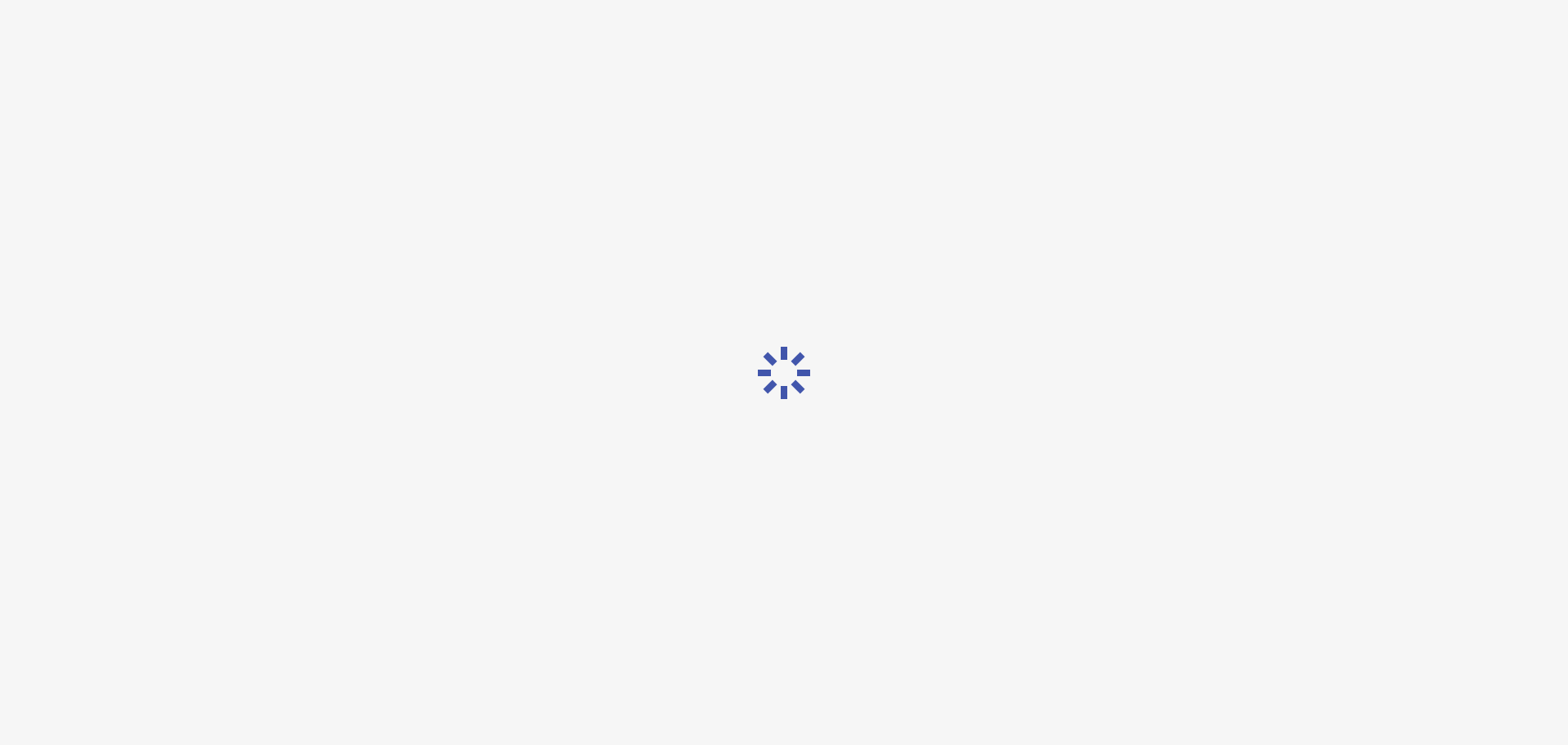
scroll to position [0, 0]
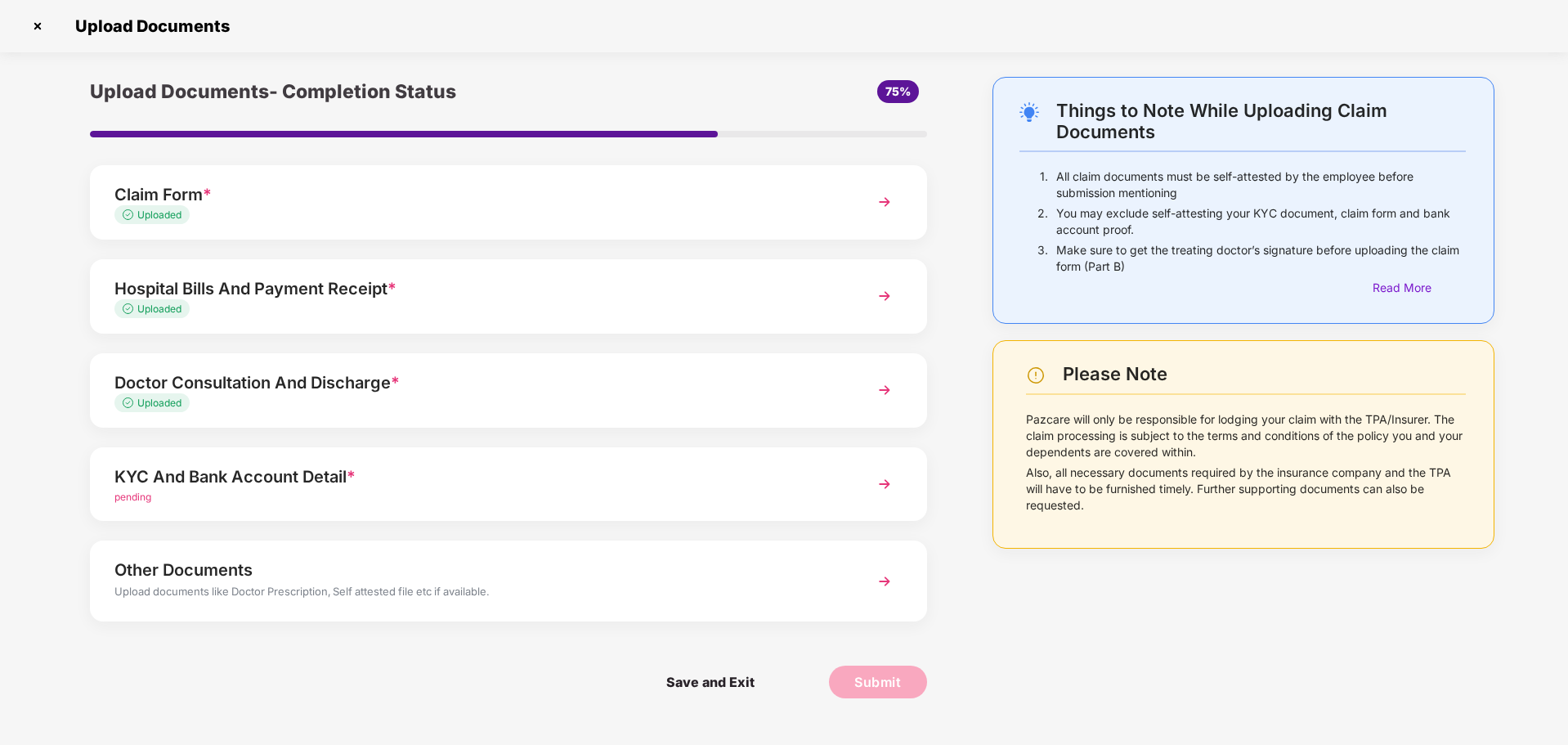
click at [890, 484] on img at bounding box center [884, 484] width 30 height 30
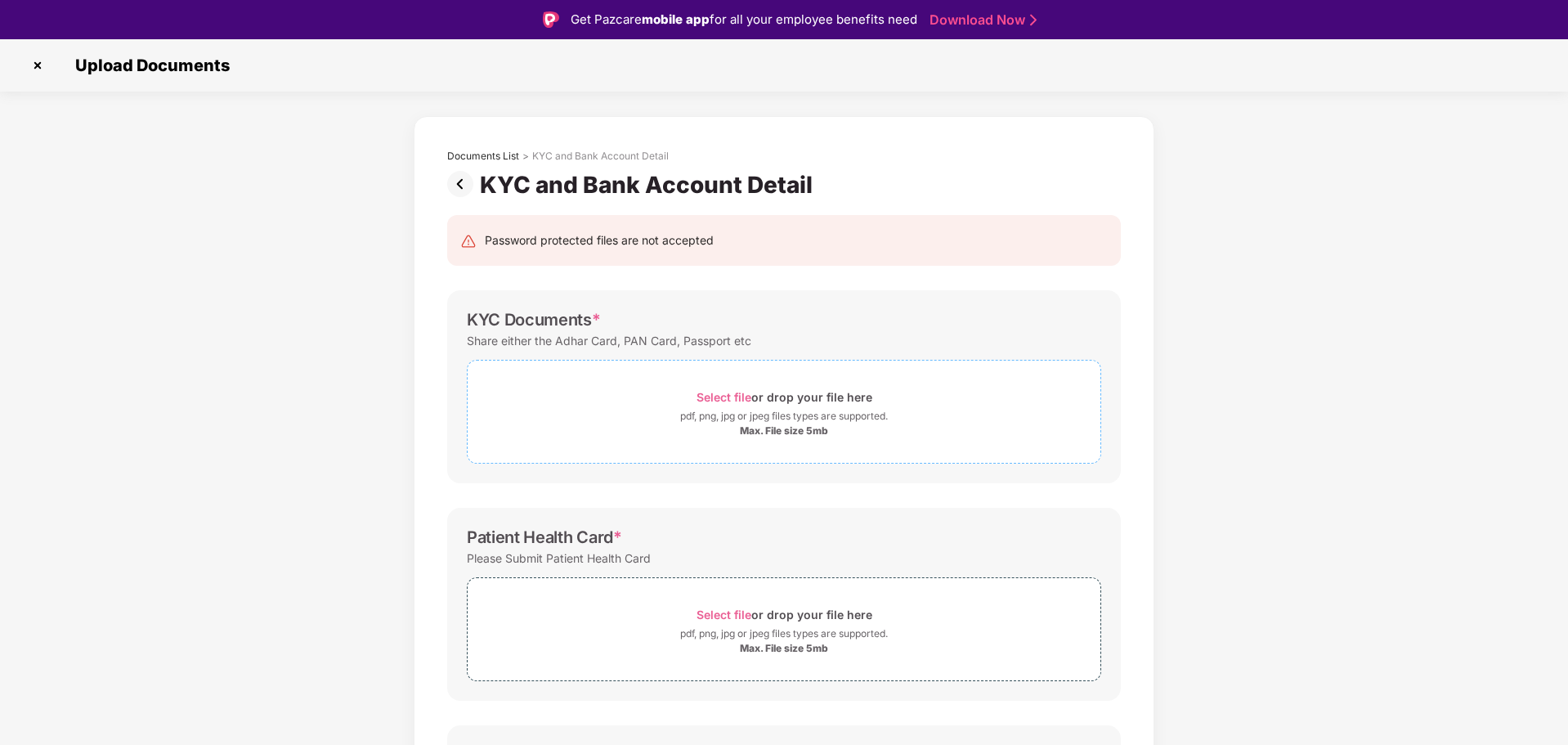
click at [735, 397] on span "Select file" at bounding box center [723, 398] width 55 height 14
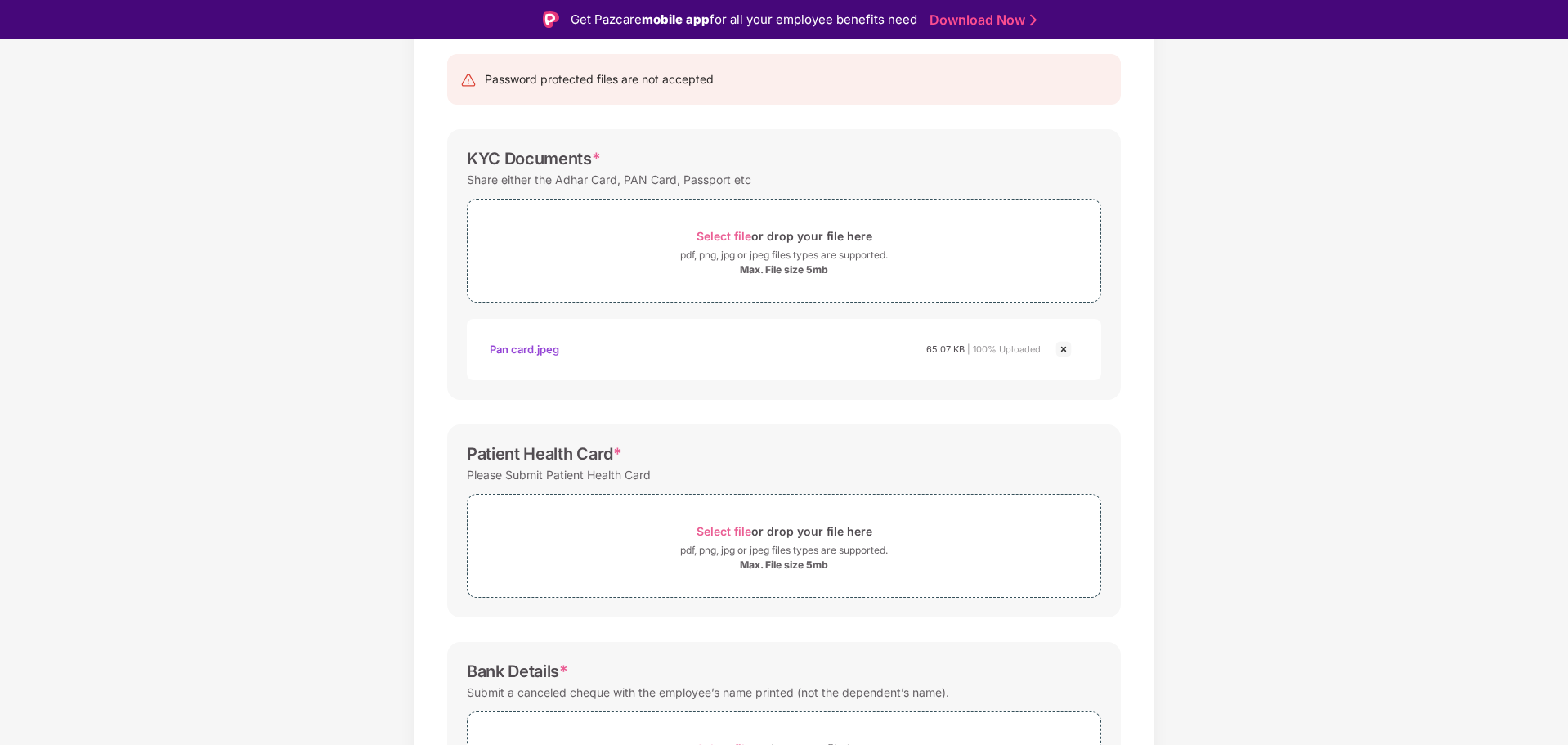
scroll to position [311, 0]
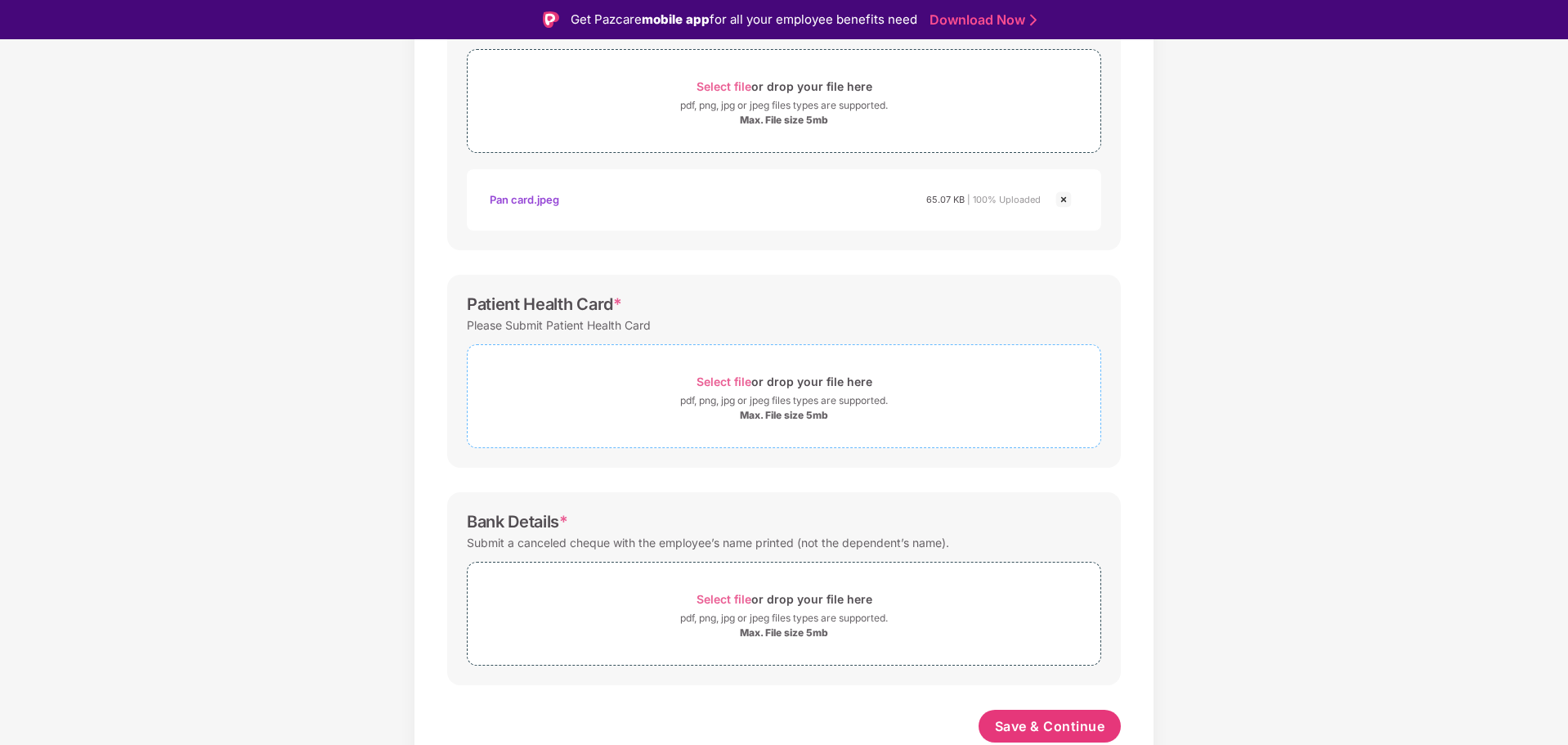
click at [731, 382] on span "Select file" at bounding box center [723, 381] width 55 height 14
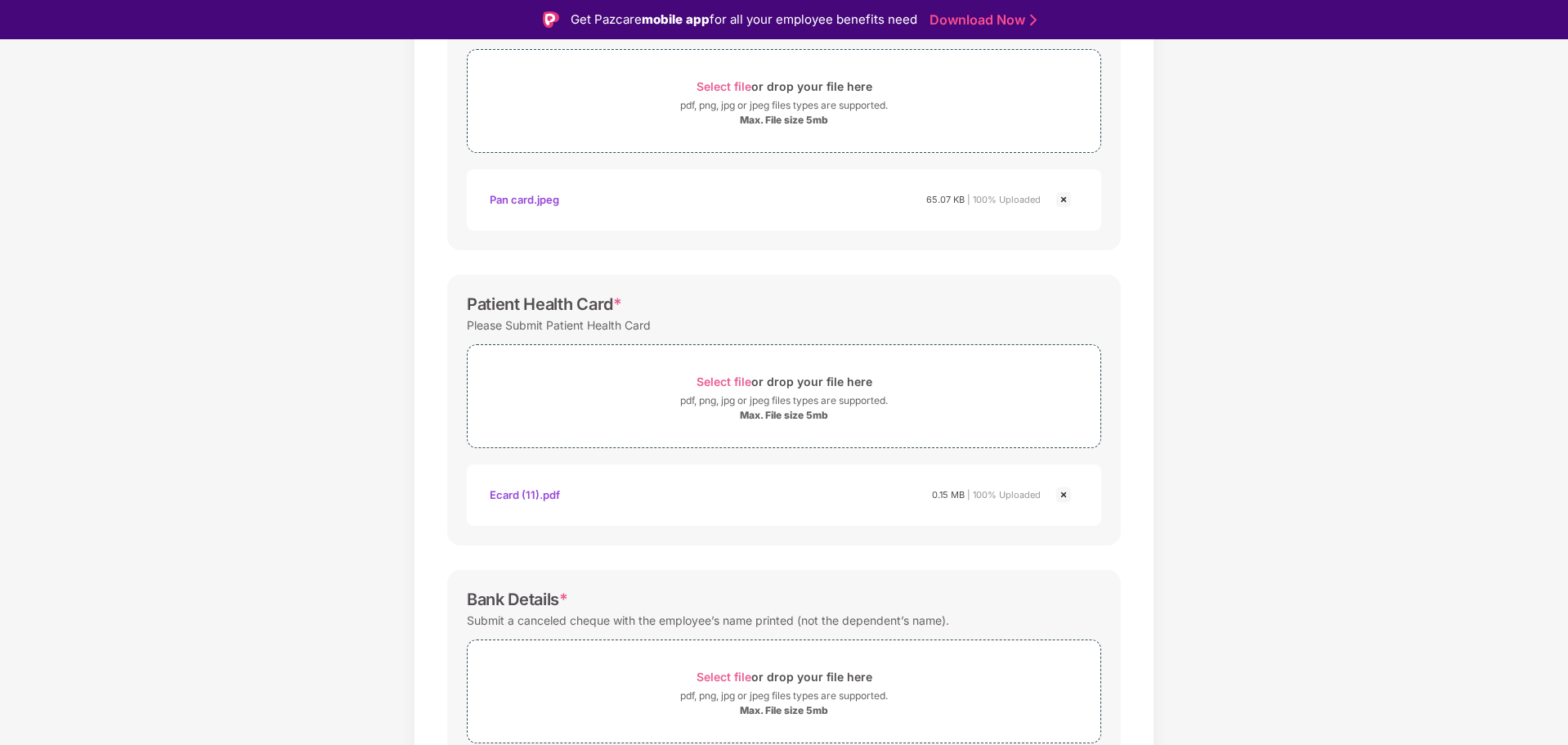
scroll to position [39, 0]
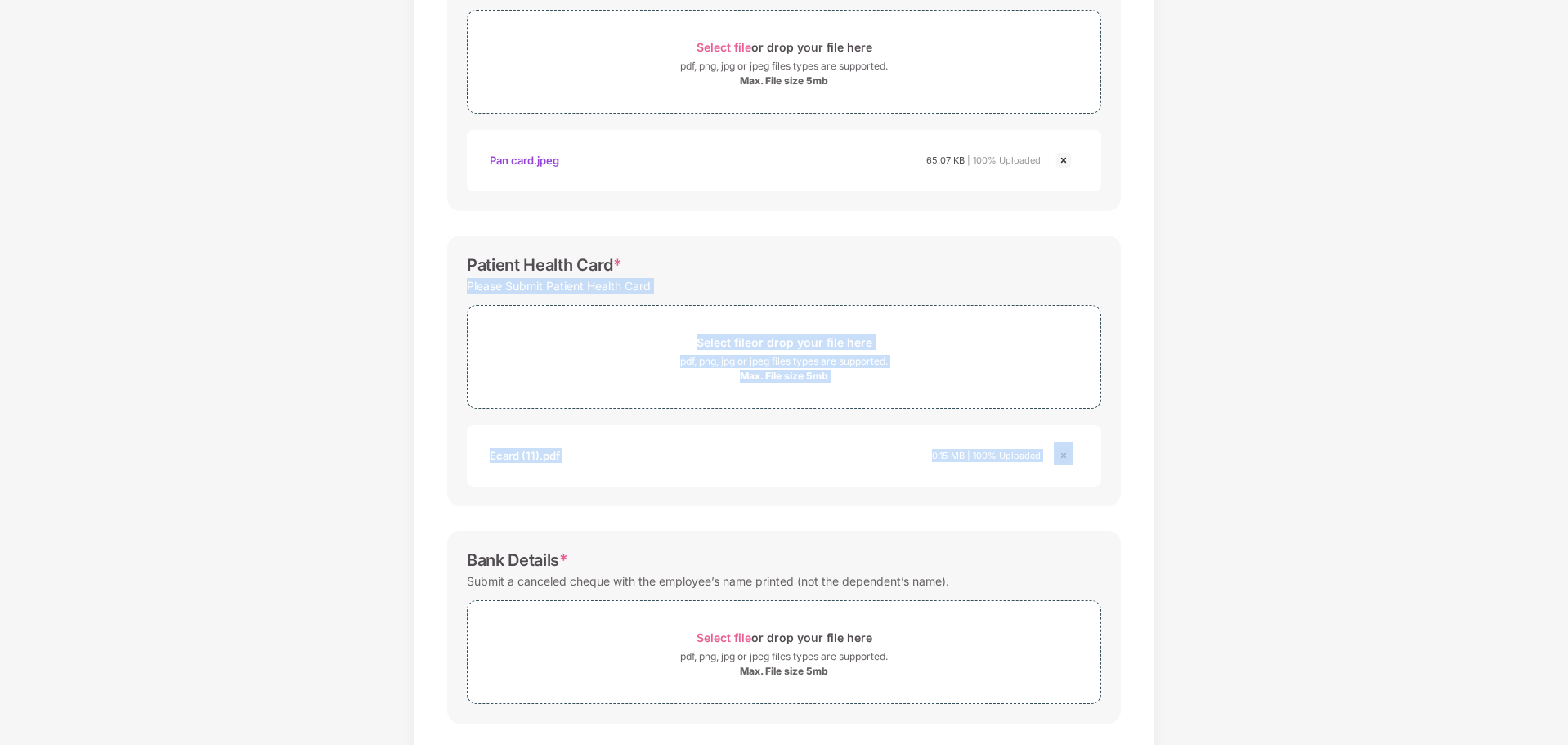
drag, startPoint x: 1564, startPoint y: 226, endPoint x: 1547, endPoint y: 489, distance: 263.5
click at [1547, 489] on div "Documents List > KYC and Bank Account Detail KYC and Bank Account Detail Passwo…" at bounding box center [784, 295] width 1568 height 1057
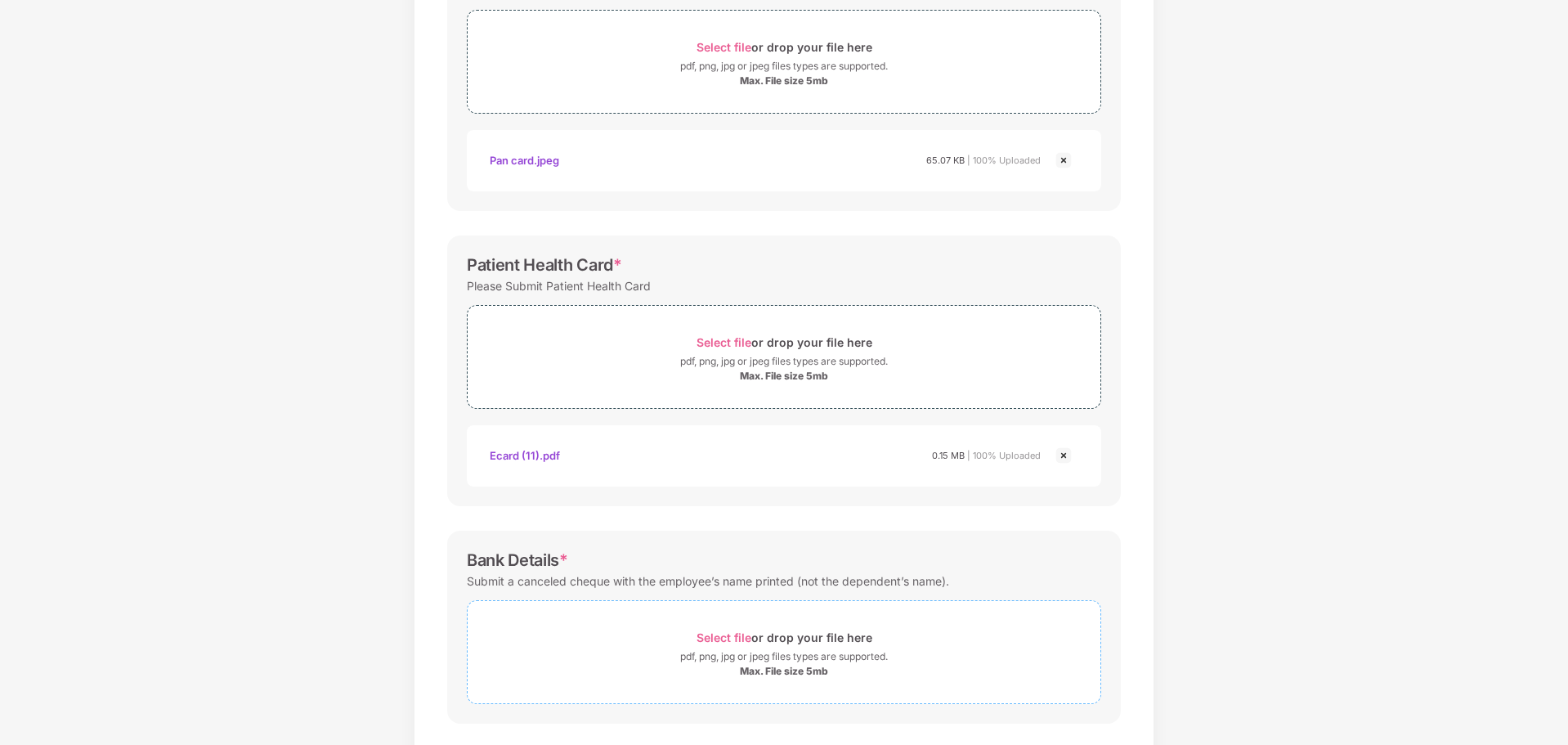
click at [718, 638] on span "Select file" at bounding box center [723, 638] width 55 height 14
click at [716, 633] on span "Select file" at bounding box center [723, 638] width 55 height 14
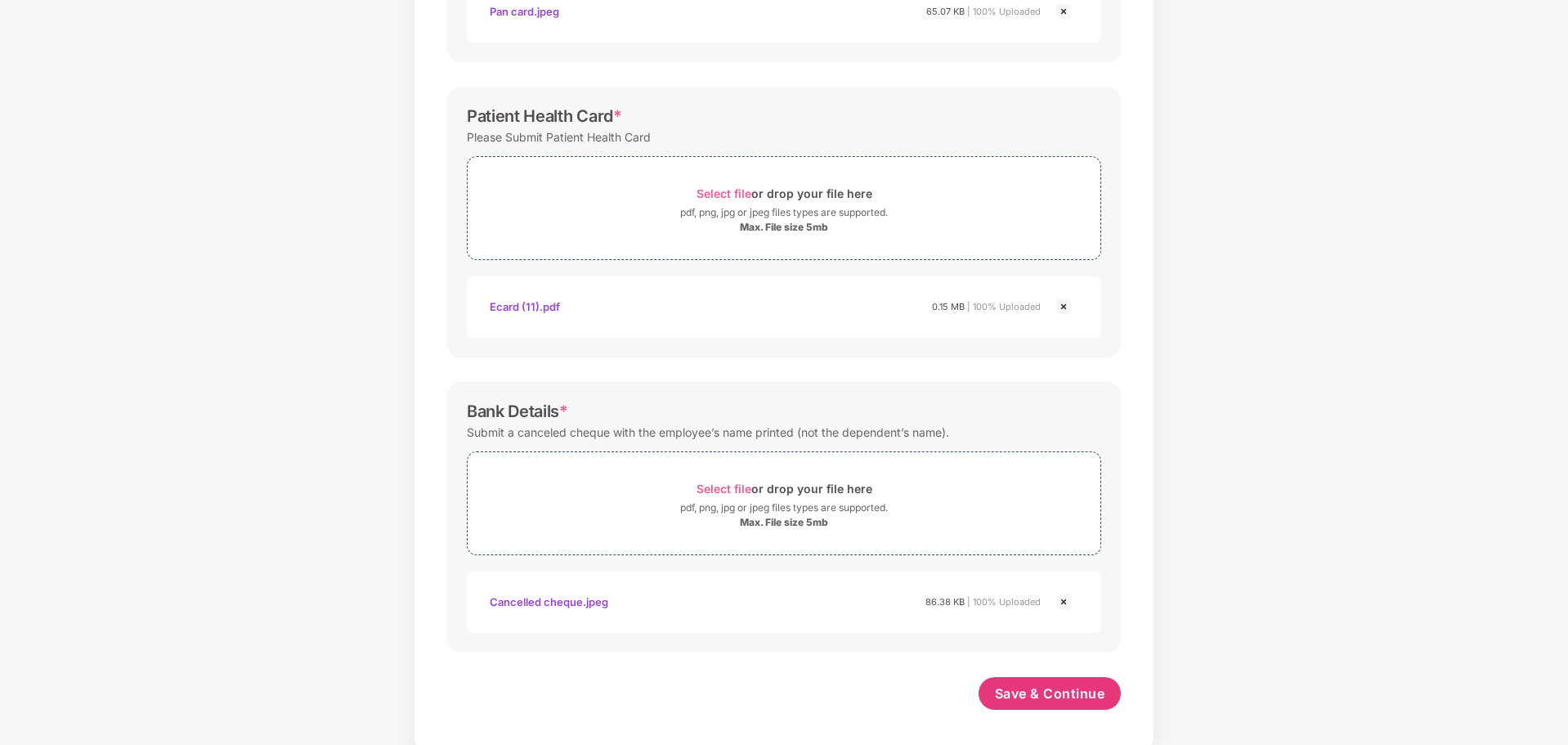
scroll to position [467, 0]
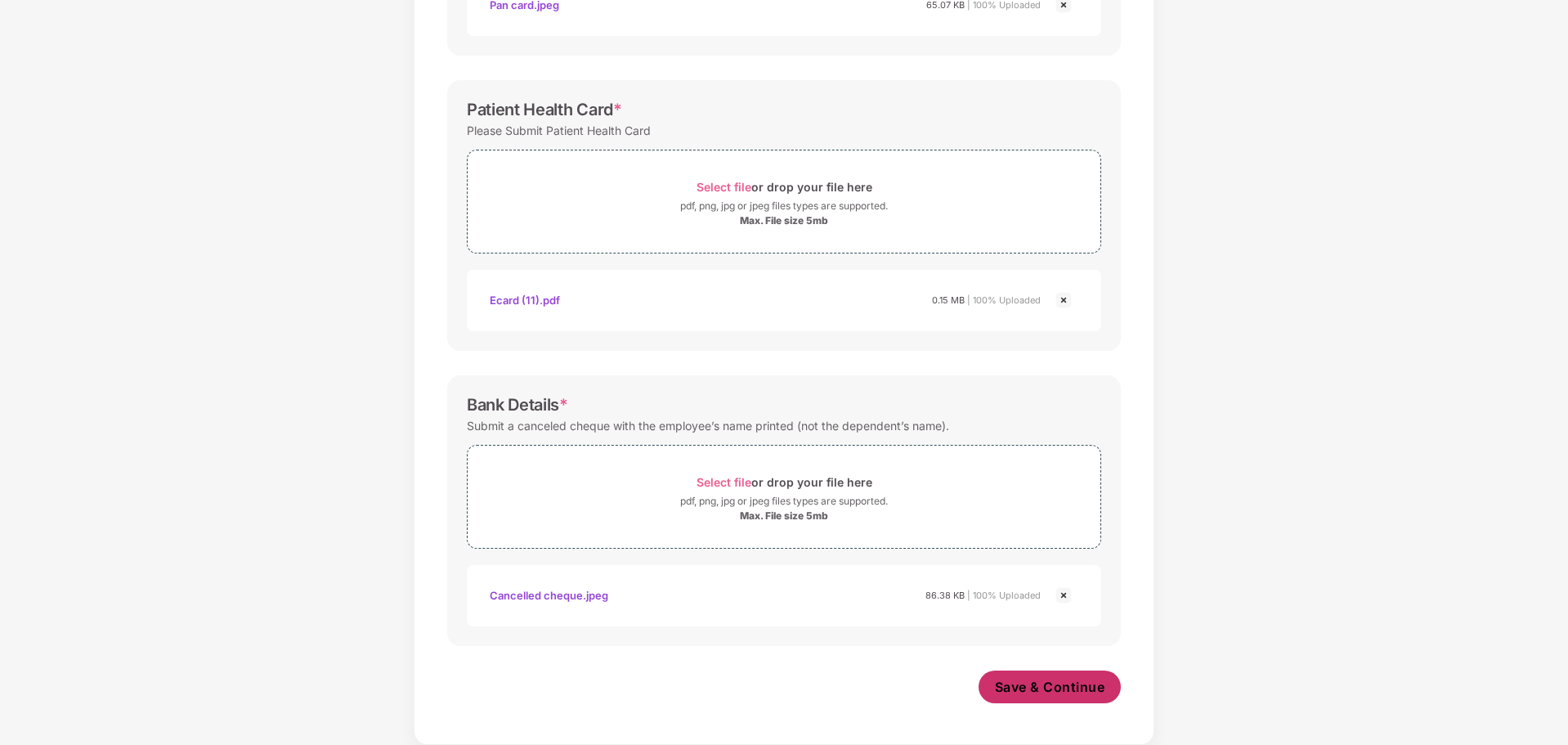
click at [1023, 681] on span "Save & Continue" at bounding box center [1050, 687] width 110 height 18
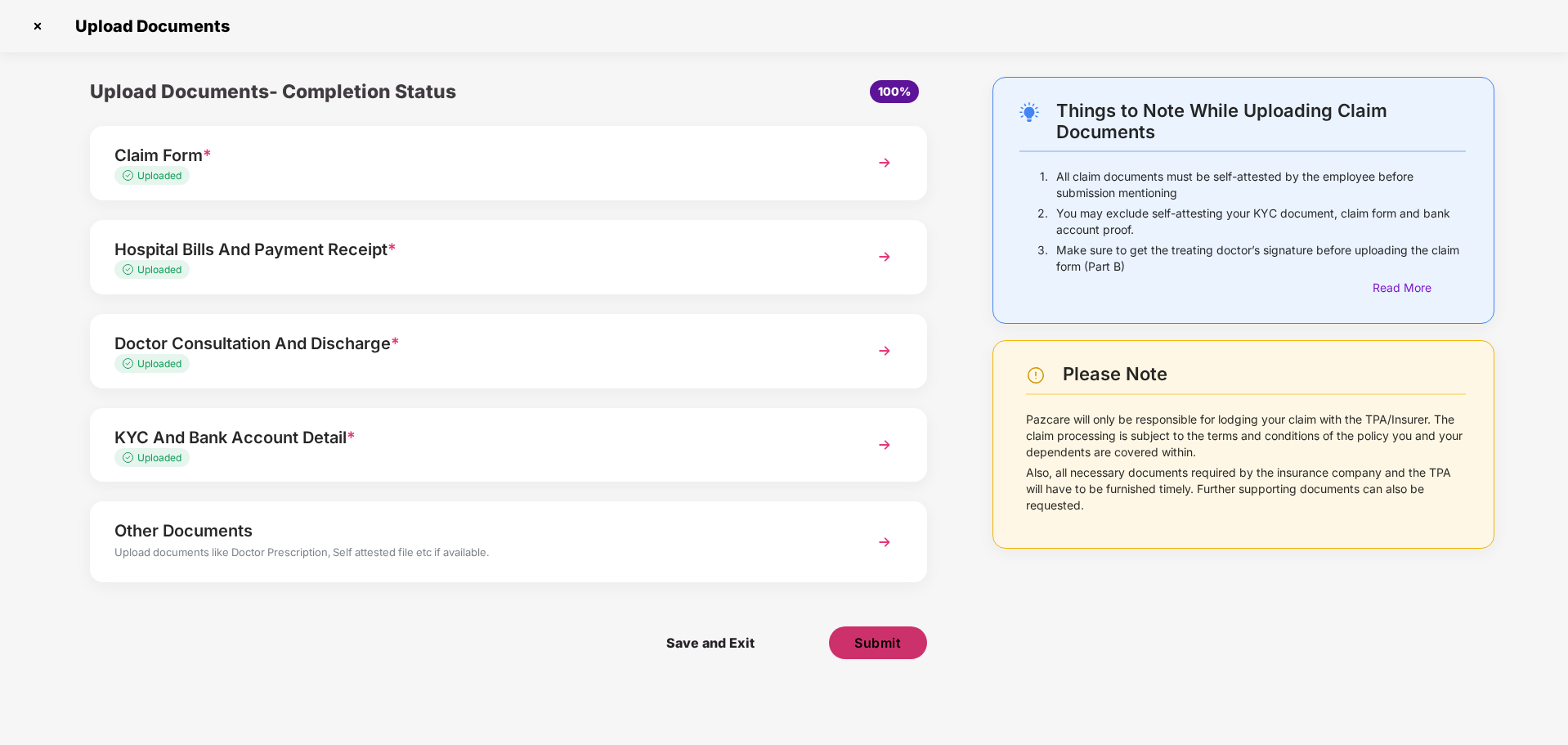
click at [873, 639] on span "Submit" at bounding box center [878, 643] width 47 height 18
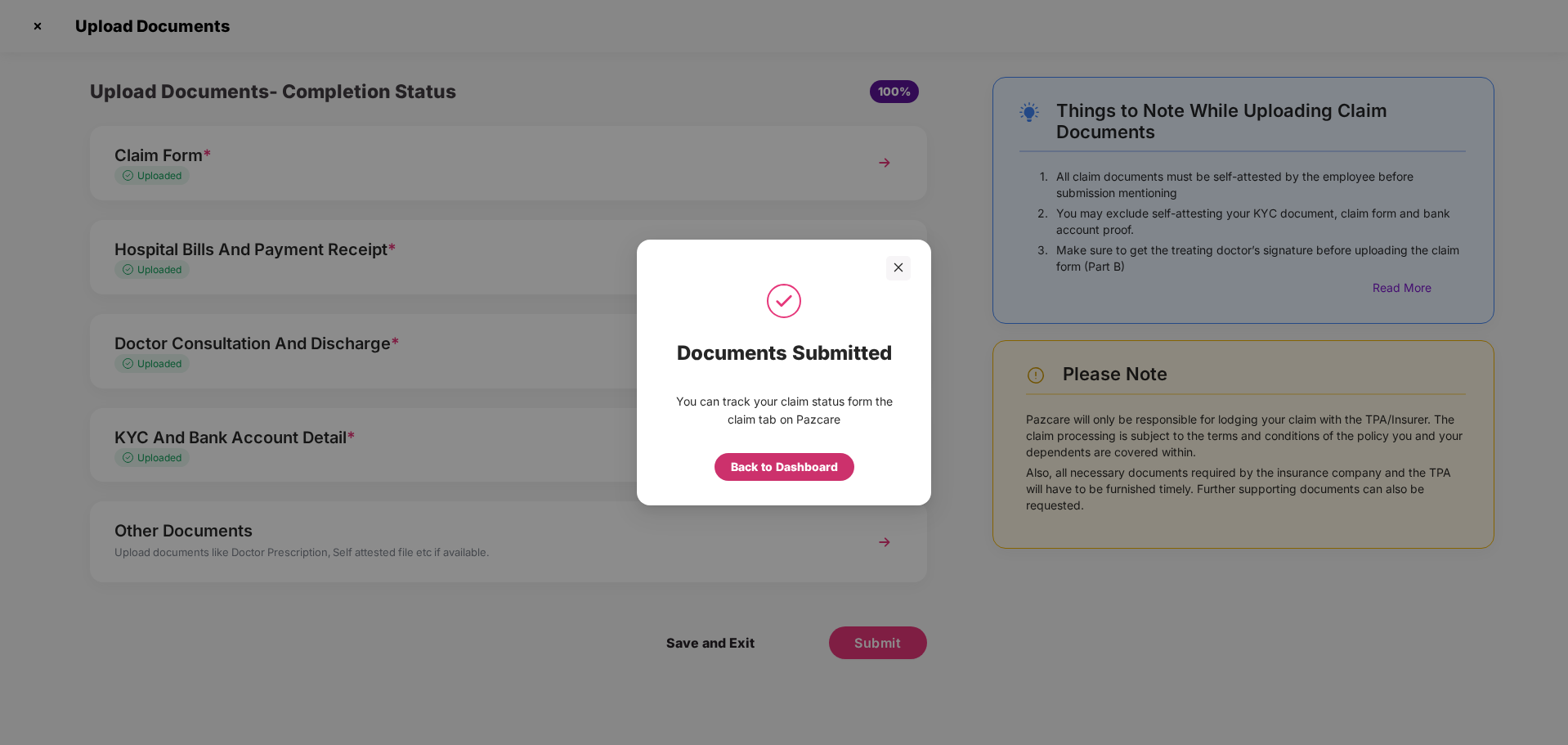
click at [770, 470] on div "Back to Dashboard" at bounding box center [785, 467] width 107 height 18
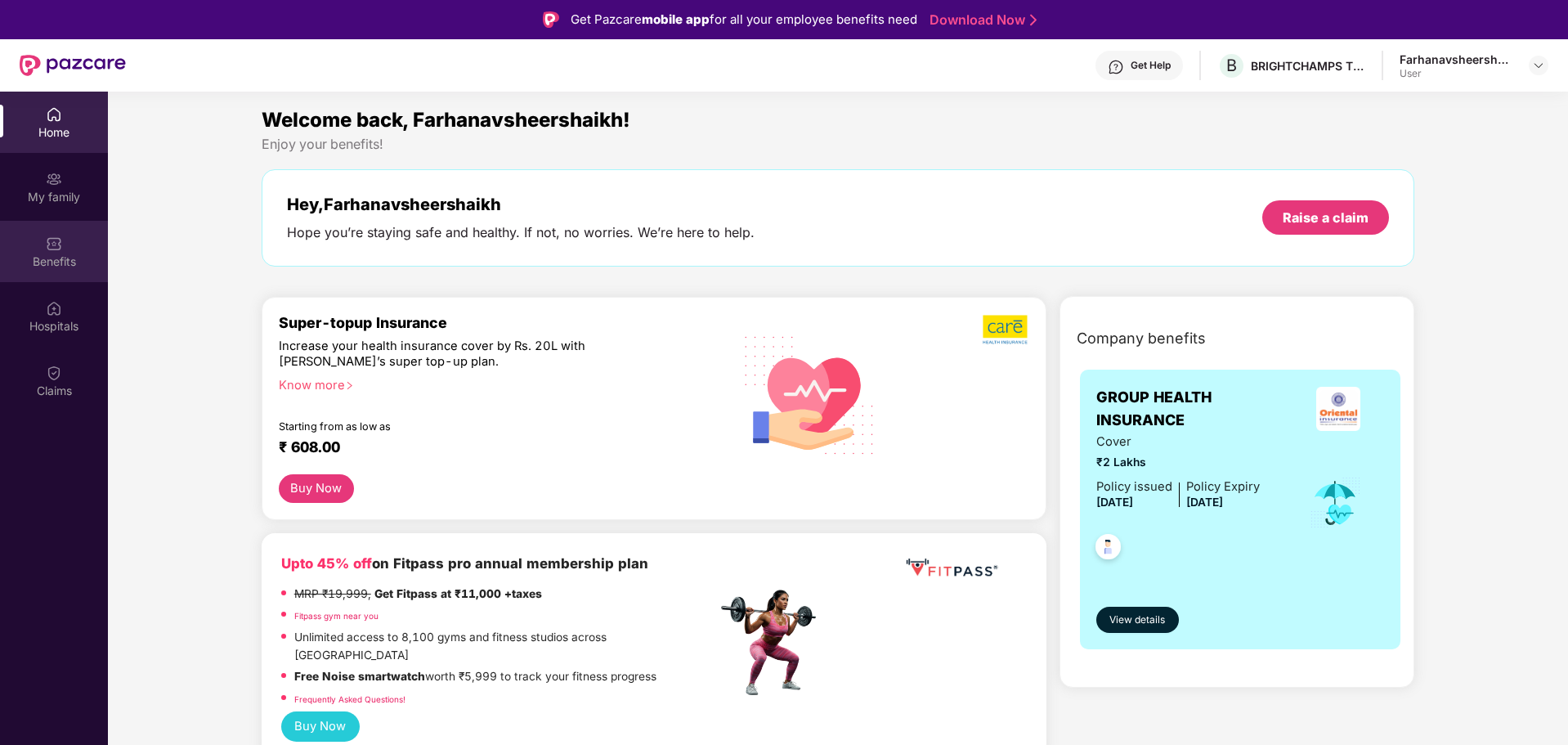
click at [54, 251] on img at bounding box center [54, 244] width 16 height 16
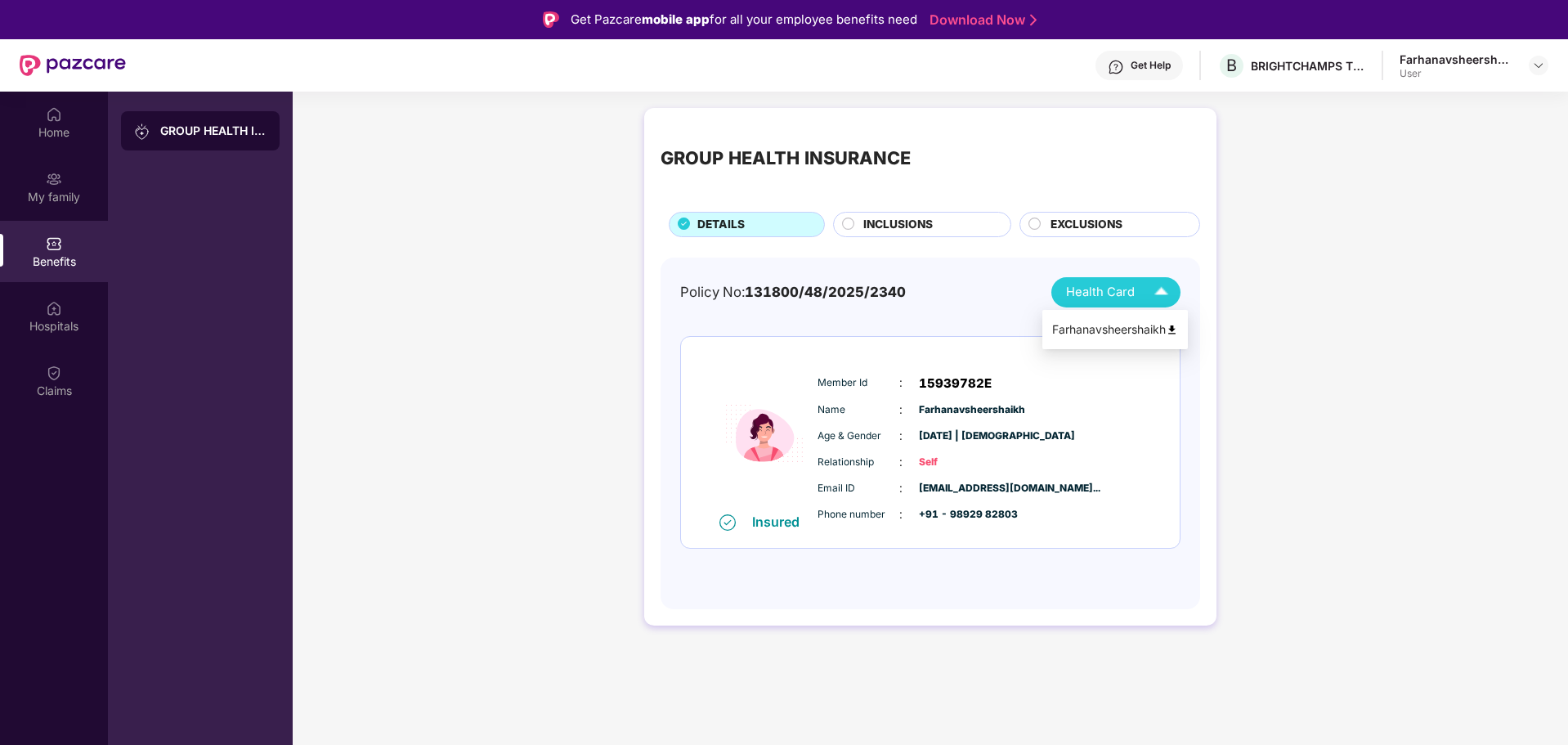
click at [1165, 293] on img at bounding box center [1162, 293] width 29 height 29
click at [1112, 293] on span "Health Card" at bounding box center [1100, 292] width 69 height 19
click at [1148, 332] on div "Farhanavsheershaikh" at bounding box center [1115, 330] width 126 height 18
